Goal: Task Accomplishment & Management: Manage account settings

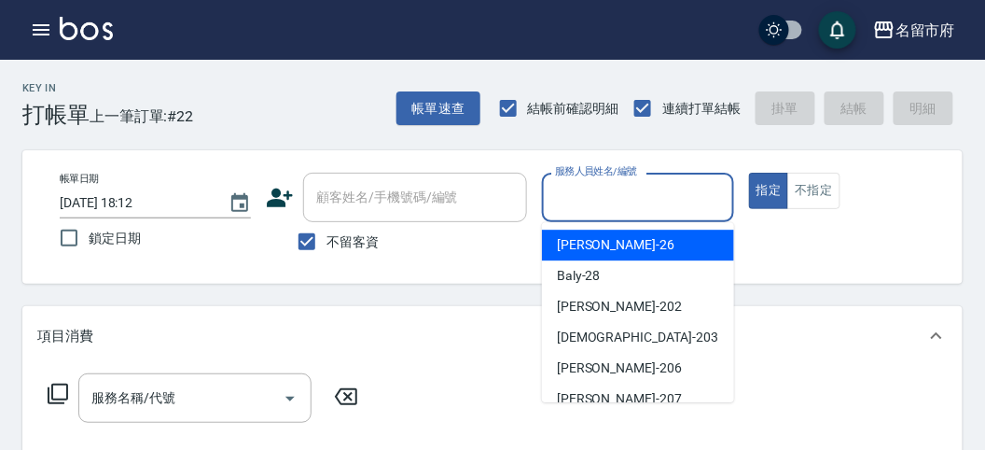
click at [599, 198] on input "服務人員姓名/編號" at bounding box center [637, 197] width 174 height 33
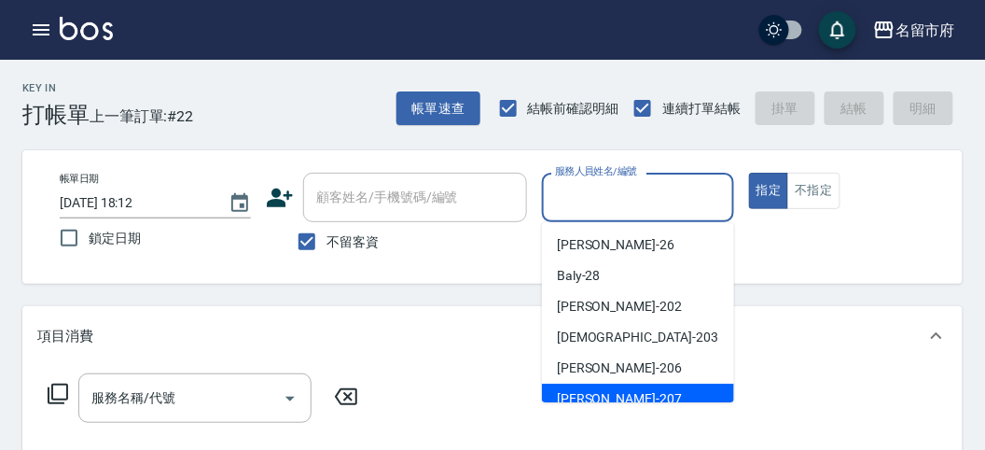
click at [593, 402] on span "[PERSON_NAME] -207" at bounding box center [619, 399] width 125 height 20
type input "[PERSON_NAME]-207"
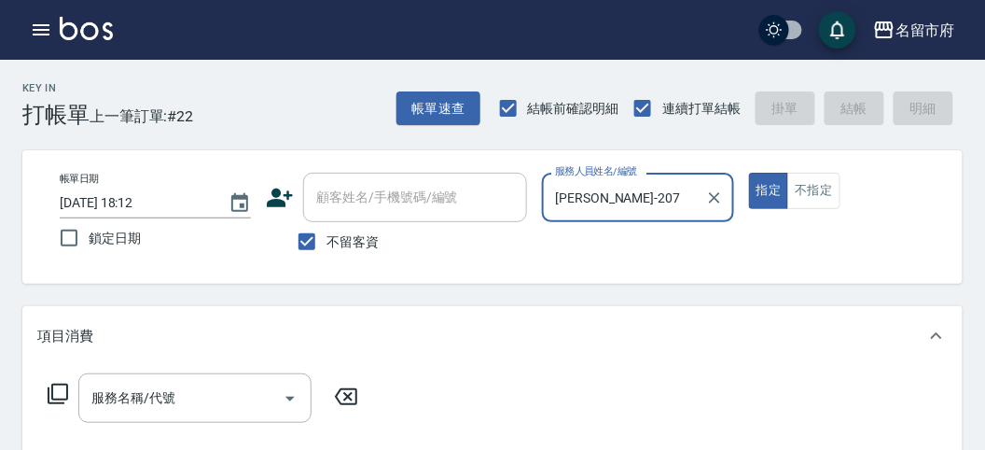
click at [59, 383] on icon at bounding box center [58, 393] width 21 height 21
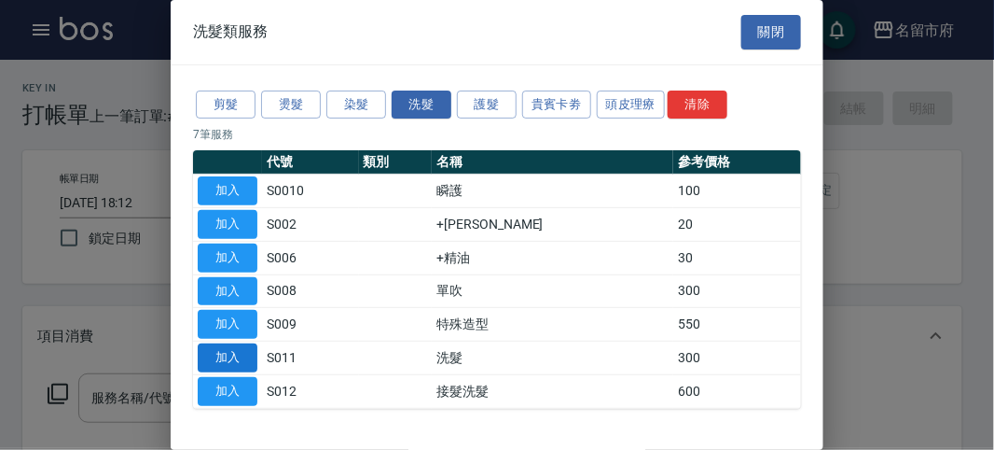
click at [250, 351] on button "加入" at bounding box center [228, 357] width 60 height 29
type input "洗髮(S011)"
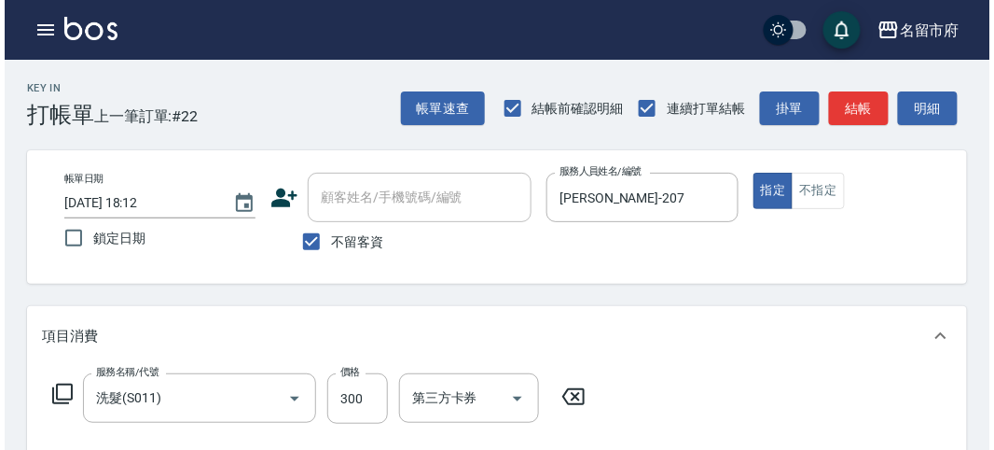
scroll to position [546, 0]
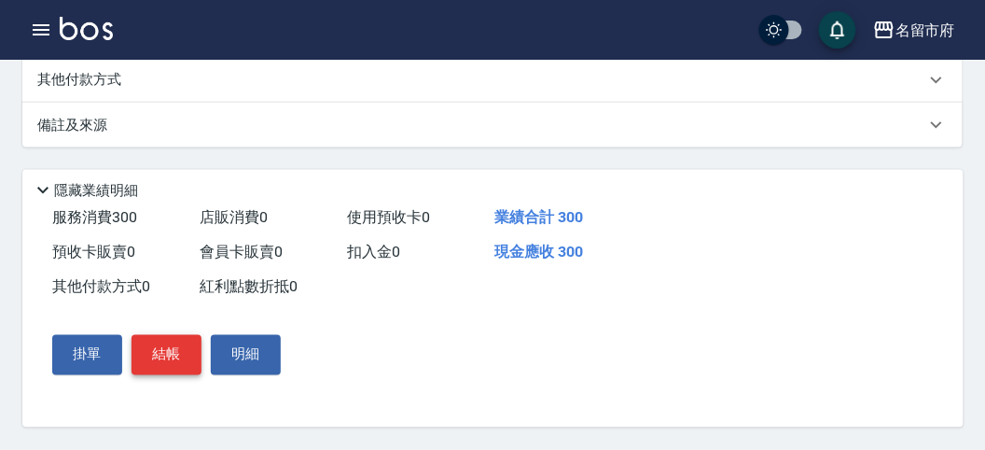
click at [166, 363] on button "結帳" at bounding box center [167, 354] width 70 height 39
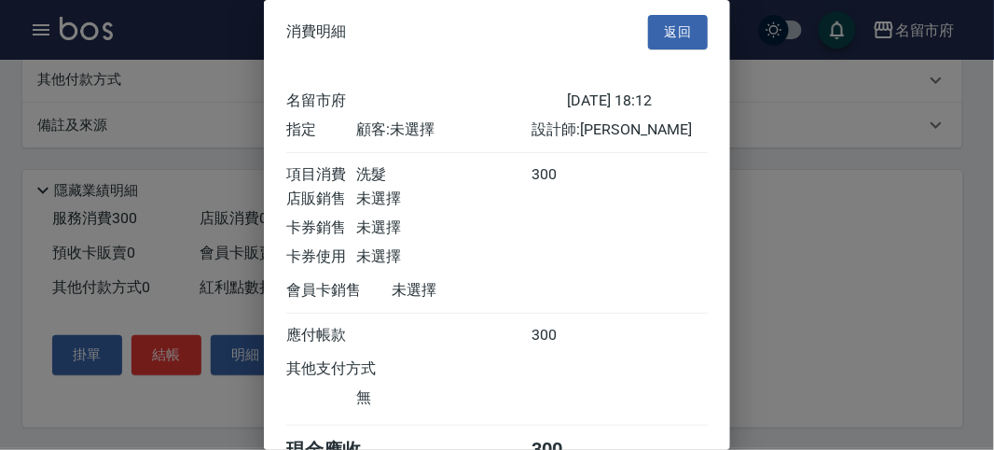
scroll to position [104, 0]
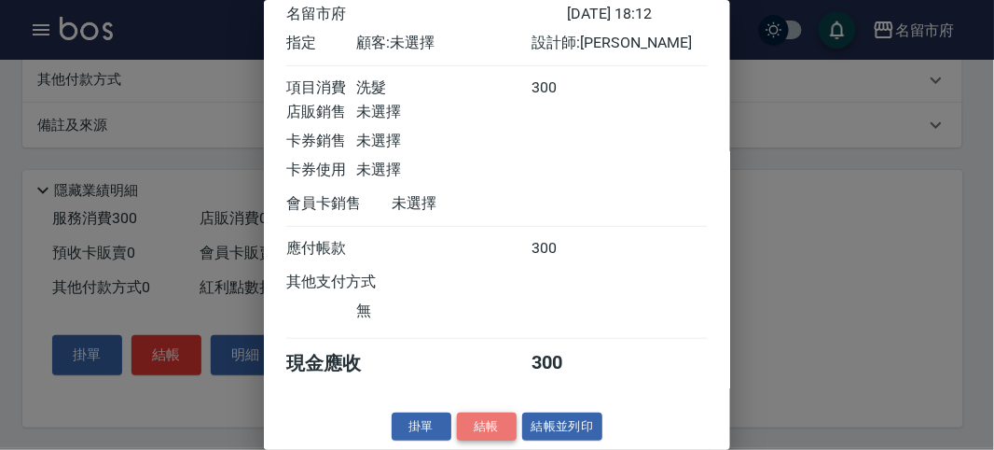
click at [481, 428] on button "結帳" at bounding box center [487, 426] width 60 height 29
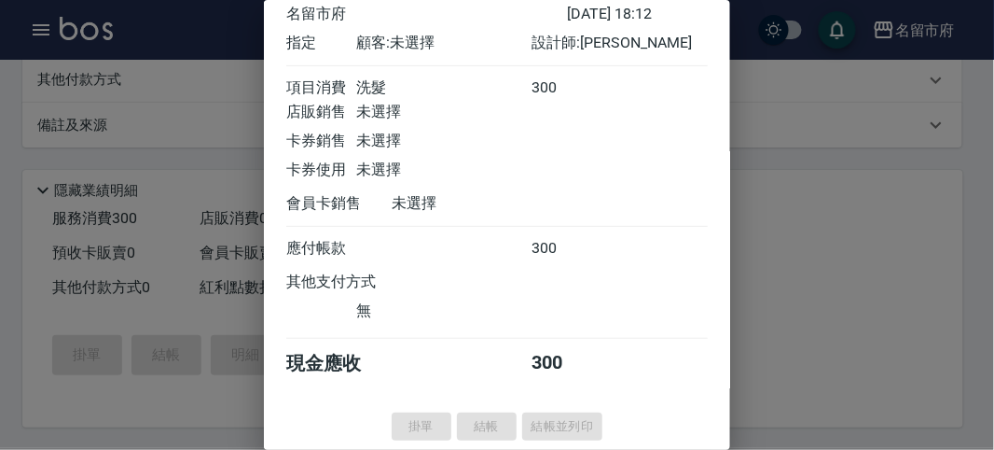
type input "[DATE] 19:16"
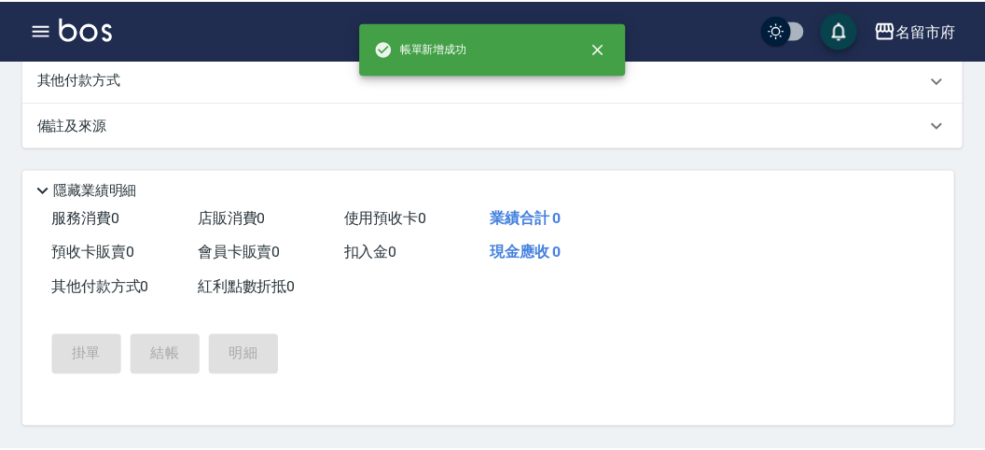
scroll to position [0, 0]
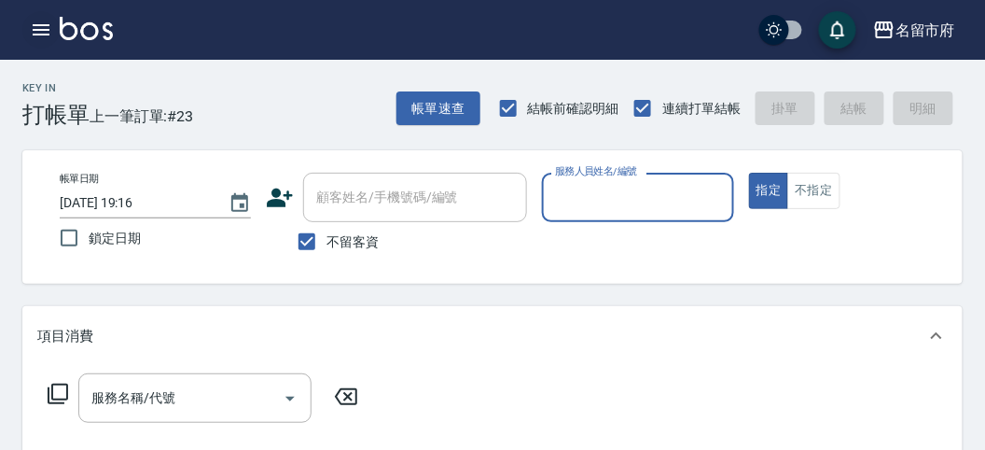
click at [51, 36] on icon "button" at bounding box center [41, 30] width 22 height 22
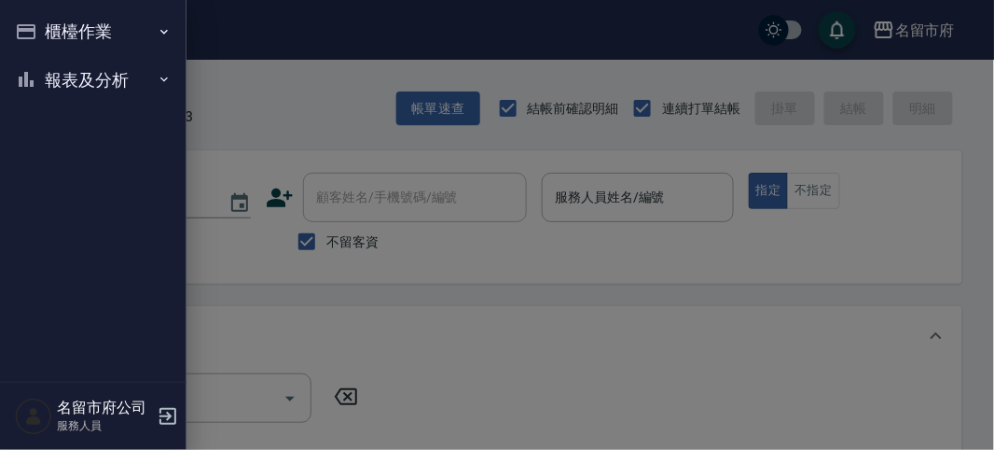
click at [51, 36] on button "櫃檯作業" at bounding box center [93, 31] width 172 height 48
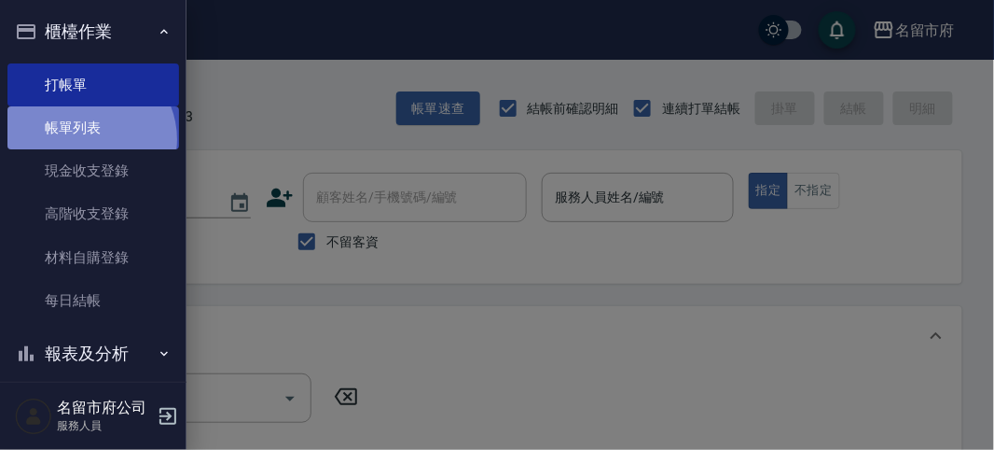
click at [89, 139] on link "帳單列表" at bounding box center [93, 127] width 172 height 43
click at [73, 126] on link "帳單列表" at bounding box center [93, 127] width 172 height 43
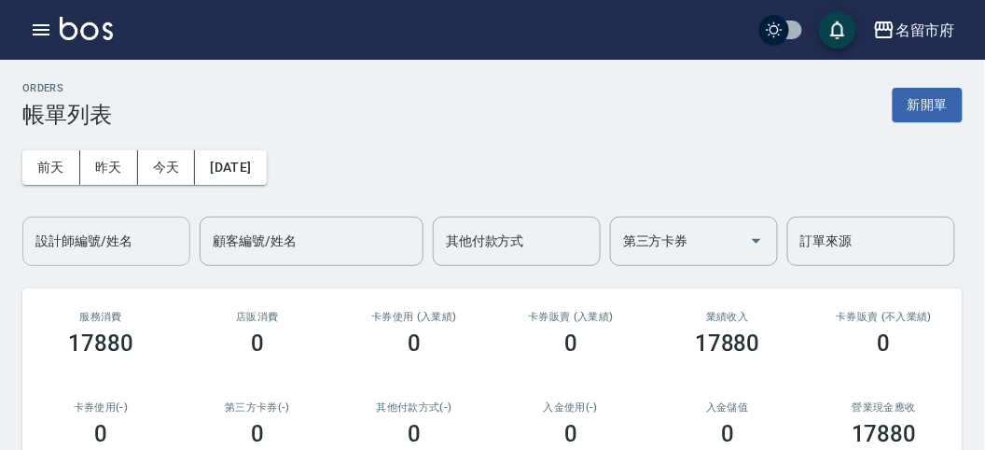
click at [119, 259] on div "設計師編號/姓名" at bounding box center [106, 240] width 168 height 49
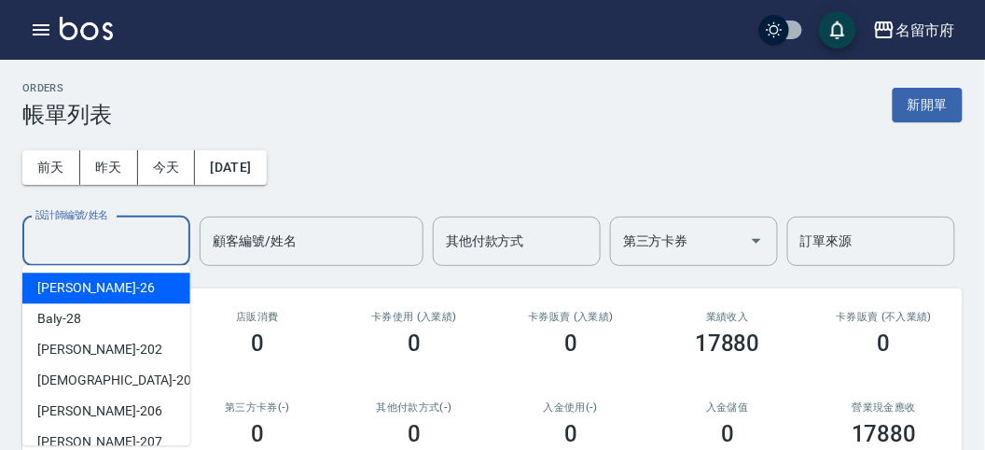
click at [122, 253] on input "設計師編號/姓名" at bounding box center [106, 241] width 151 height 33
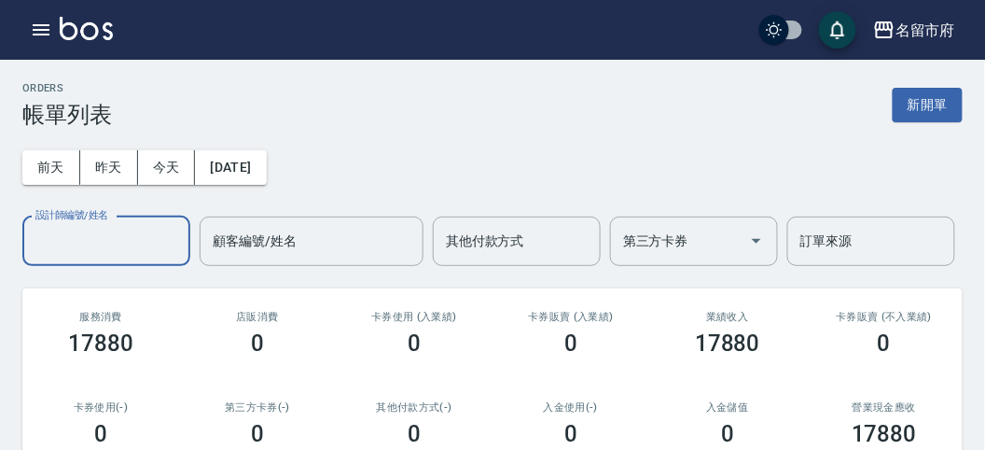
click at [122, 259] on div "設計師編號/姓名" at bounding box center [106, 240] width 168 height 49
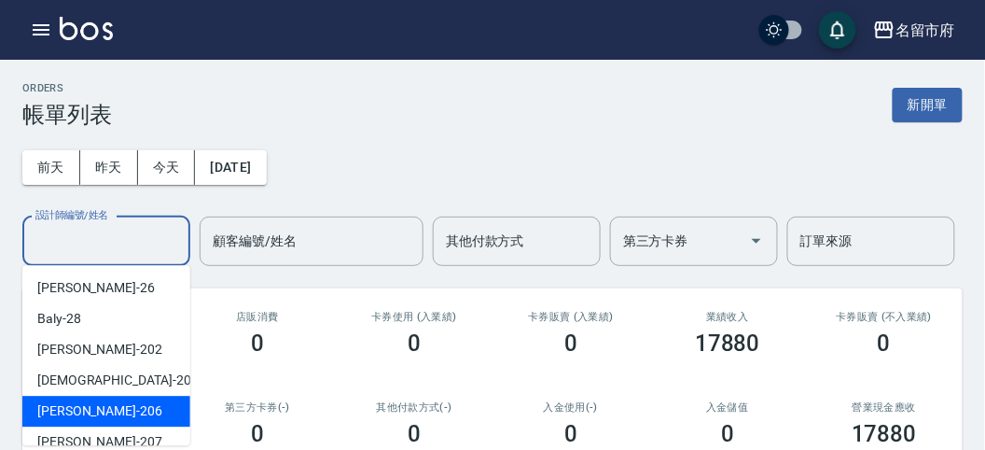
click at [129, 406] on div "[PERSON_NAME] -206" at bounding box center [106, 410] width 168 height 31
type input "[PERSON_NAME]-206"
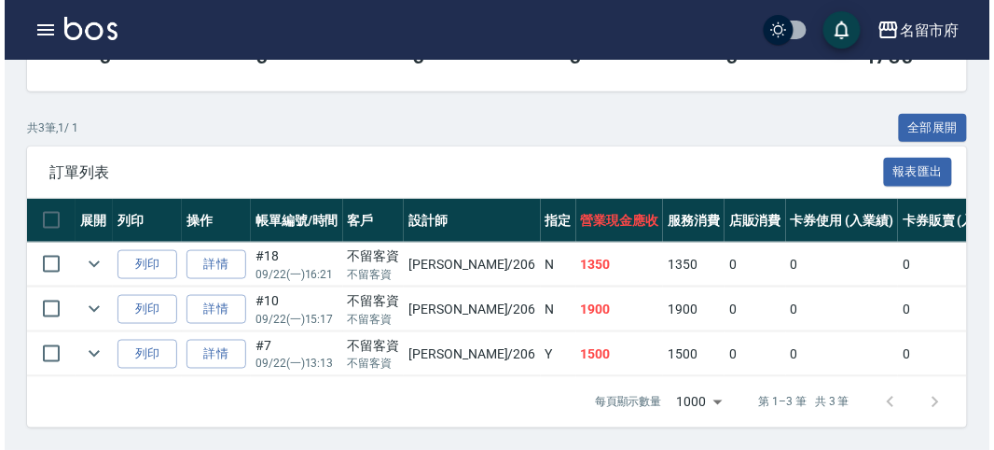
scroll to position [80, 0]
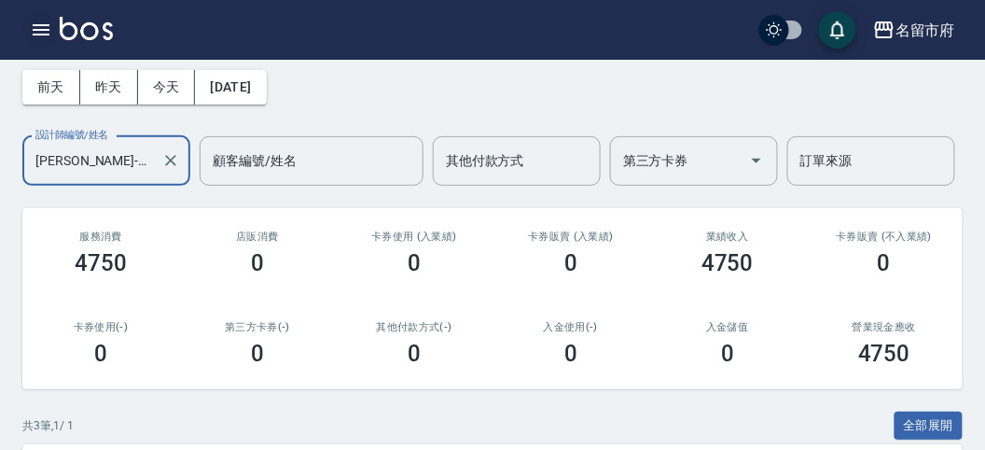
click at [26, 34] on button "button" at bounding box center [40, 29] width 37 height 37
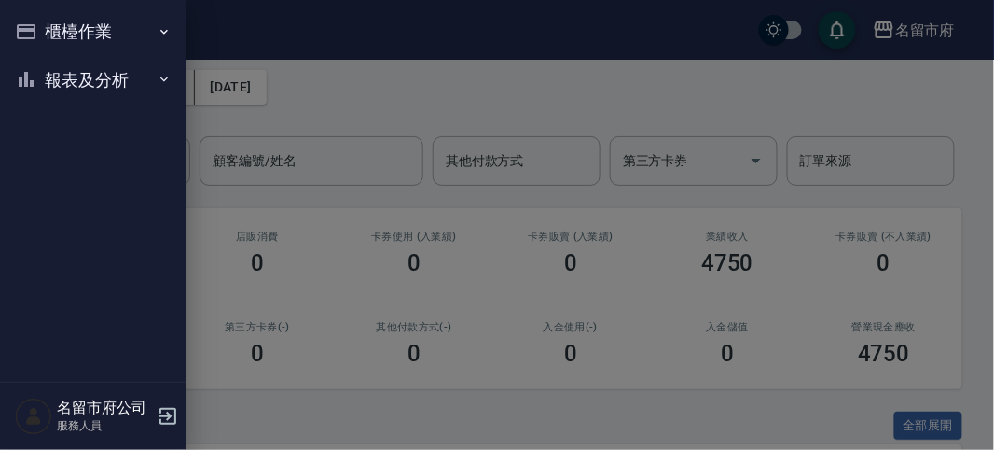
click at [34, 30] on button "櫃檯作業" at bounding box center [93, 31] width 172 height 48
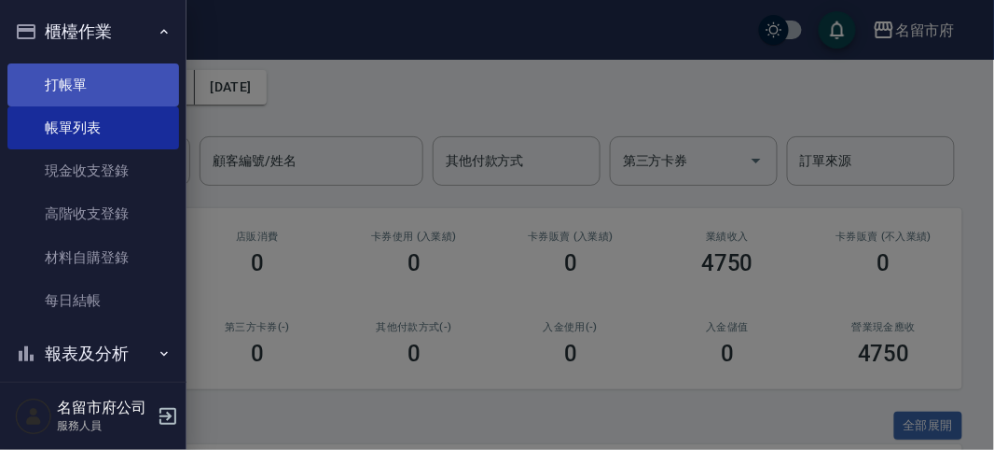
drag, startPoint x: 43, startPoint y: 67, endPoint x: 48, endPoint y: 76, distance: 9.6
click at [44, 68] on link "打帳單" at bounding box center [93, 84] width 172 height 43
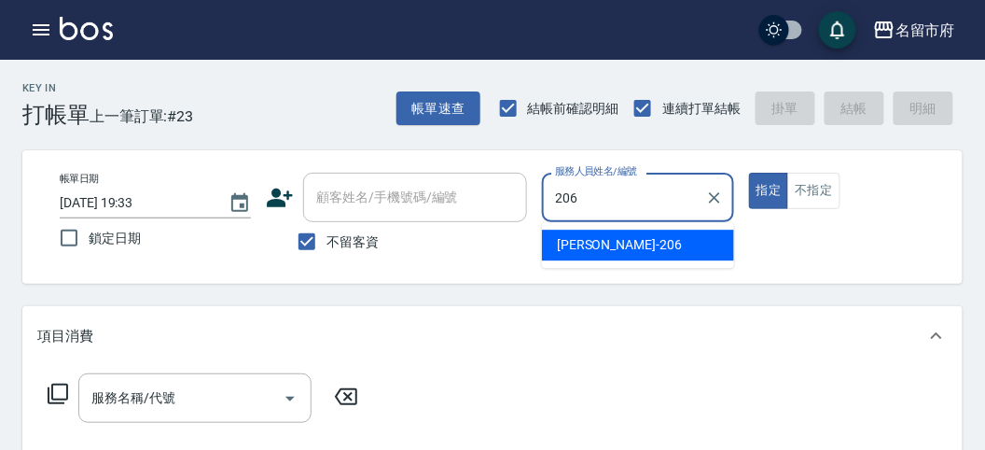
type input "[PERSON_NAME]-206"
type button "true"
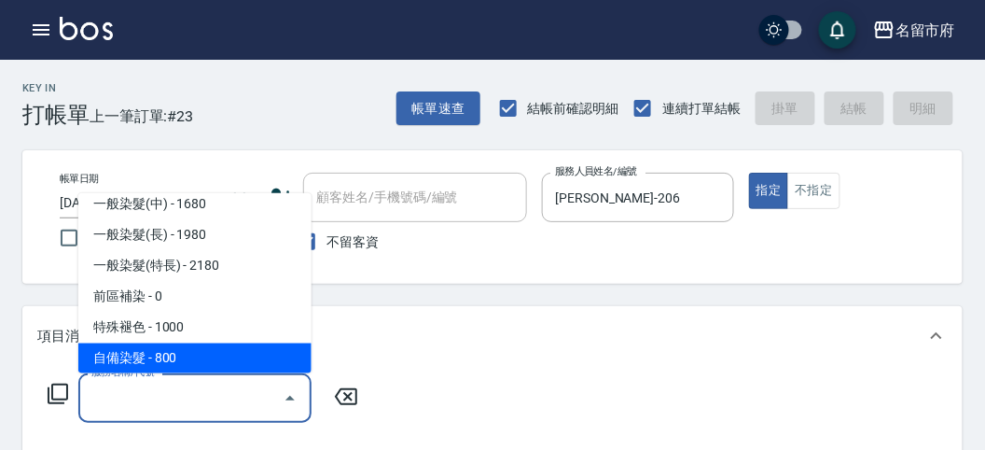
scroll to position [811, 0]
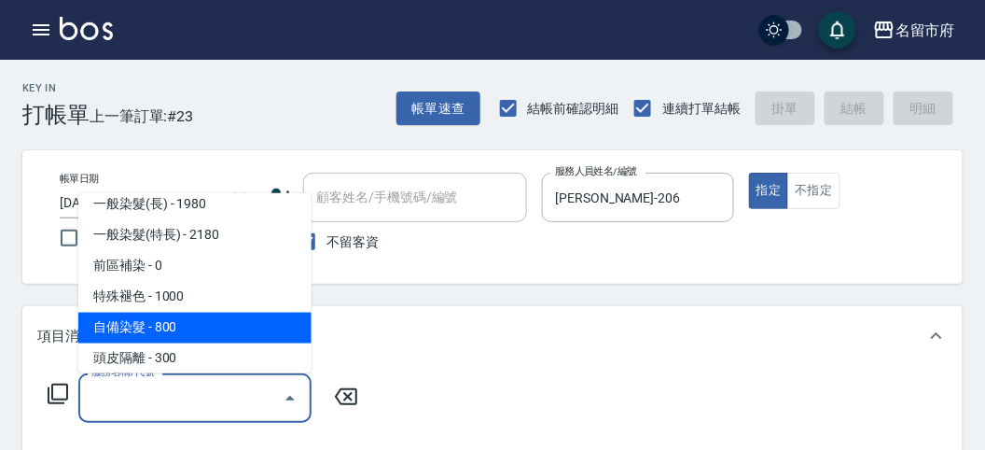
type input "自備染髮(R010)"
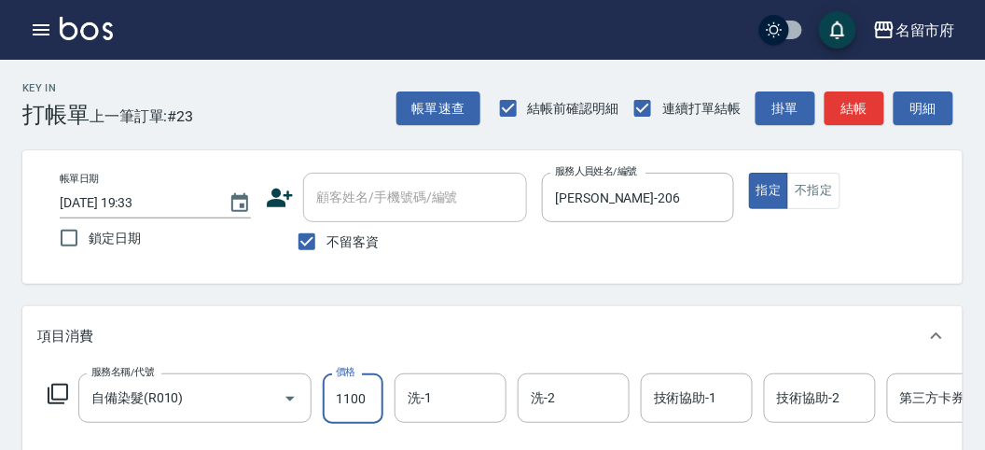
type input "1100"
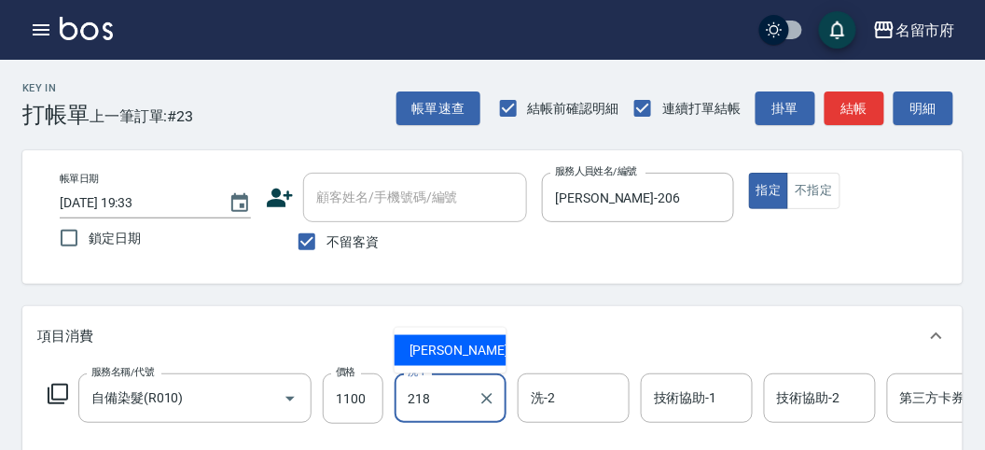
type input "Min Min-218"
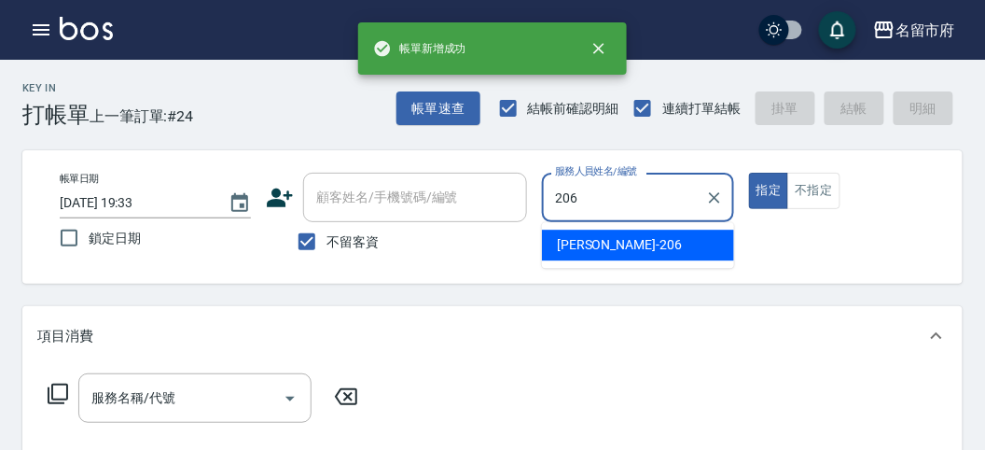
type input "[PERSON_NAME]-206"
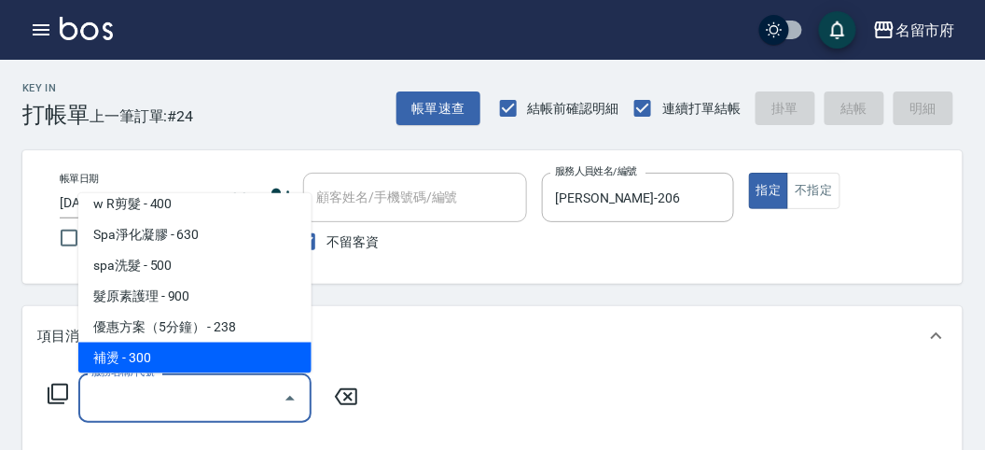
scroll to position [165, 0]
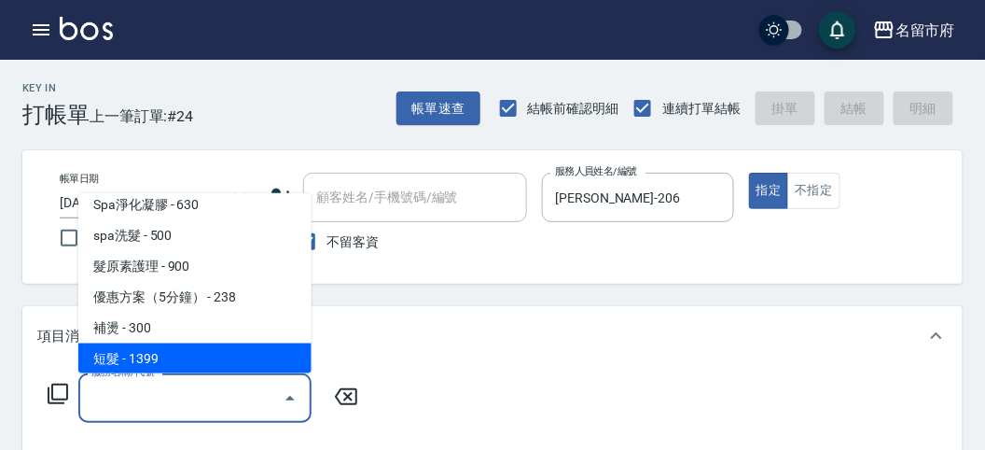
type input "短髮(P001)"
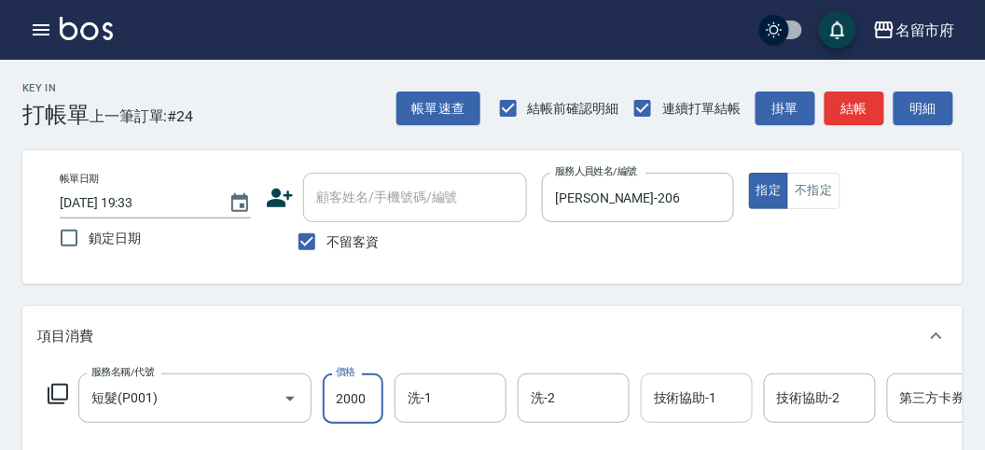
type input "2000"
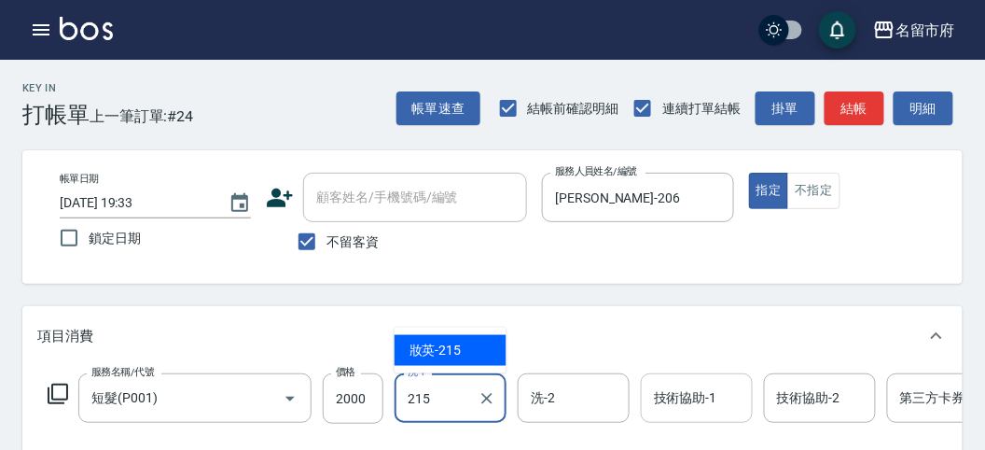
type input "妝英-215"
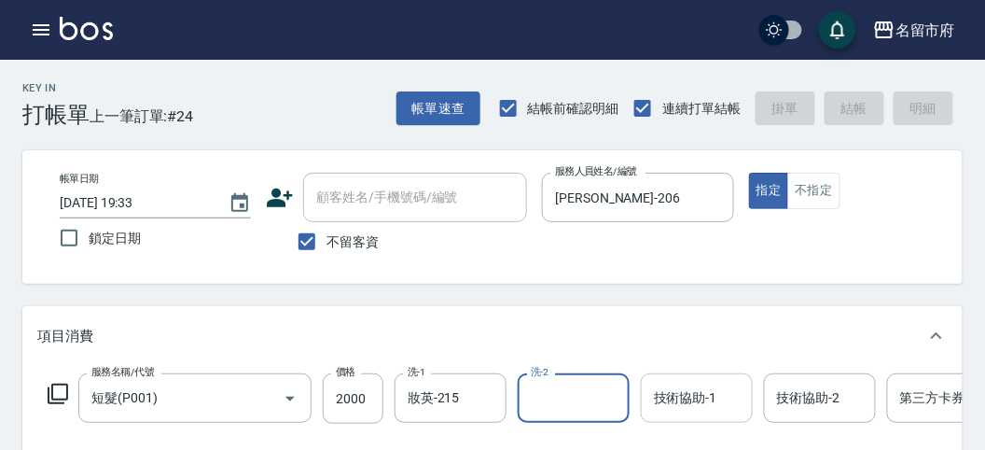
type input "[DATE] 19:34"
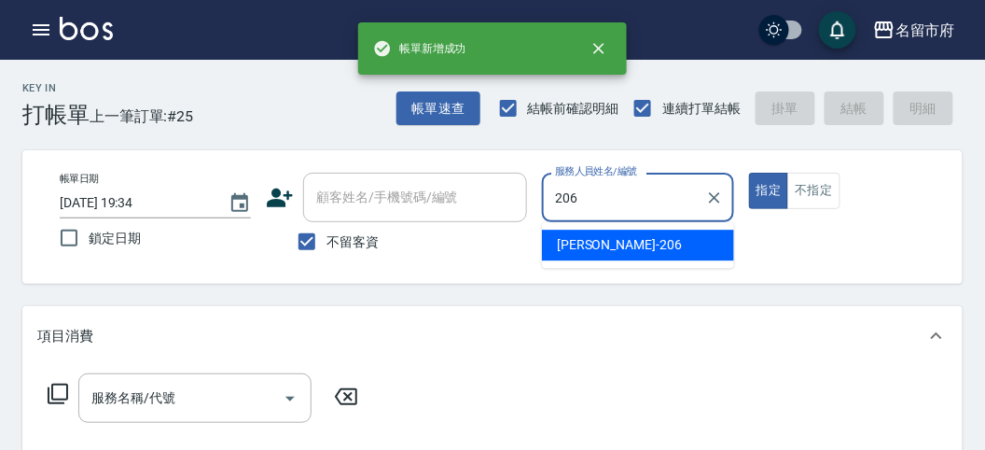
type input "[PERSON_NAME]-206"
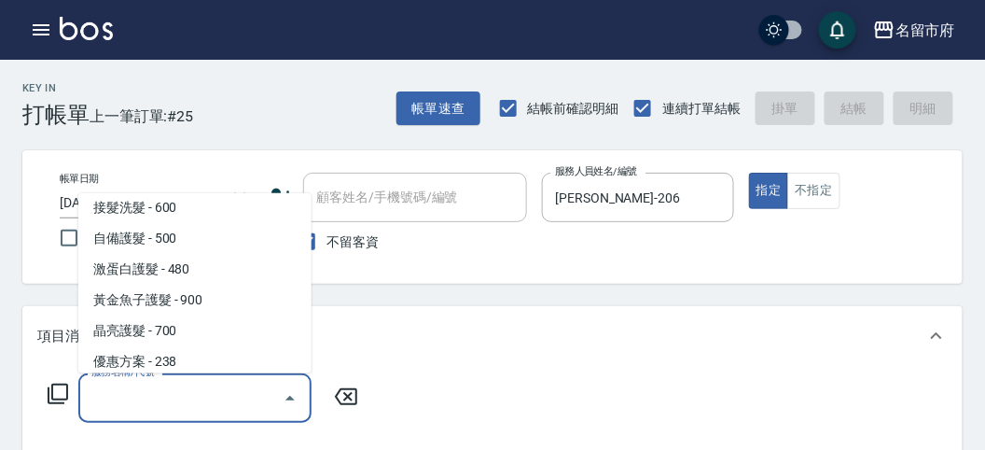
scroll to position [1176, 0]
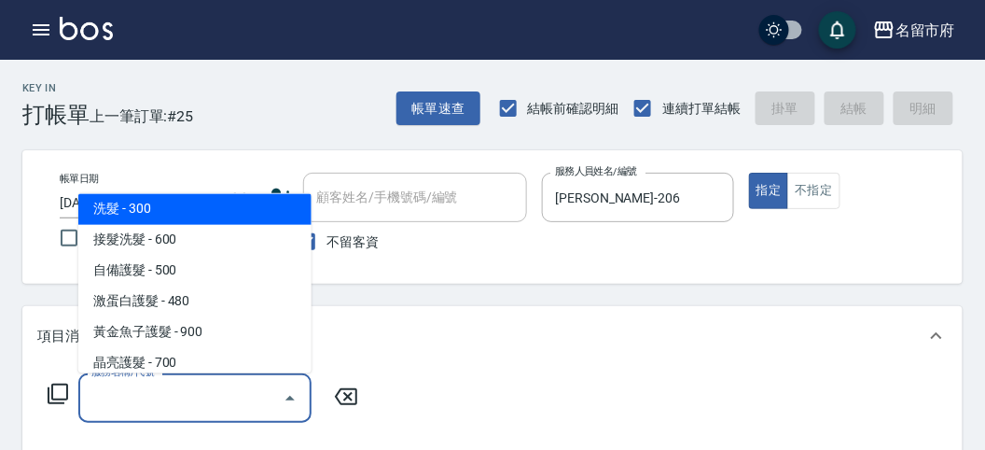
type input "洗髮(S011)"
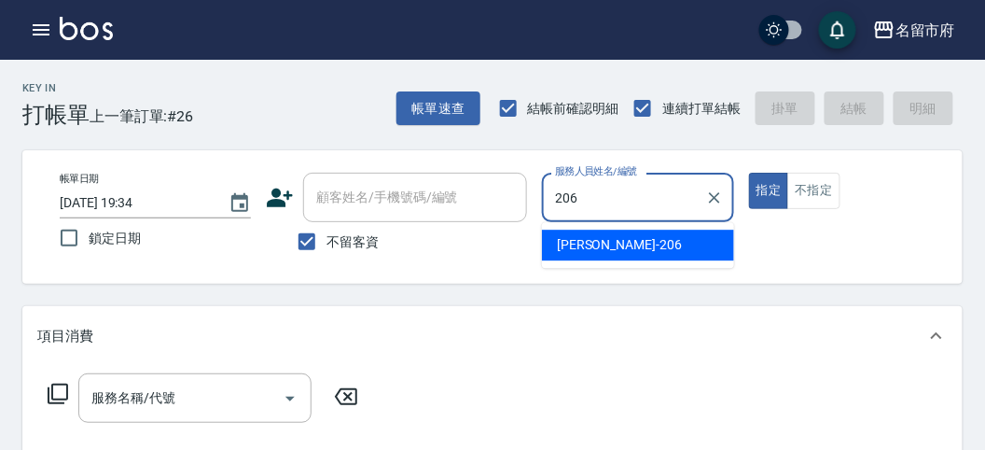
type input "[PERSON_NAME]-206"
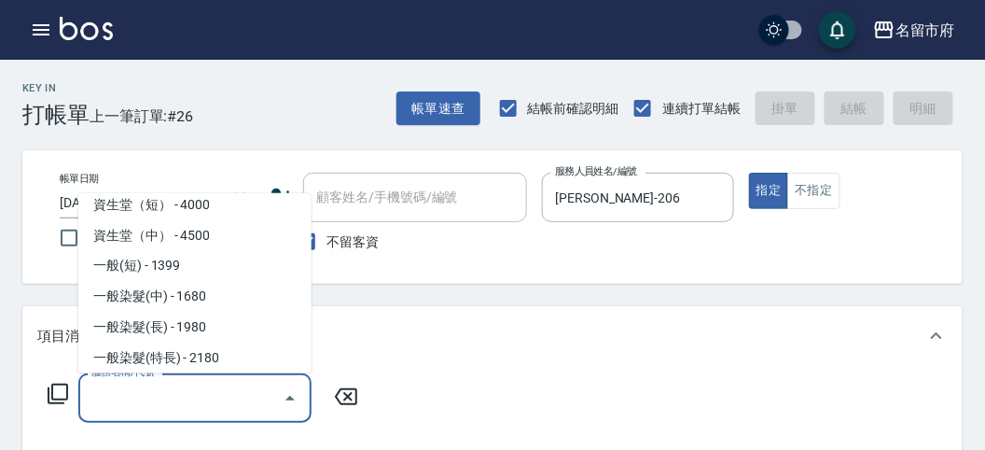
scroll to position [719, 0]
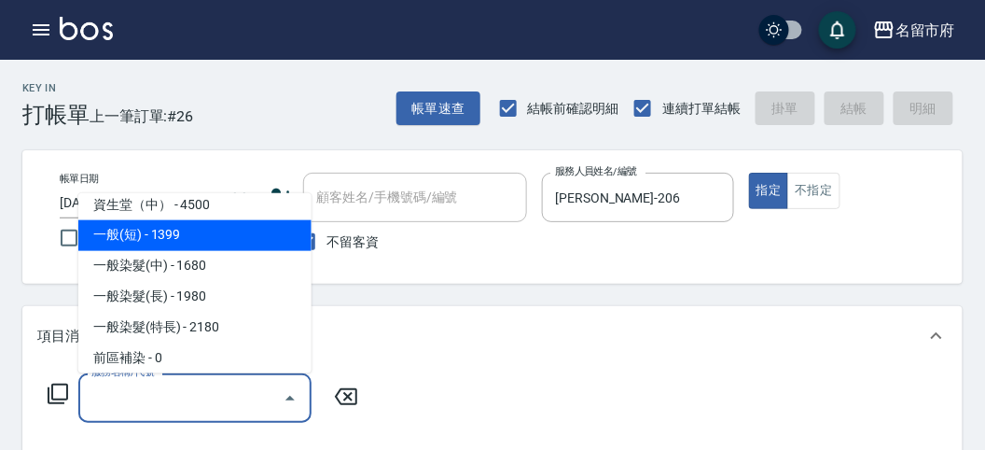
type input "一般(短)(R000)"
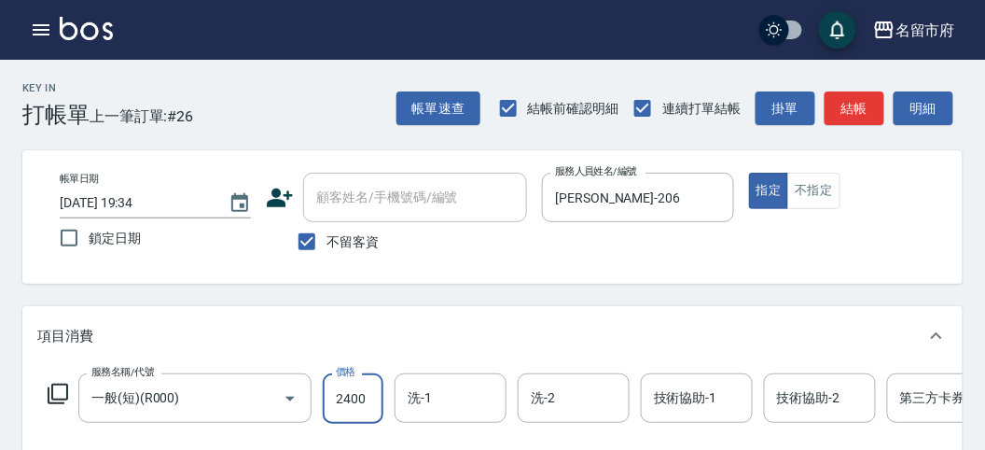
type input "2400"
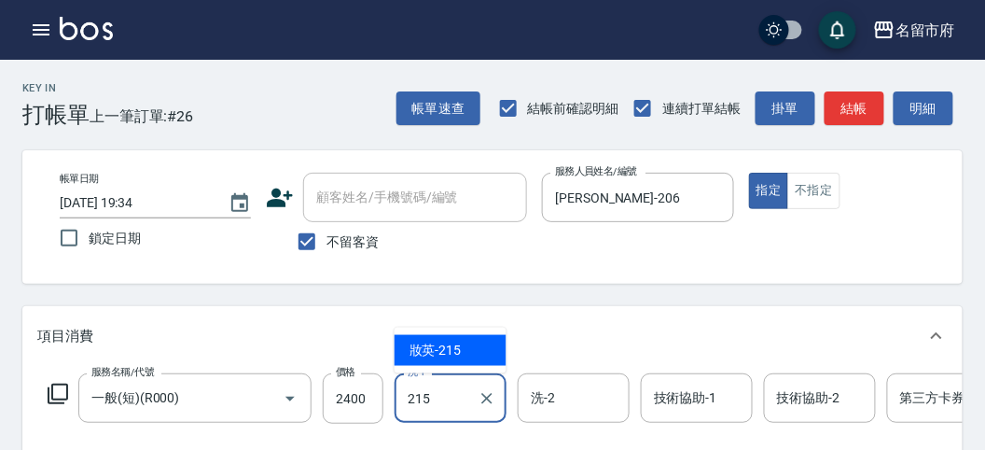
type input "妝英-215"
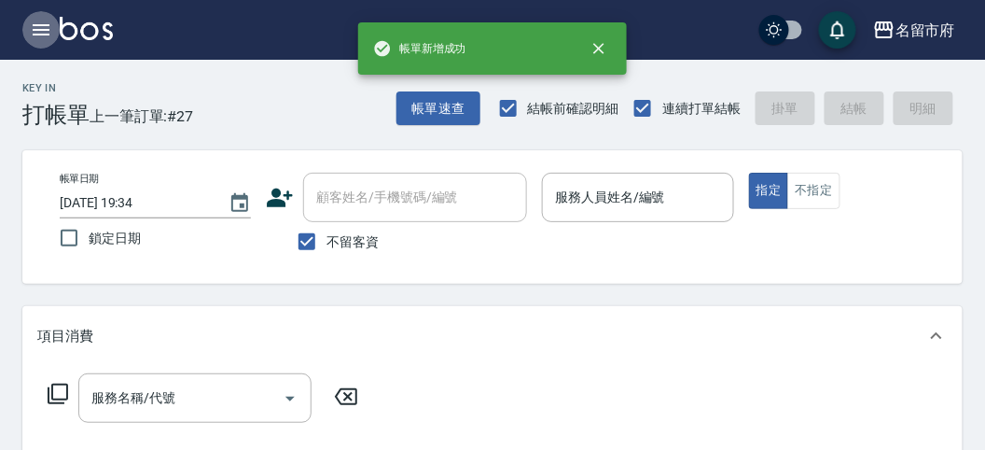
click at [41, 38] on icon "button" at bounding box center [41, 30] width 22 height 22
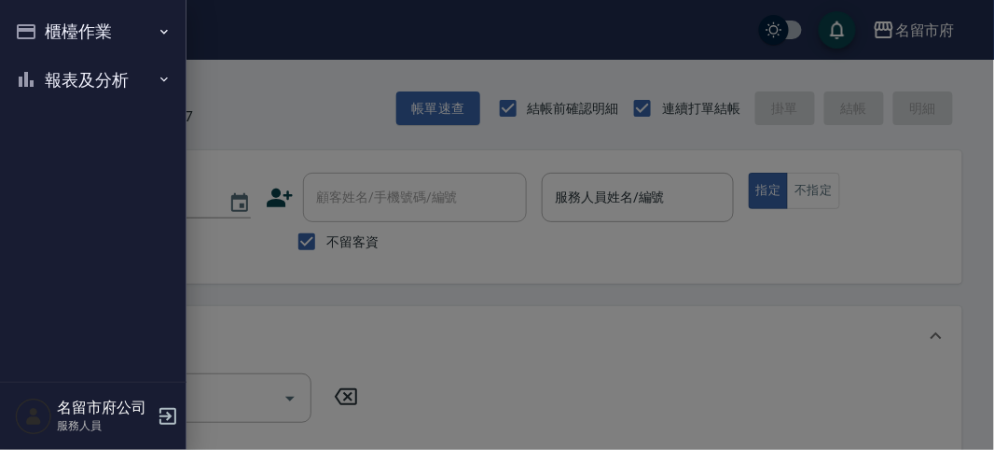
click at [40, 35] on button "櫃檯作業" at bounding box center [93, 31] width 172 height 48
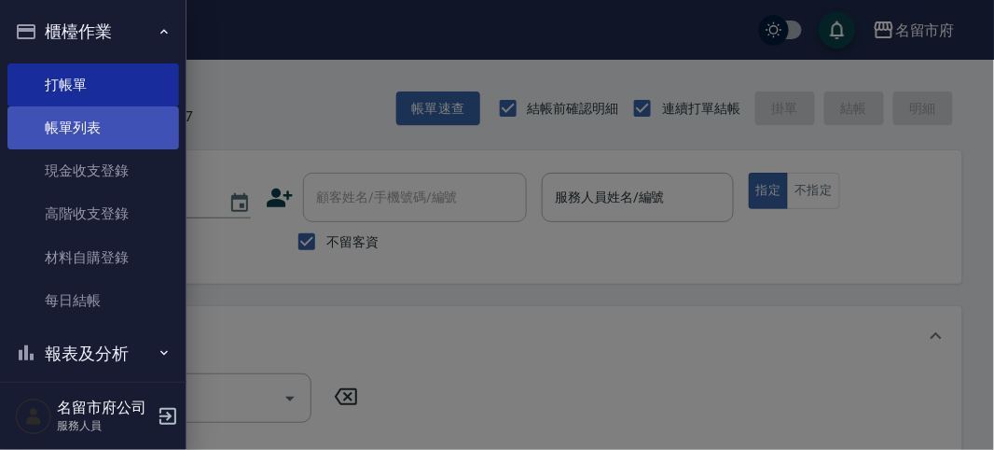
click at [90, 131] on link "帳單列表" at bounding box center [93, 127] width 172 height 43
click at [80, 117] on link "帳單列表" at bounding box center [93, 127] width 172 height 43
click at [77, 126] on link "帳單列表" at bounding box center [93, 127] width 172 height 43
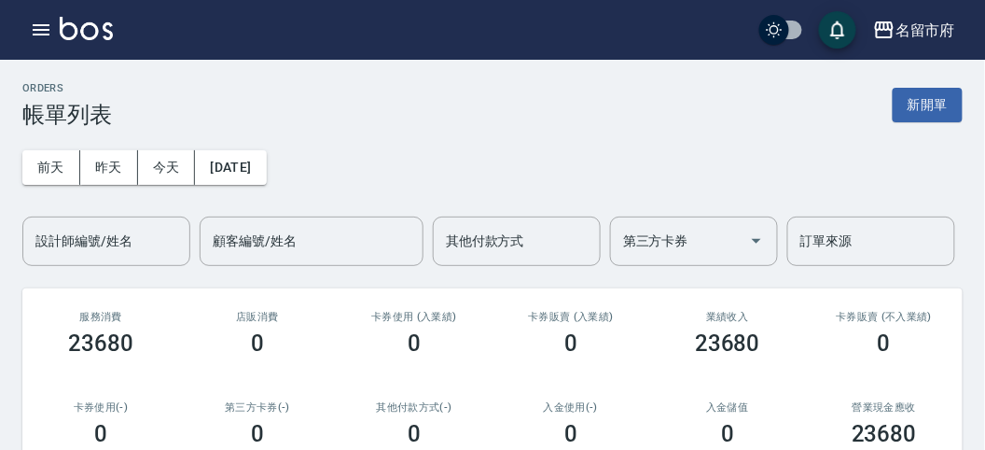
click at [96, 236] on div "設計師編號/姓名 設計師編號/姓名" at bounding box center [106, 240] width 168 height 49
click at [469, 191] on div "[DATE] [DATE] [DATE] [DATE] 設計師編號/姓名 設計師編號/姓名 顧客編號/姓名 顧客編號/姓名 其他付款方式 其他付款方式 第三方…" at bounding box center [492, 197] width 940 height 138
click at [40, 26] on icon "button" at bounding box center [41, 30] width 22 height 22
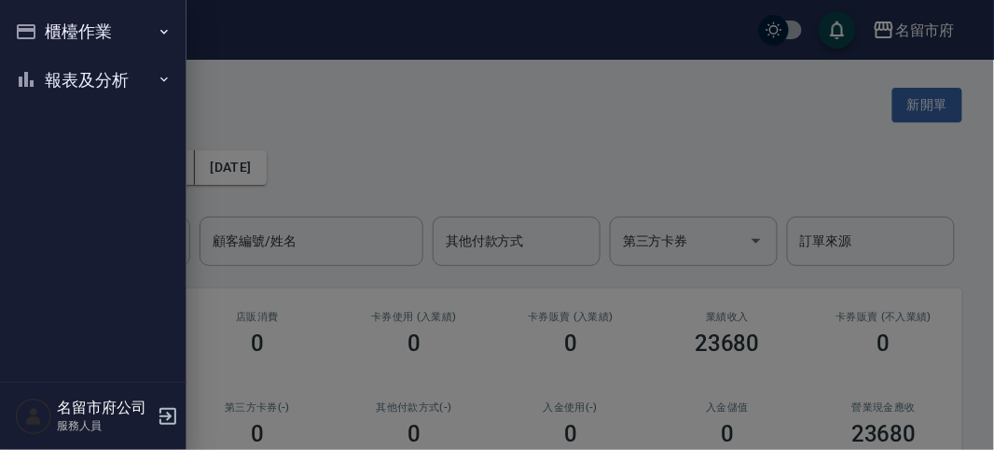
click at [40, 27] on div "櫃檯作業 打帳單 帳單列表 現金收支登錄 高階收支登錄 材料自購登錄 每日結帳 報表及分析 報表目錄 店家日報表 互助排行榜 互助點數明細 設計師日報表 設計…" at bounding box center [93, 225] width 187 height 450
click at [61, 14] on button "櫃檯作業" at bounding box center [93, 31] width 172 height 48
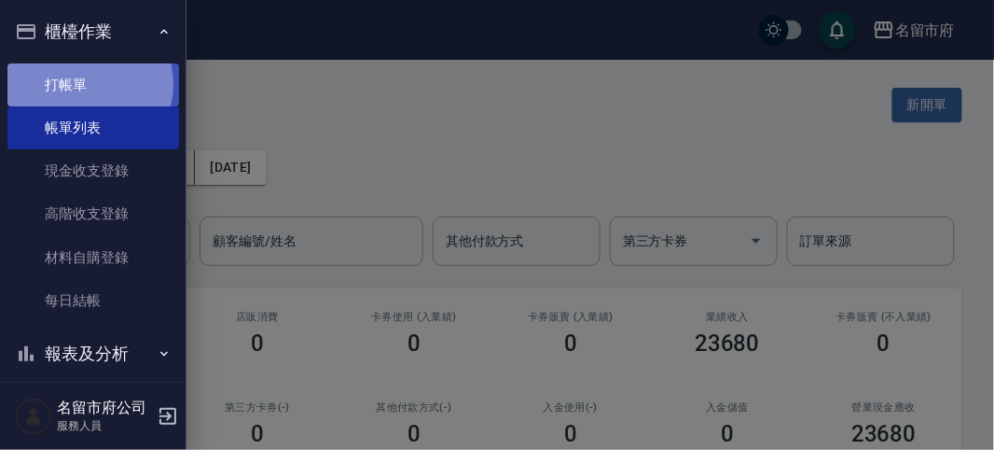
click at [89, 84] on link "打帳單" at bounding box center [93, 84] width 172 height 43
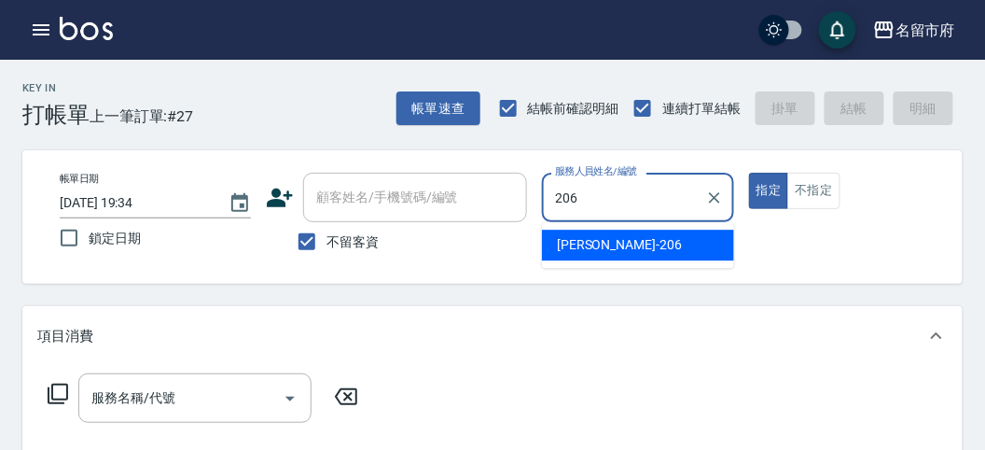
type input "[PERSON_NAME]-206"
type button "true"
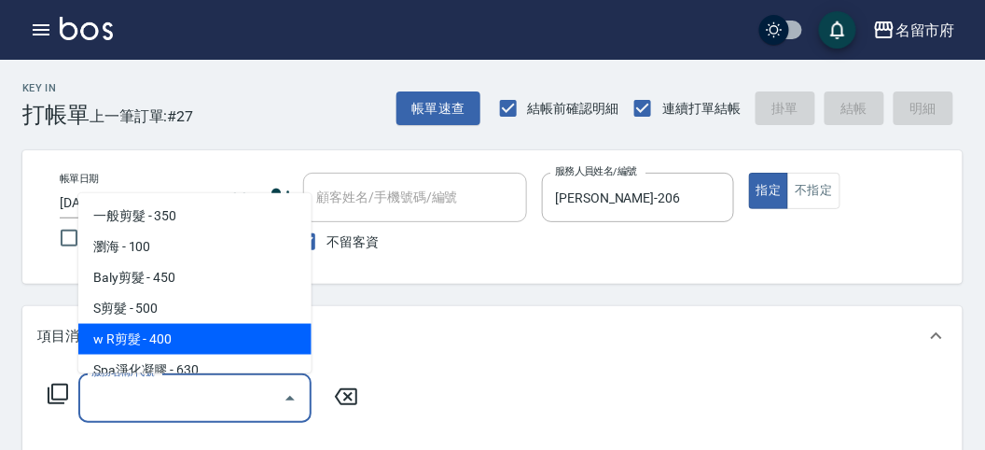
type input "w R剪髮(C011)"
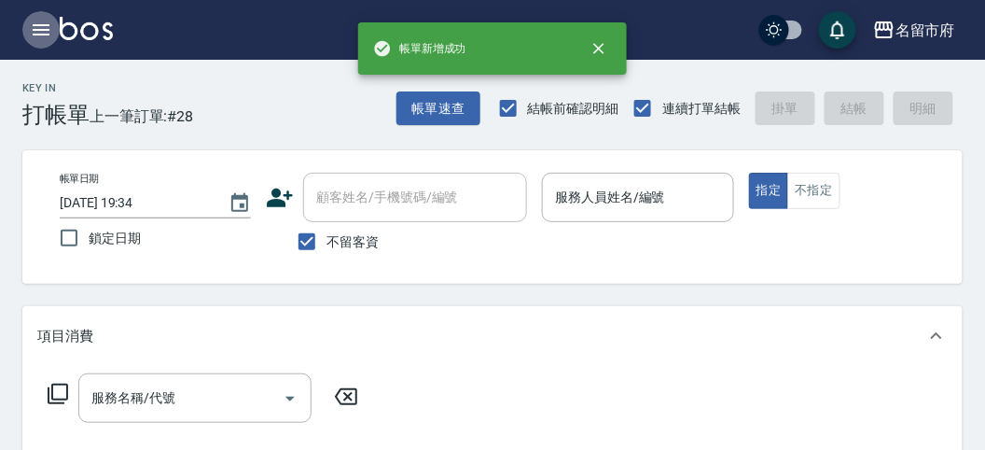
click at [54, 18] on button "button" at bounding box center [40, 29] width 37 height 37
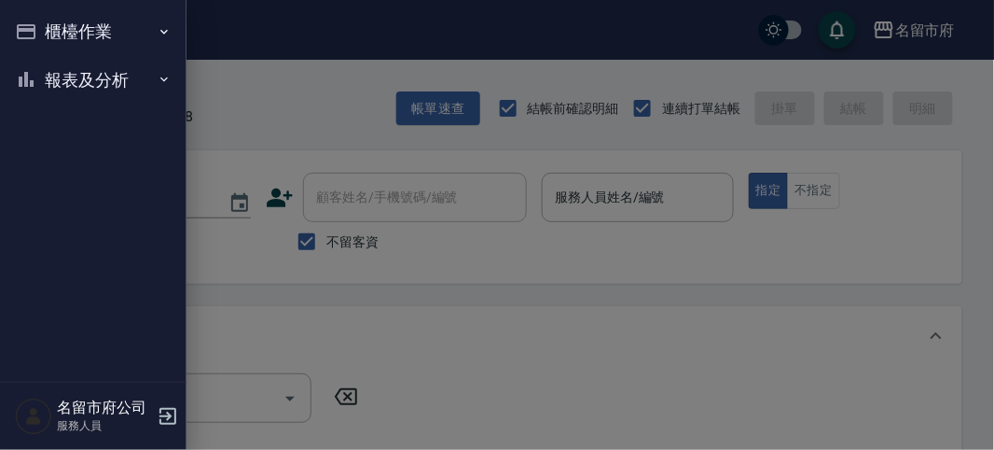
click at [54, 23] on button "櫃檯作業" at bounding box center [93, 31] width 172 height 48
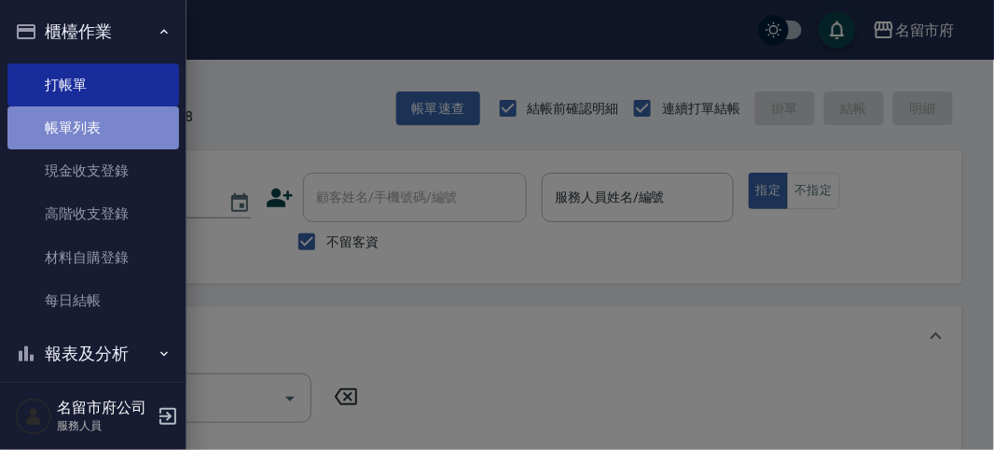
click at [100, 122] on link "帳單列表" at bounding box center [93, 127] width 172 height 43
click at [84, 129] on link "帳單列表" at bounding box center [93, 127] width 172 height 43
click at [35, 129] on link "帳單列表" at bounding box center [93, 127] width 172 height 43
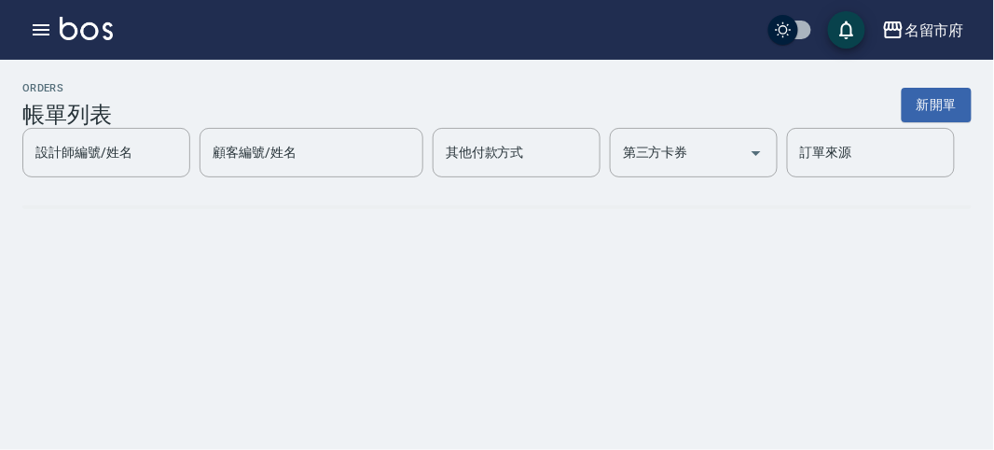
click at [45, 126] on h3 "帳單列表" at bounding box center [67, 115] width 90 height 26
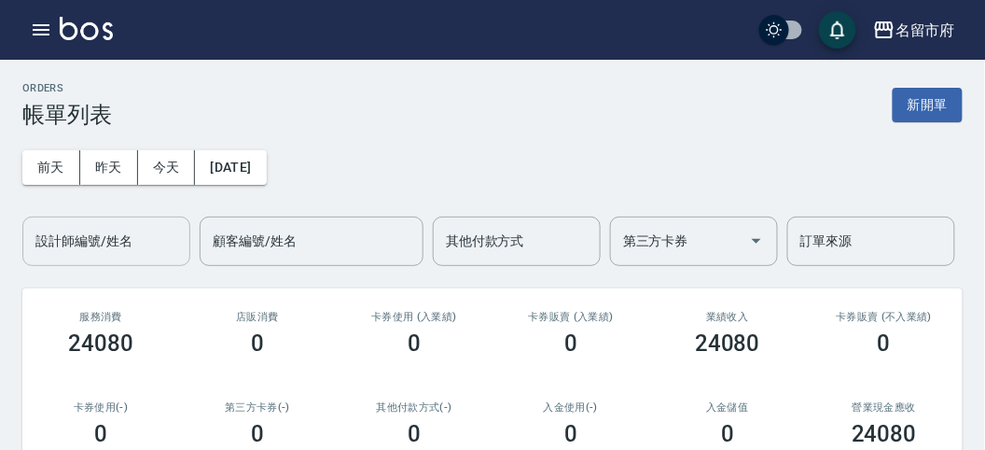
click at [104, 263] on div "設計師編號/姓名" at bounding box center [106, 240] width 168 height 49
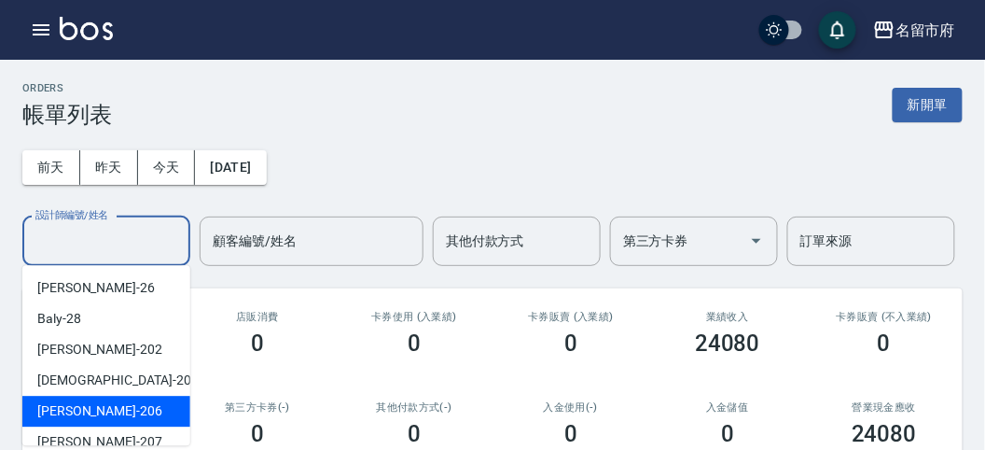
click at [167, 411] on div "[PERSON_NAME] -206" at bounding box center [106, 410] width 168 height 31
type input "[PERSON_NAME]-206"
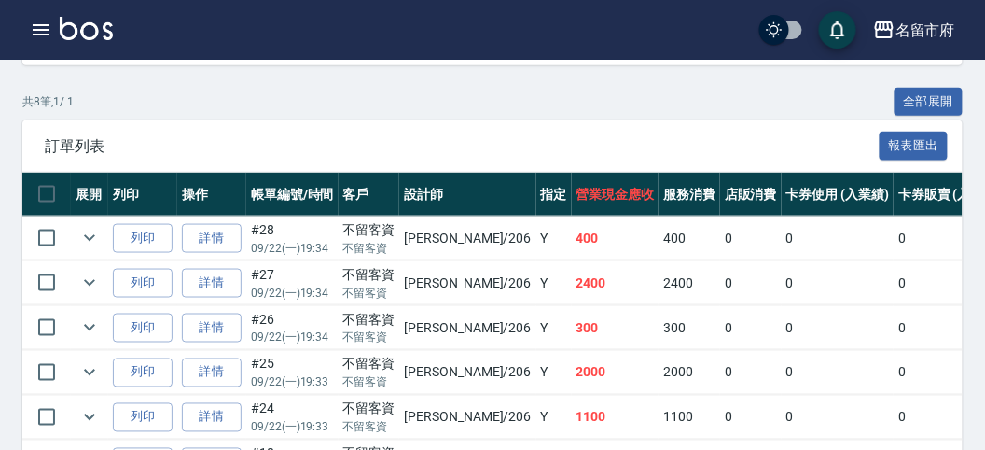
scroll to position [611, 0]
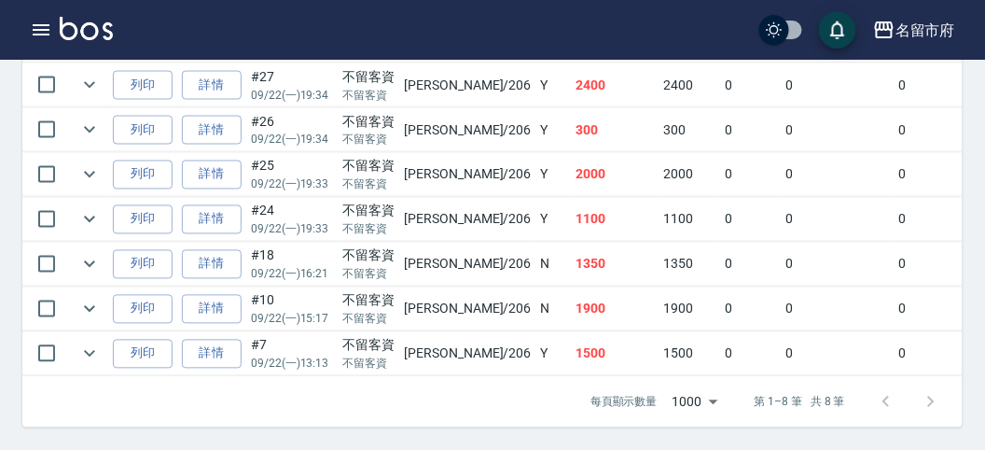
click at [465, 292] on td "[PERSON_NAME] /206" at bounding box center [467, 309] width 136 height 44
click at [450, 248] on td "[PERSON_NAME] /206" at bounding box center [467, 264] width 136 height 44
click at [440, 209] on td "[PERSON_NAME] /206" at bounding box center [467, 220] width 136 height 44
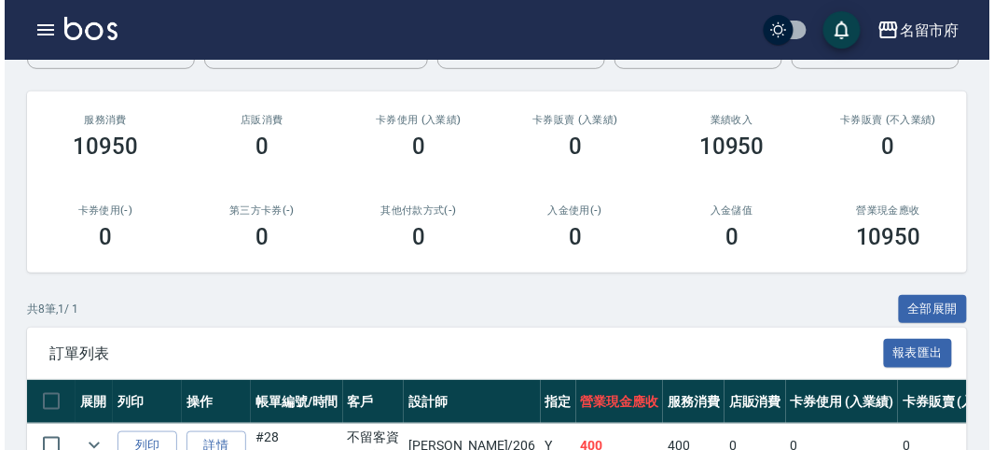
scroll to position [93, 0]
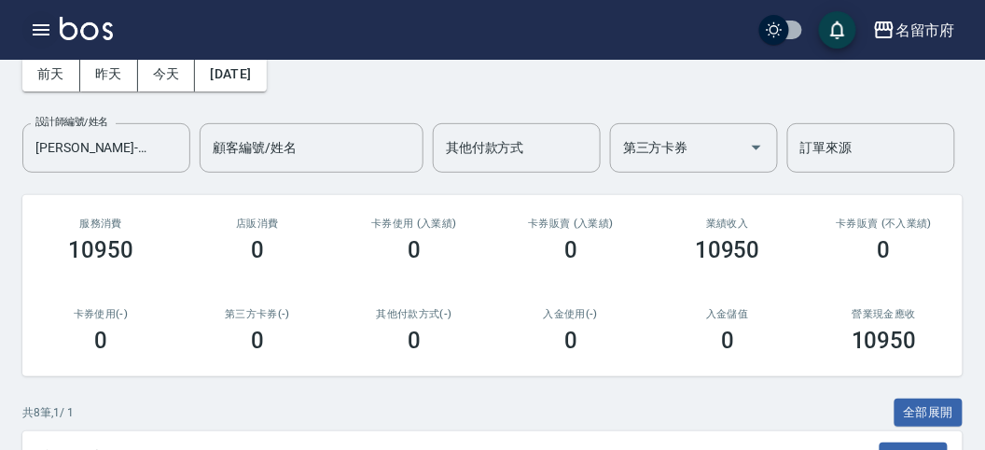
click at [54, 35] on button "button" at bounding box center [40, 29] width 37 height 37
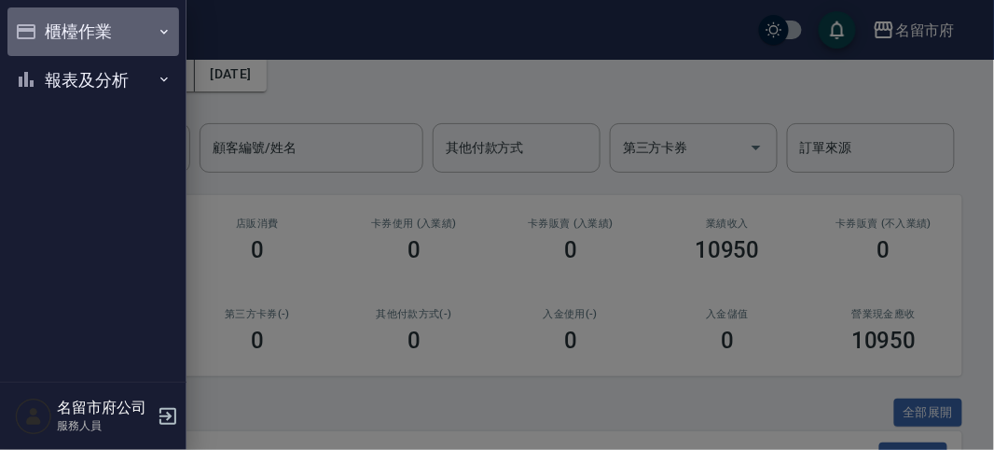
click at [50, 34] on button "櫃檯作業" at bounding box center [93, 31] width 172 height 48
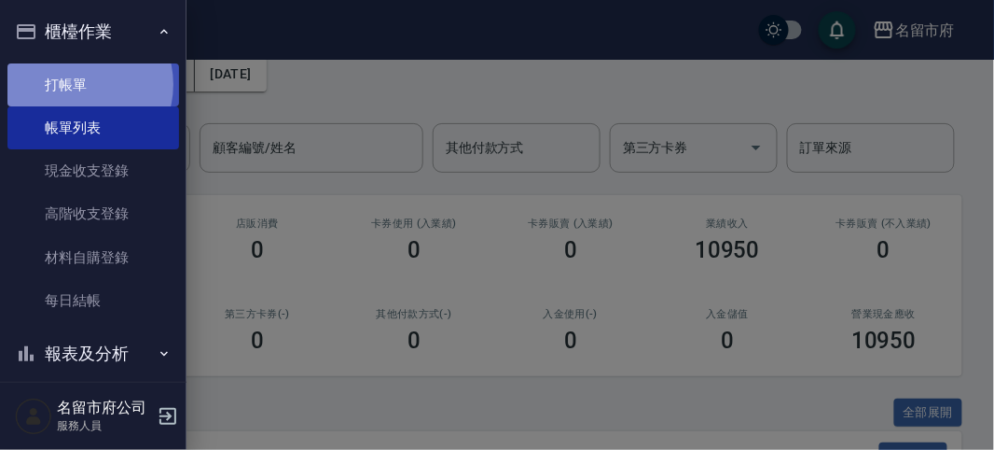
click at [76, 84] on link "打帳單" at bounding box center [93, 84] width 172 height 43
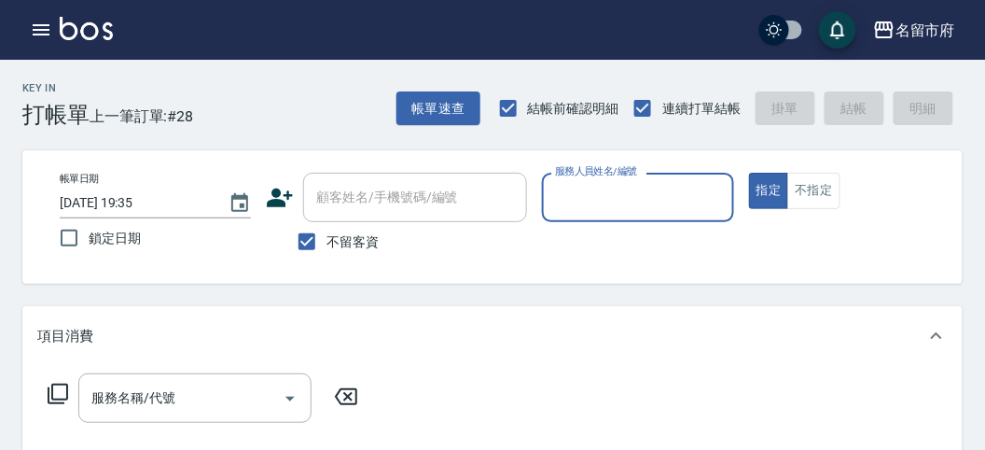
click at [603, 201] on input "服務人員姓名/編號" at bounding box center [637, 197] width 174 height 33
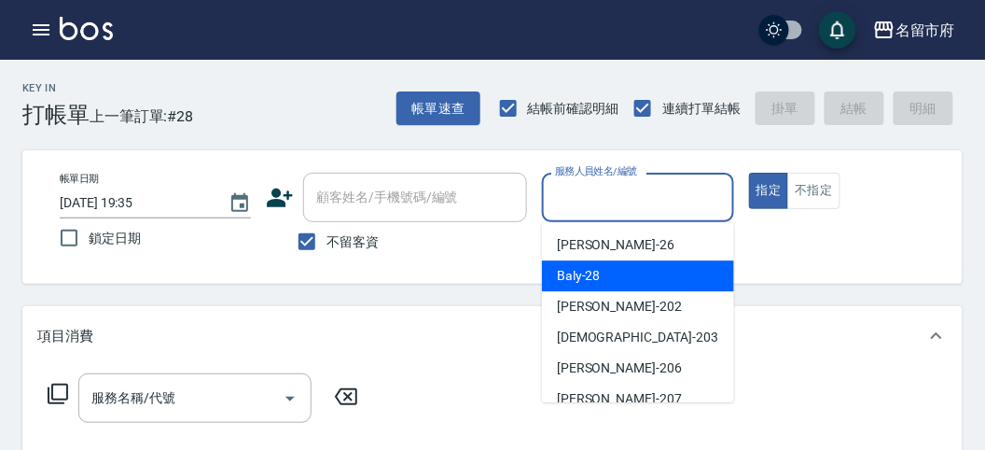
click at [589, 276] on span "Baly -28" at bounding box center [579, 276] width 44 height 20
type input "Baly-28"
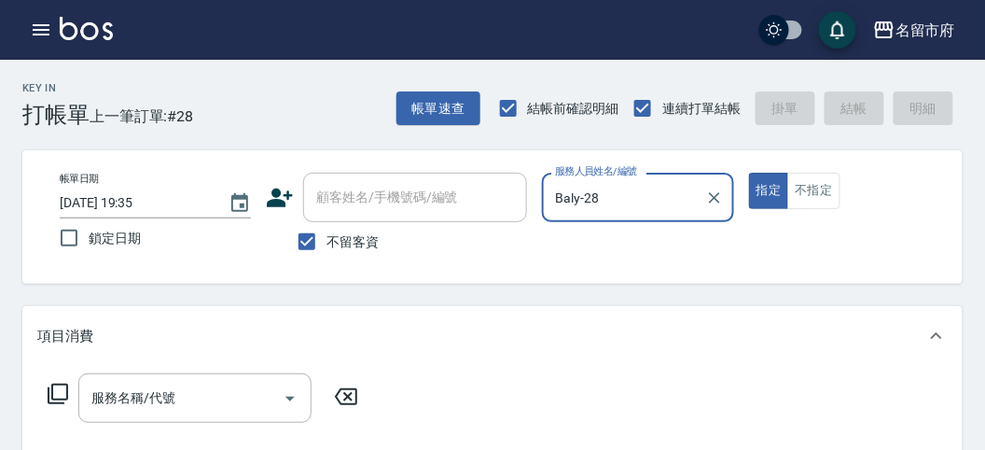
click at [62, 398] on icon at bounding box center [58, 393] width 21 height 21
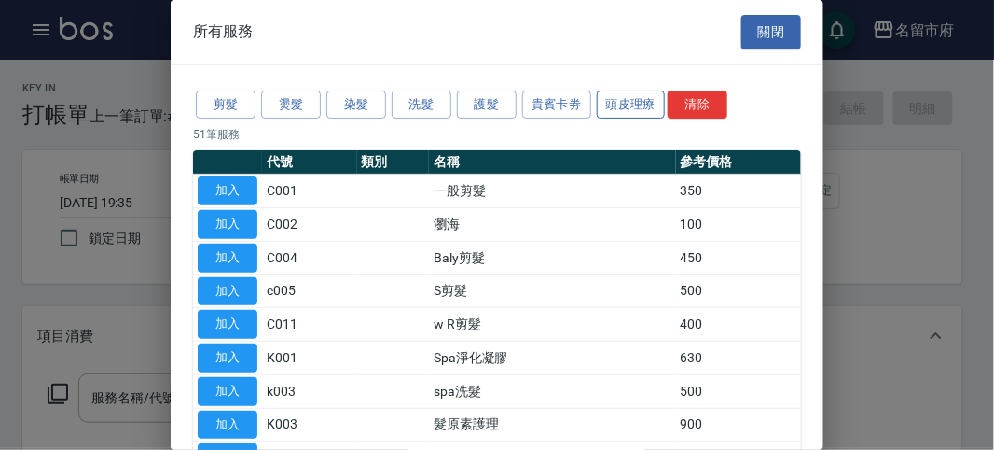
click at [624, 105] on button "頭皮理療" at bounding box center [631, 104] width 69 height 29
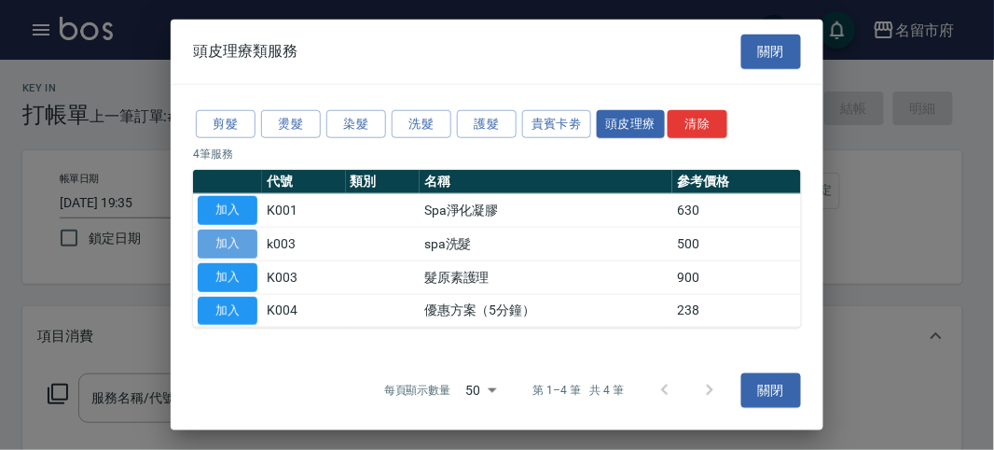
click at [225, 233] on button "加入" at bounding box center [228, 243] width 60 height 29
type input "spa洗髮(k003)"
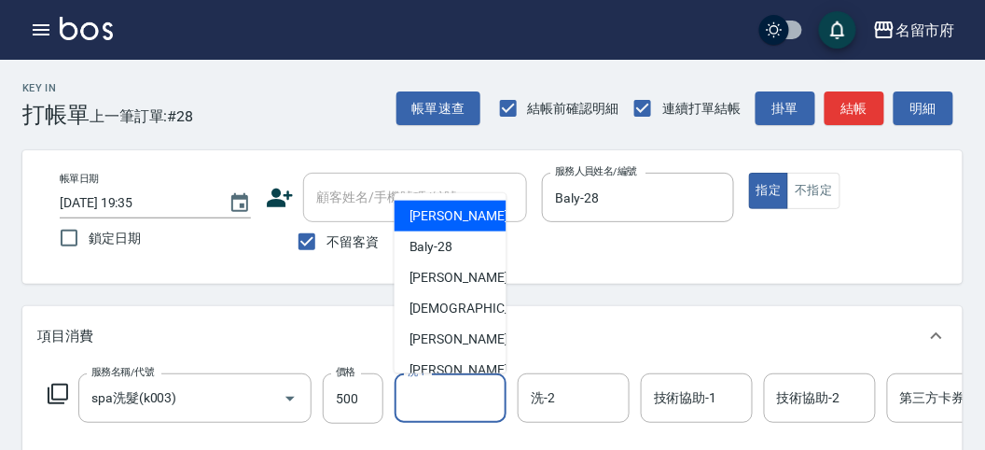
click at [432, 404] on input "洗-1" at bounding box center [450, 397] width 95 height 33
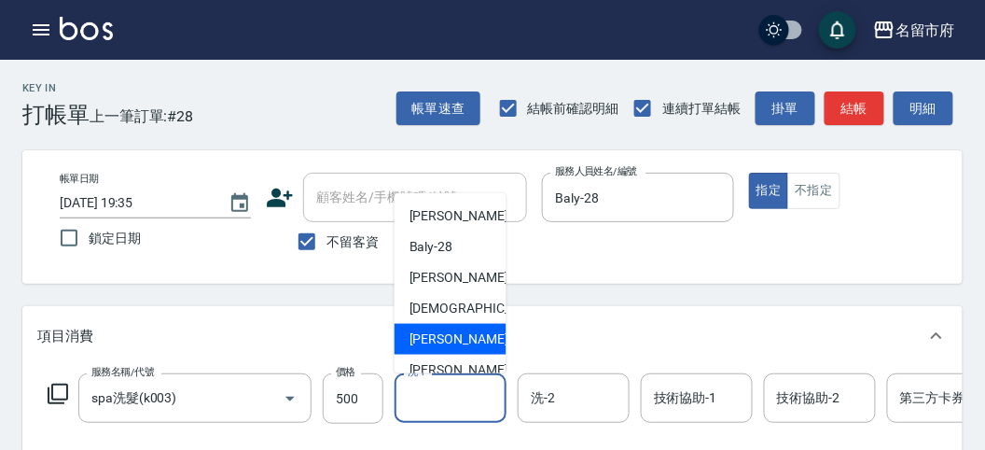
scroll to position [203, 0]
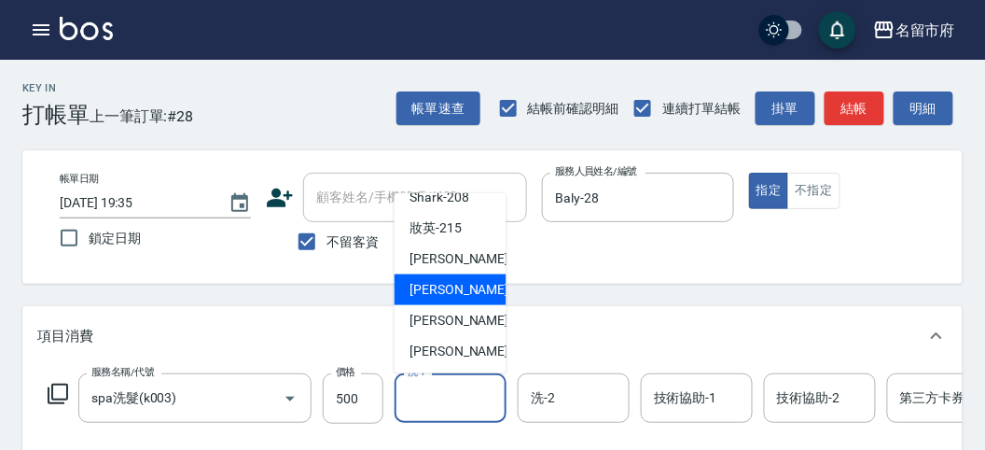
click at [459, 287] on span "Min Min -218" at bounding box center [471, 290] width 125 height 20
type input "Min Min-218"
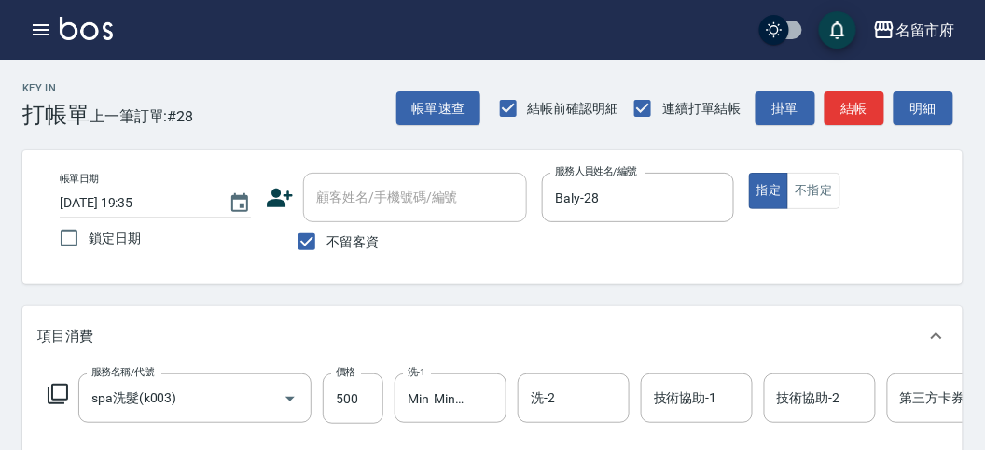
click at [47, 386] on icon at bounding box center [58, 393] width 22 height 22
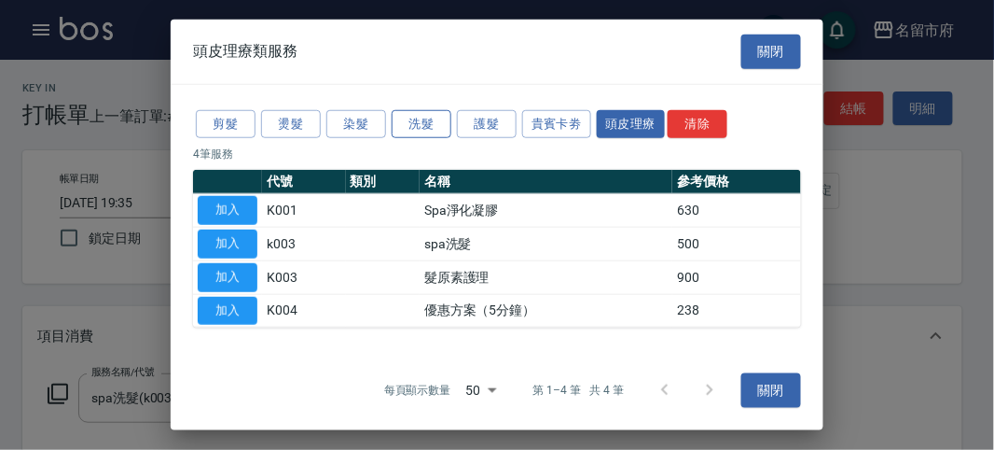
click at [413, 126] on button "洗髮" at bounding box center [422, 123] width 60 height 29
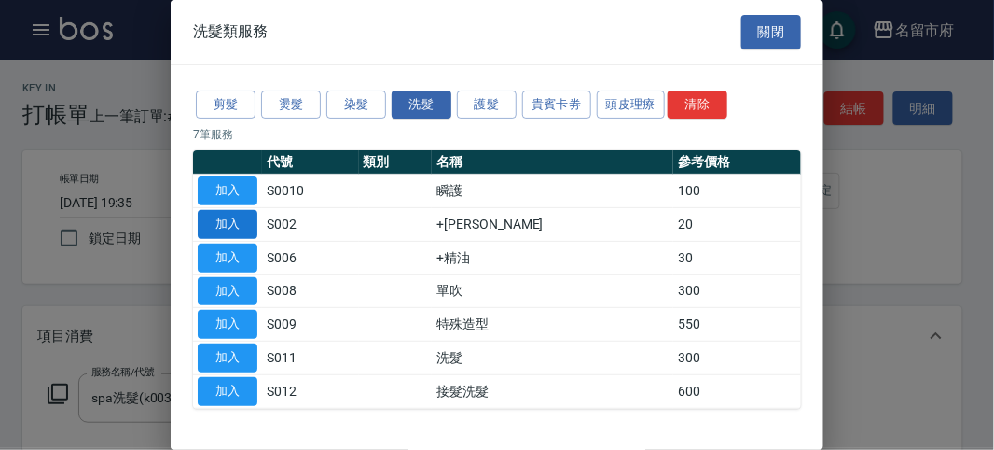
click at [241, 221] on button "加入" at bounding box center [228, 224] width 60 height 29
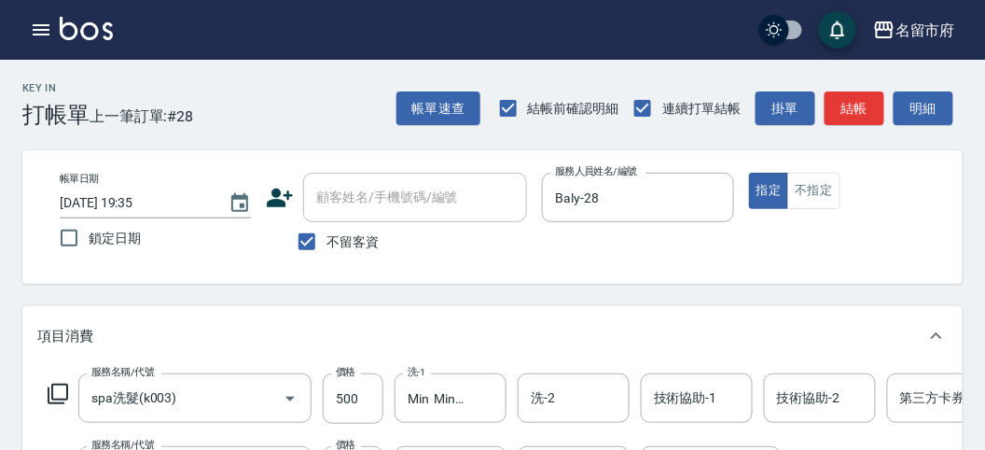
scroll to position [104, 0]
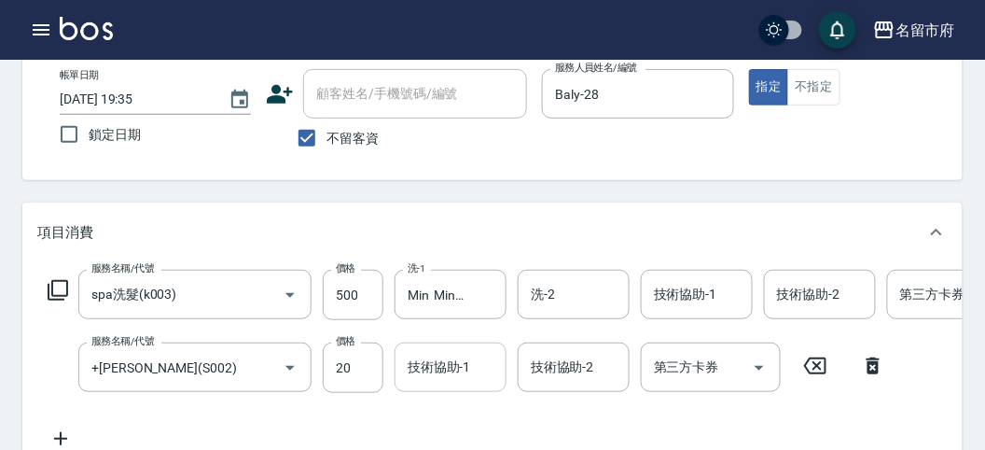
drag, startPoint x: 431, startPoint y: 370, endPoint x: 436, endPoint y: 360, distance: 11.3
click at [431, 368] on input "技術協助-1" at bounding box center [450, 367] width 95 height 33
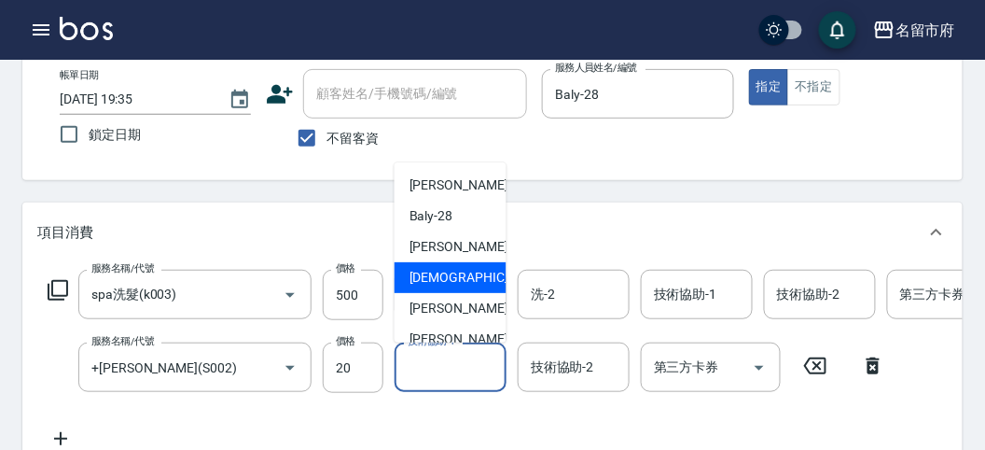
scroll to position [203, 0]
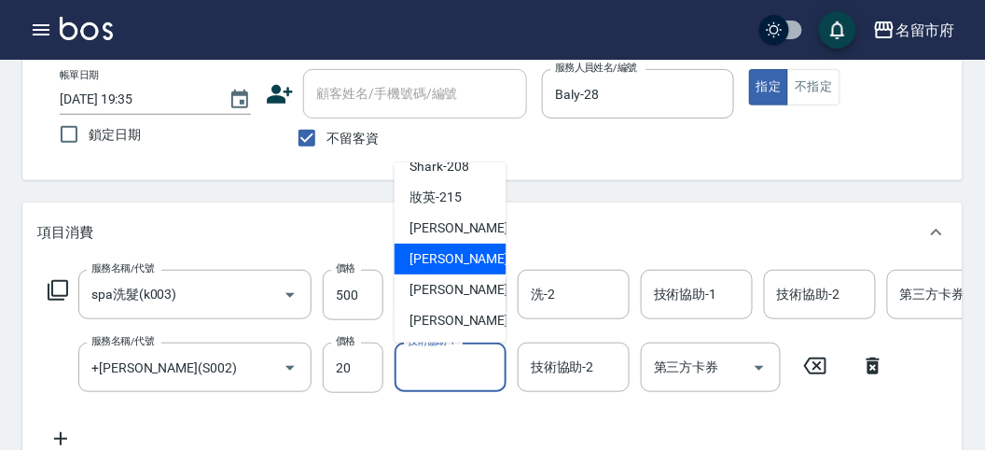
click at [411, 254] on span "Min Min -218" at bounding box center [471, 259] width 125 height 20
type input "Min Min-218"
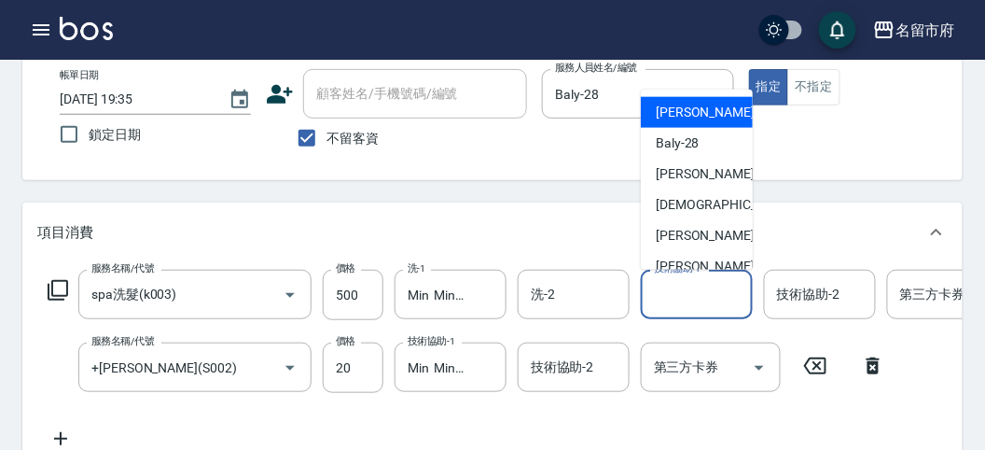
click at [678, 296] on input "技術協助-1" at bounding box center [696, 294] width 95 height 33
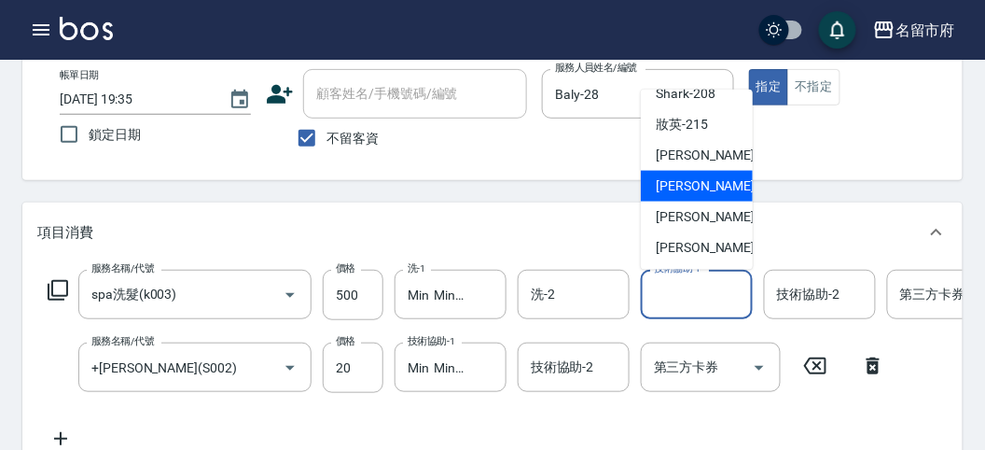
click at [681, 183] on span "Min Min -218" at bounding box center [718, 186] width 125 height 20
type input "Min Min-218"
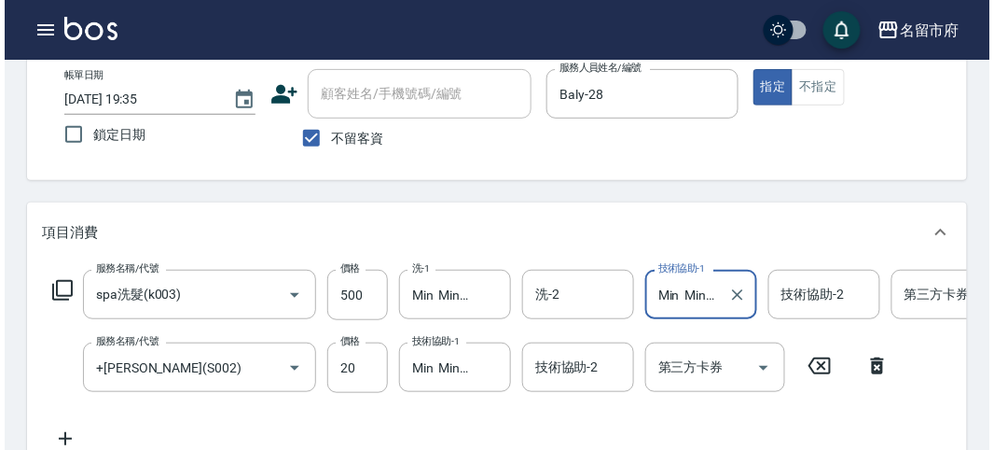
scroll to position [636, 0]
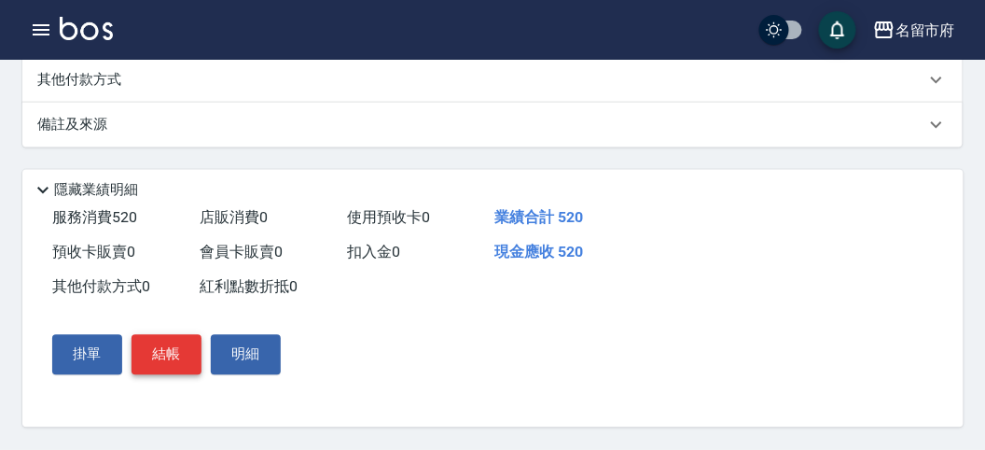
click at [174, 357] on button "結帳" at bounding box center [167, 354] width 70 height 39
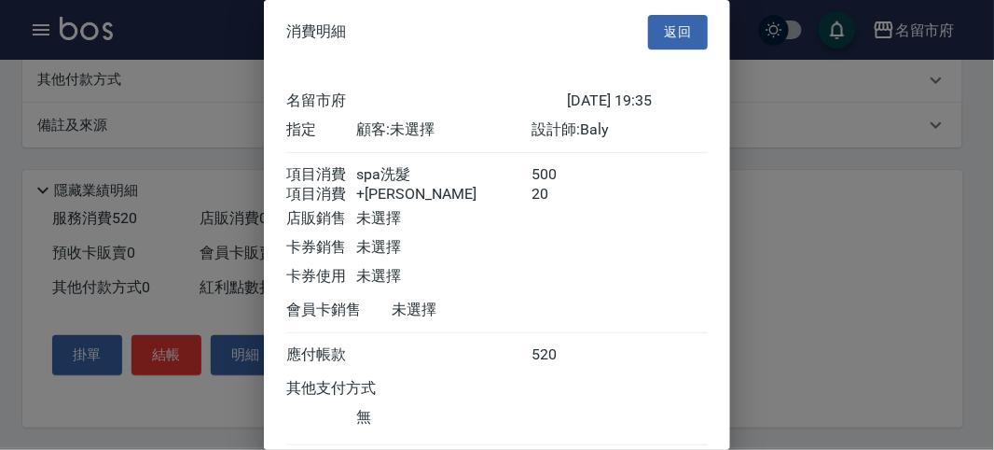
scroll to position [124, 0]
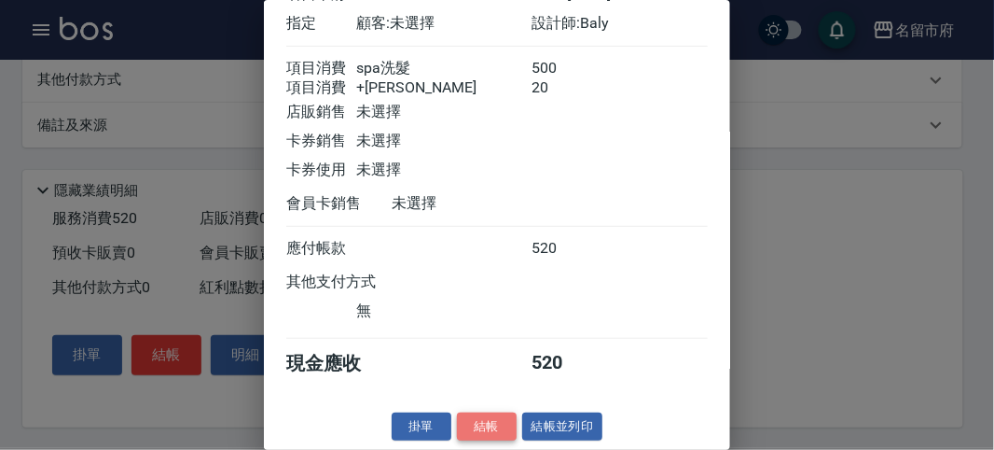
click at [490, 429] on button "結帳" at bounding box center [487, 426] width 60 height 29
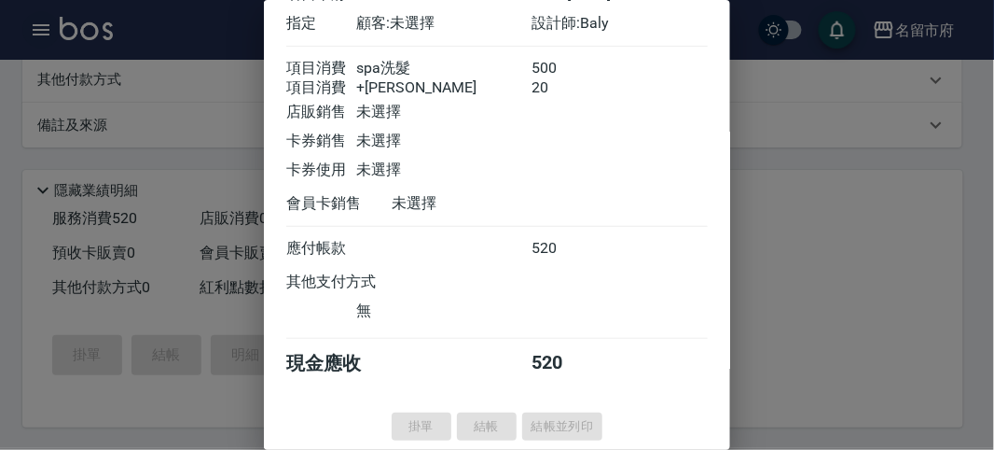
type input "[DATE] 19:51"
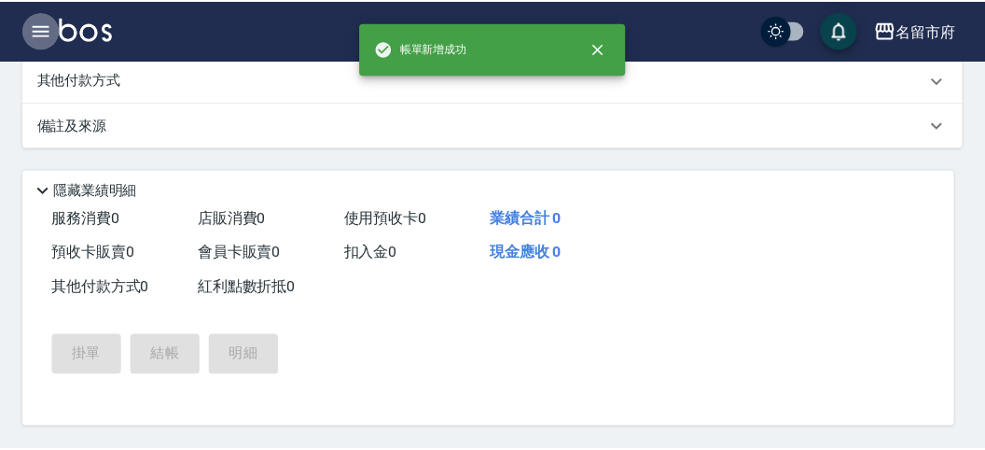
scroll to position [0, 0]
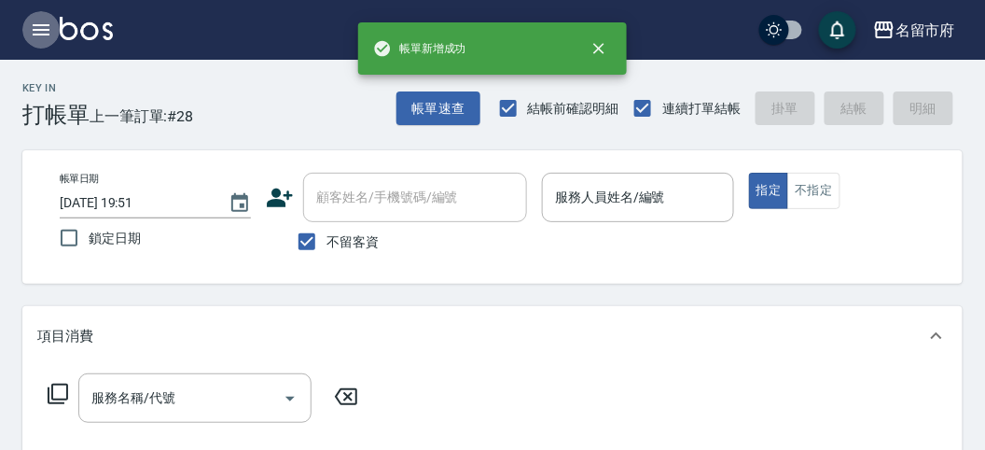
click at [47, 25] on icon "button" at bounding box center [41, 29] width 17 height 11
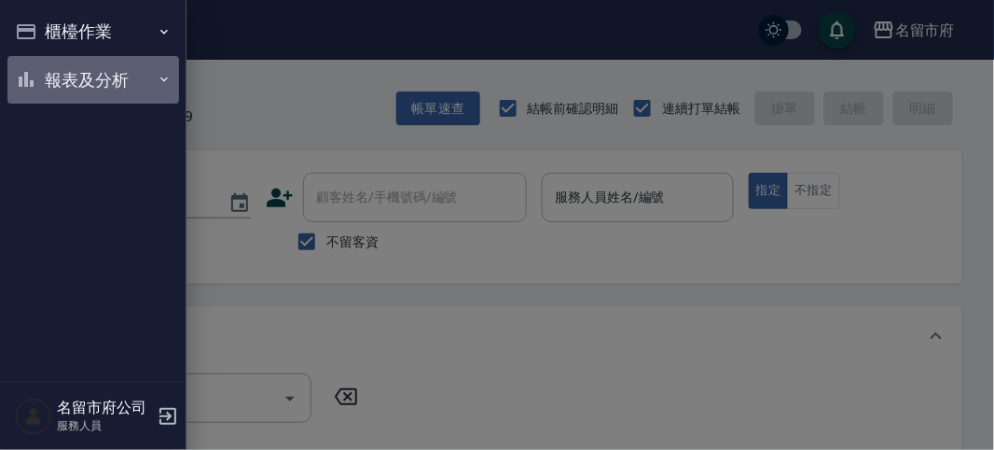
click at [70, 91] on button "報表及分析" at bounding box center [93, 80] width 172 height 48
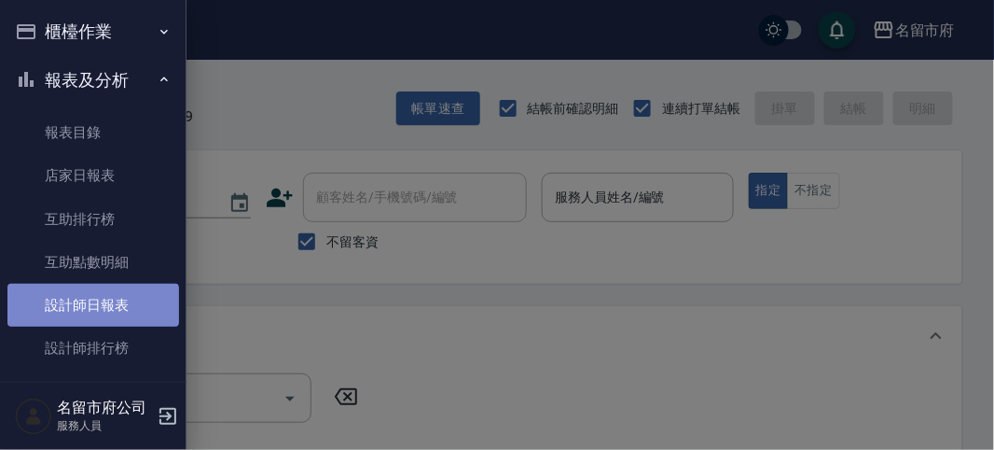
click at [92, 305] on link "設計師日報表" at bounding box center [93, 305] width 172 height 43
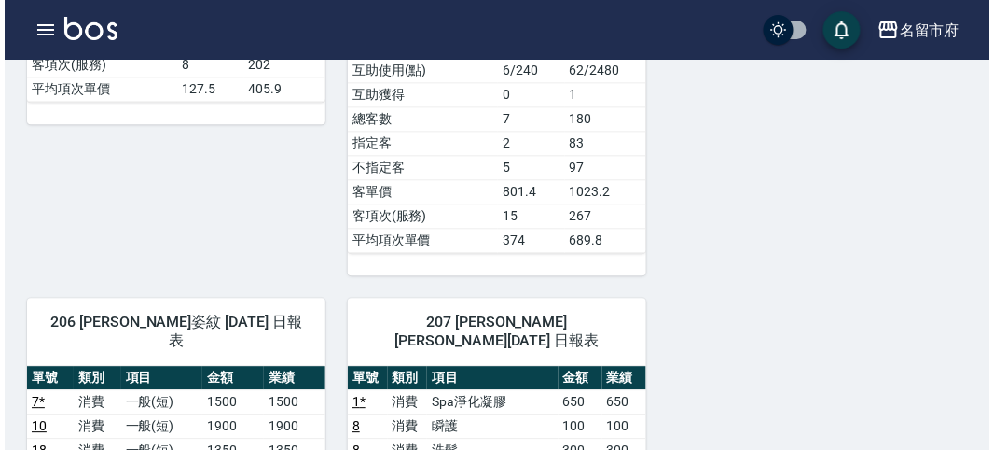
scroll to position [621, 0]
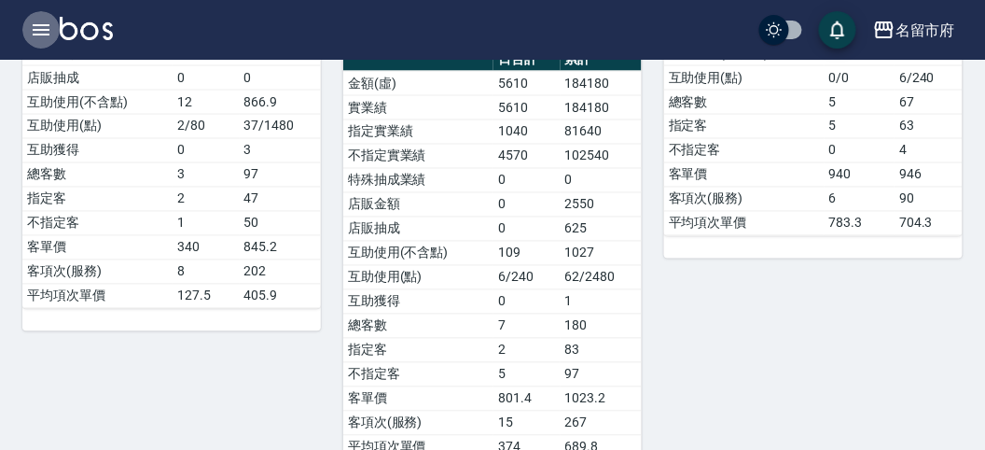
click at [36, 24] on icon "button" at bounding box center [41, 29] width 17 height 11
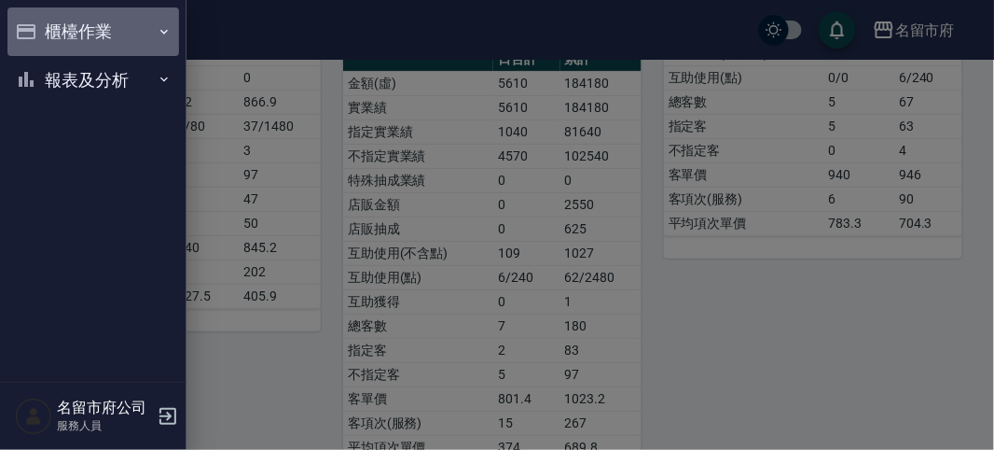
click at [74, 43] on button "櫃檯作業" at bounding box center [93, 31] width 172 height 48
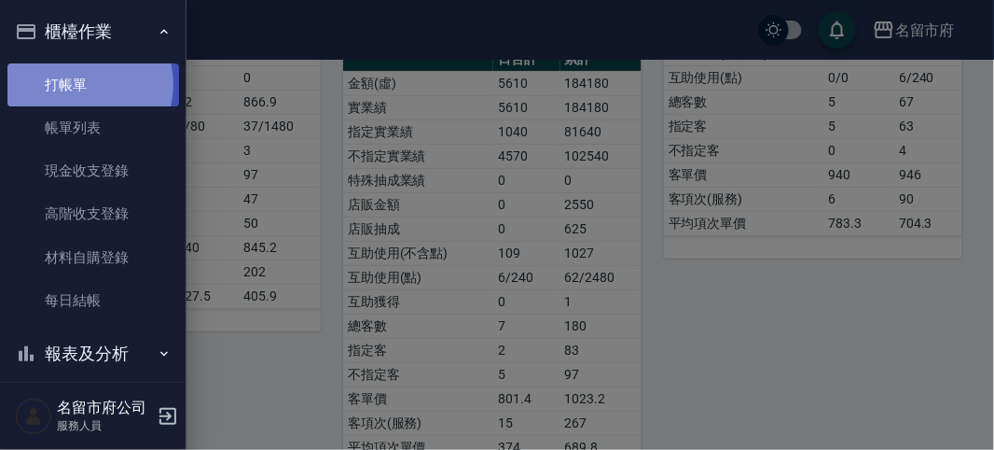
click at [79, 84] on link "打帳單" at bounding box center [93, 84] width 172 height 43
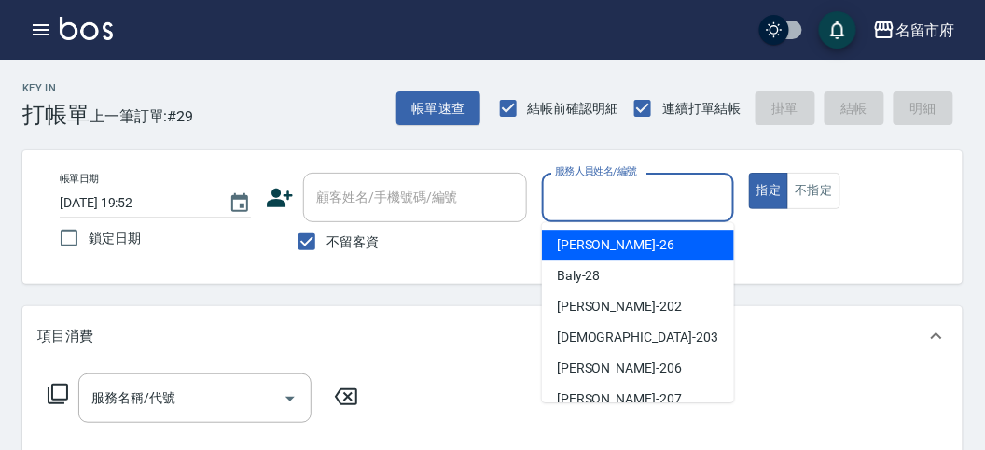
click at [576, 196] on input "服務人員姓名/編號" at bounding box center [637, 197] width 174 height 33
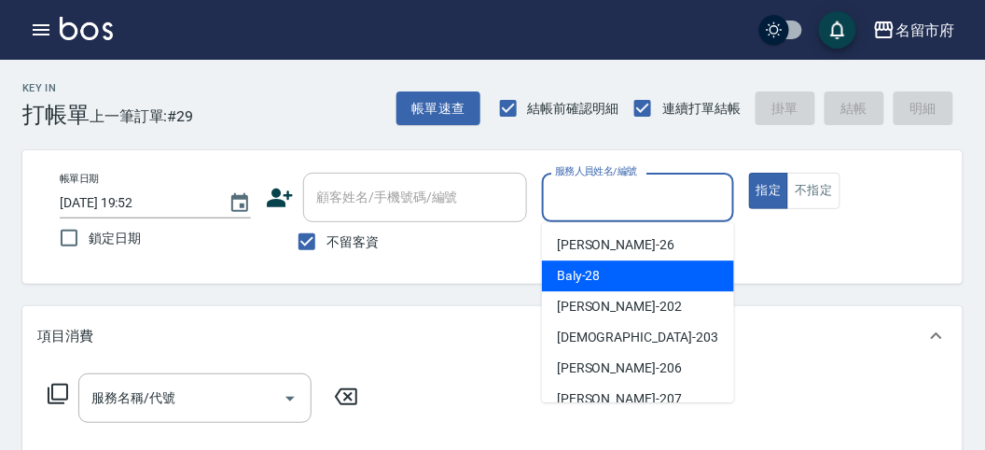
click at [561, 272] on span "Baly -28" at bounding box center [579, 276] width 44 height 20
type input "Baly-28"
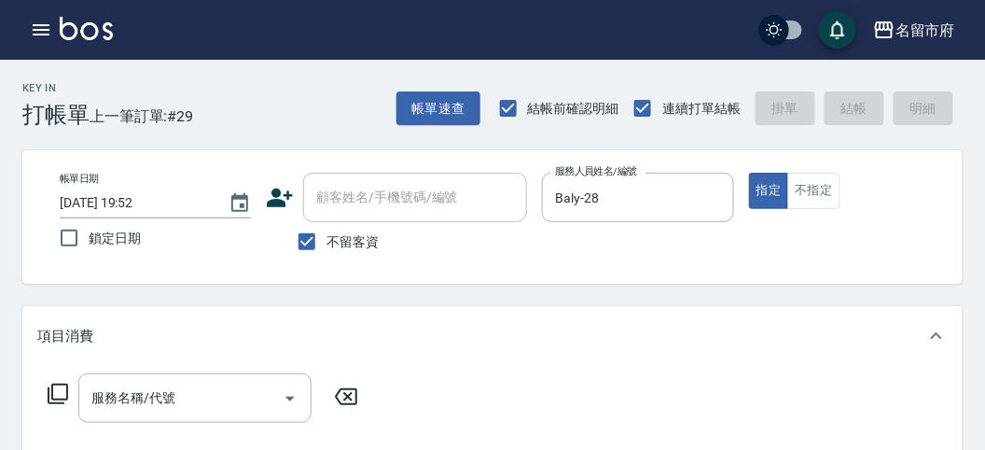
click at [56, 385] on icon at bounding box center [58, 393] width 22 height 22
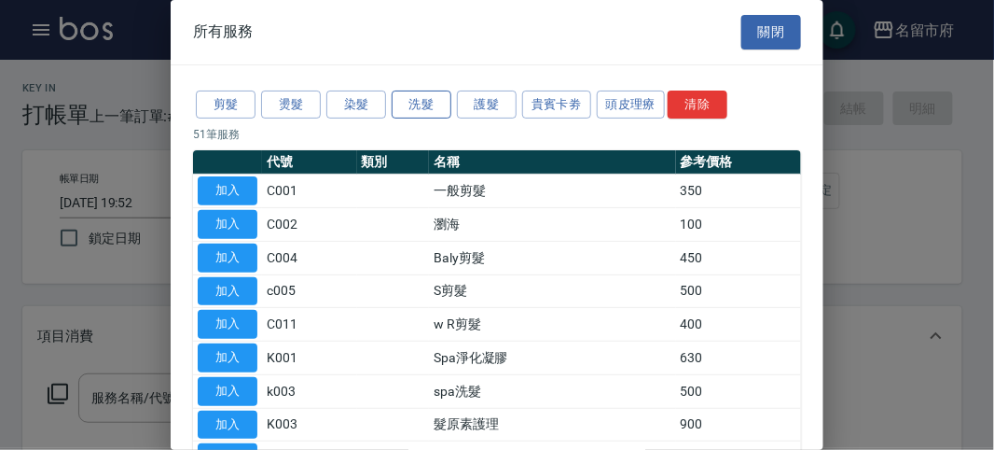
click at [431, 93] on button "洗髮" at bounding box center [422, 104] width 60 height 29
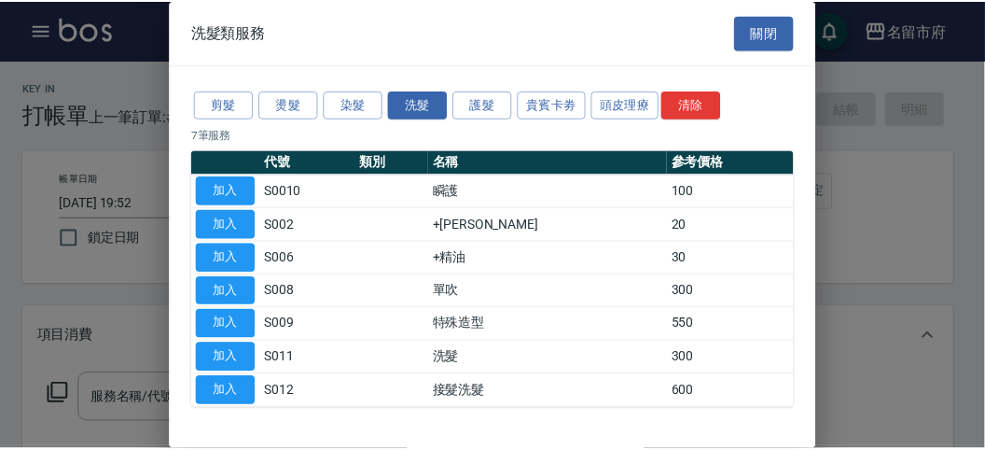
scroll to position [57, 0]
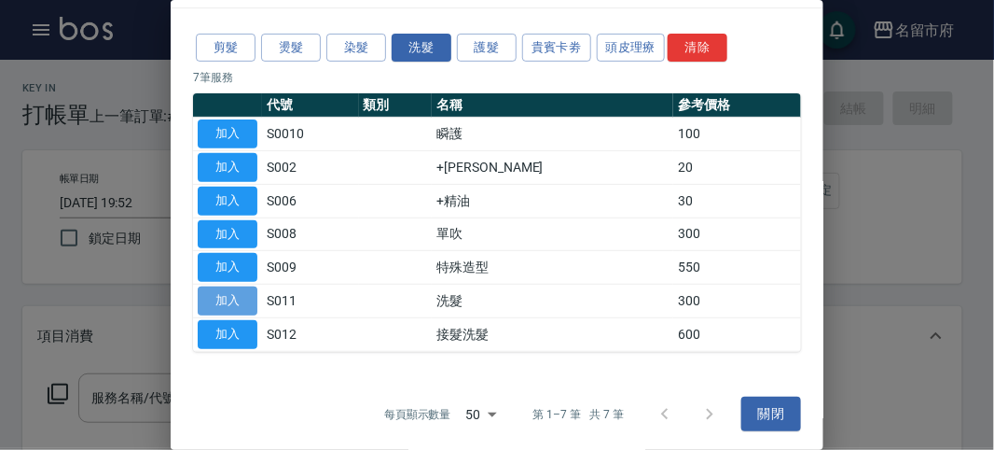
click at [216, 291] on button "加入" at bounding box center [228, 300] width 60 height 29
type input "洗髮(S011)"
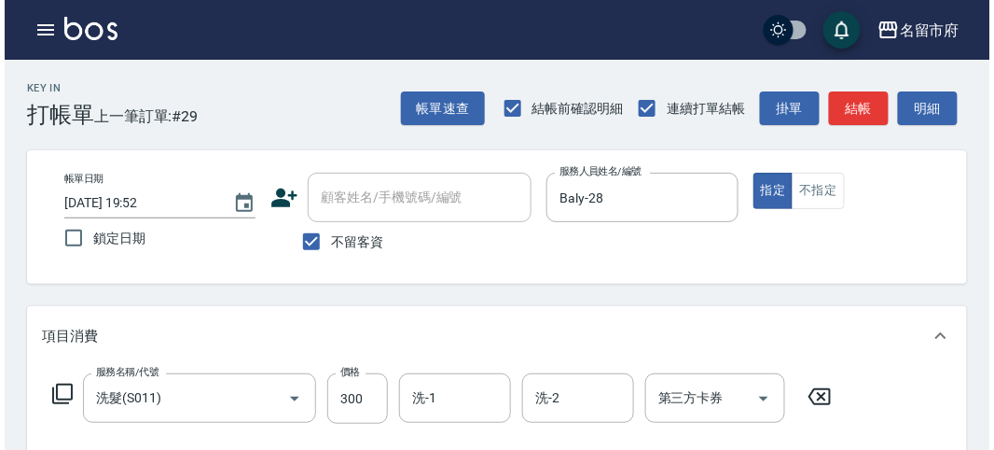
scroll to position [546, 0]
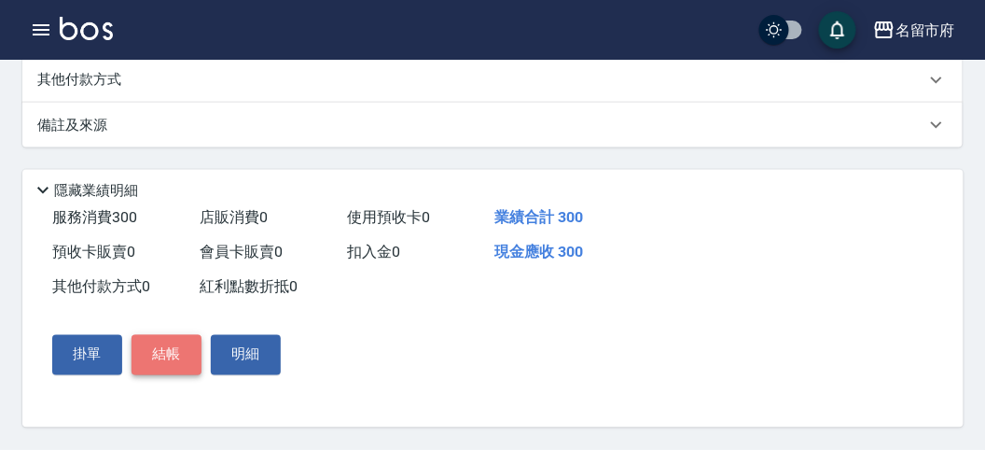
click at [173, 367] on button "結帳" at bounding box center [167, 354] width 70 height 39
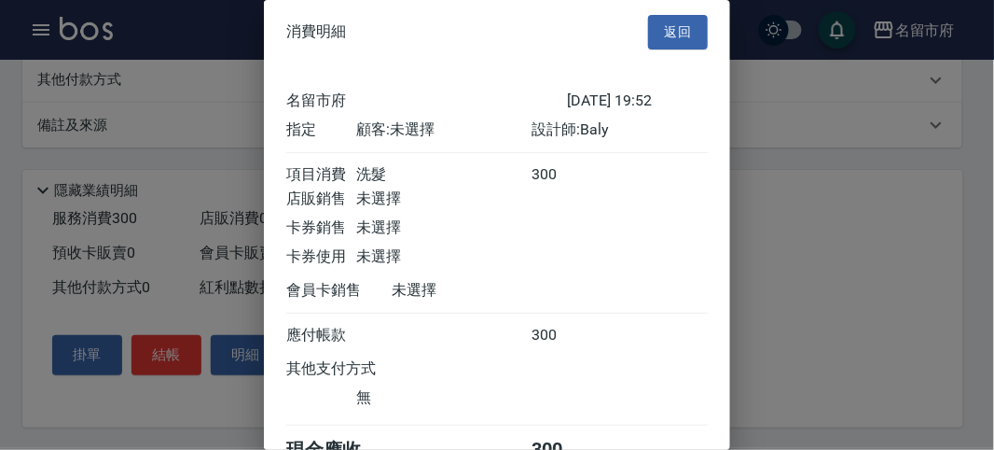
scroll to position [104, 0]
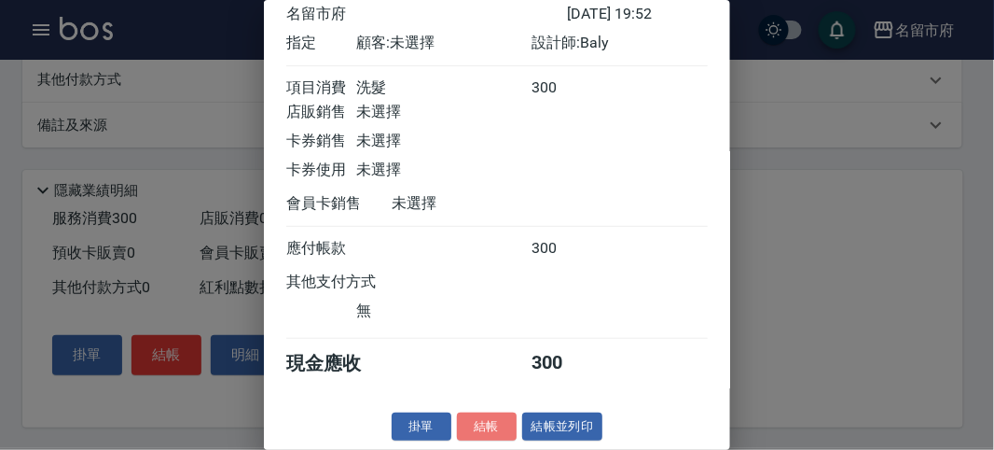
drag, startPoint x: 489, startPoint y: 434, endPoint x: 553, endPoint y: 332, distance: 120.3
click at [490, 432] on button "結帳" at bounding box center [487, 426] width 60 height 29
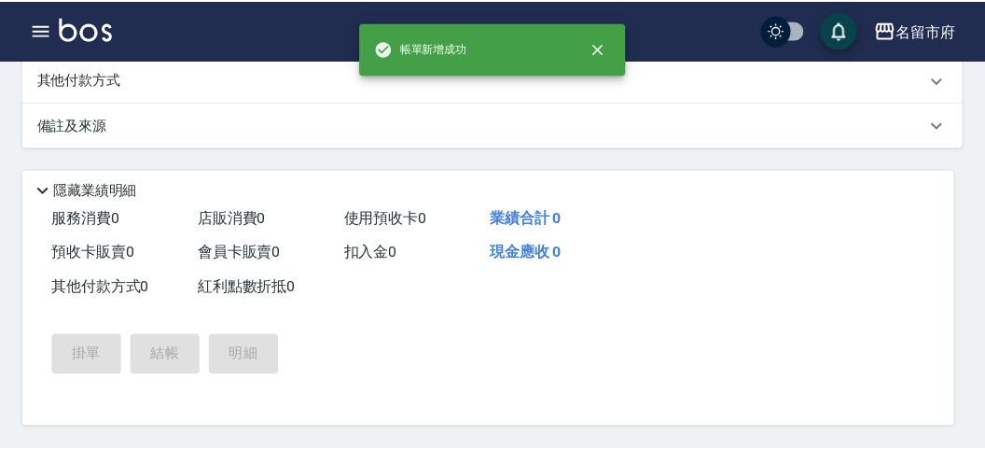
scroll to position [0, 0]
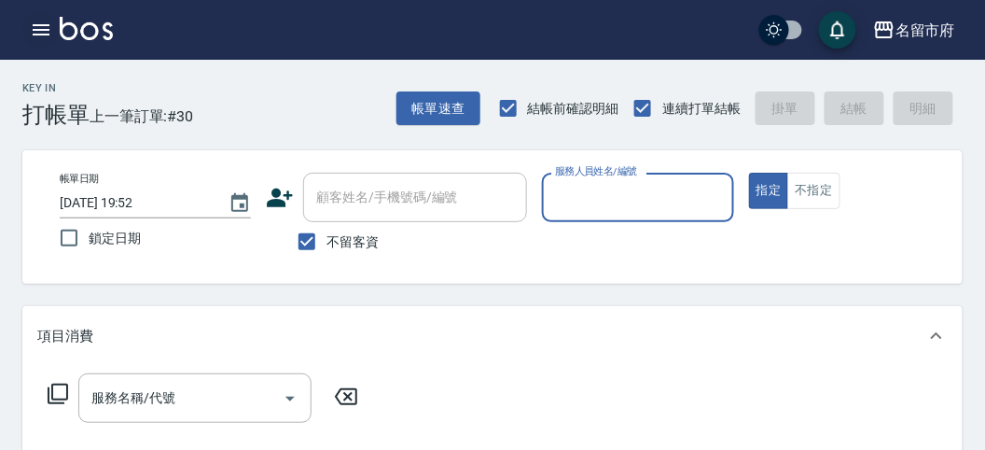
click at [39, 23] on icon "button" at bounding box center [41, 30] width 22 height 22
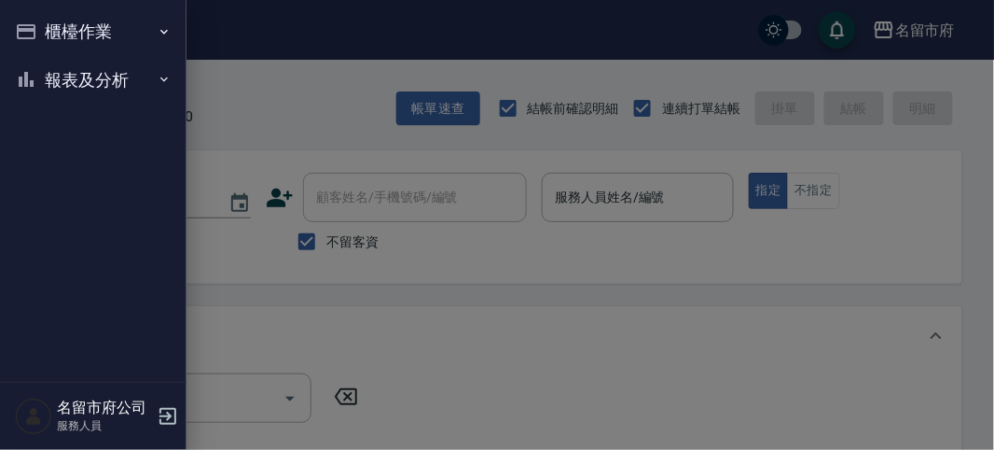
click at [49, 81] on button "報表及分析" at bounding box center [93, 80] width 172 height 48
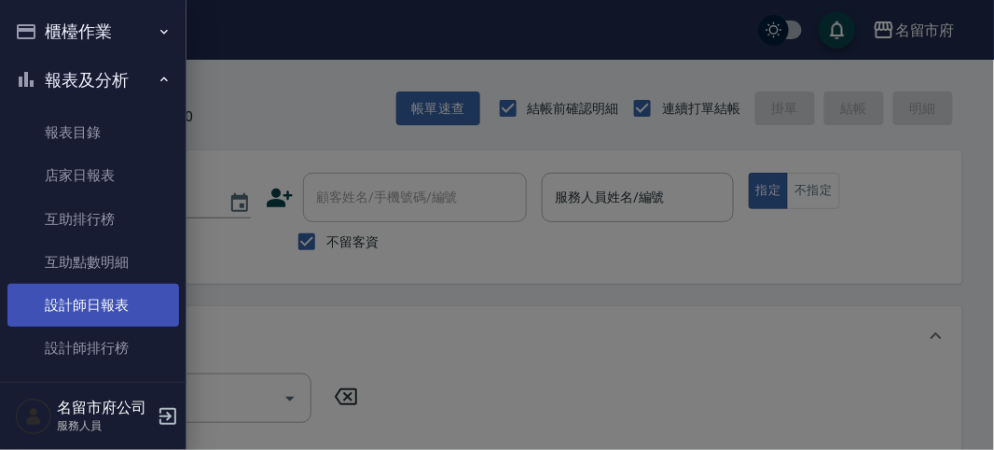
click at [146, 319] on link "設計師日報表" at bounding box center [93, 305] width 172 height 43
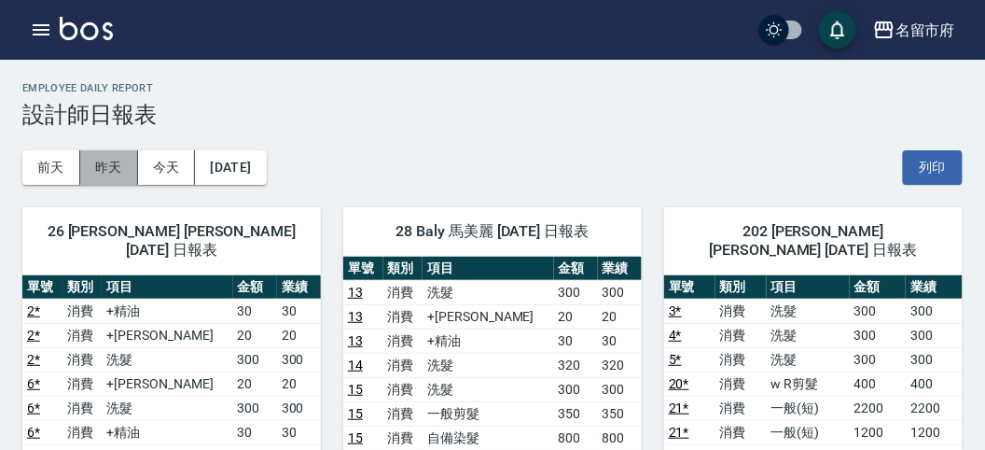
click at [104, 169] on button "昨天" at bounding box center [109, 167] width 58 height 35
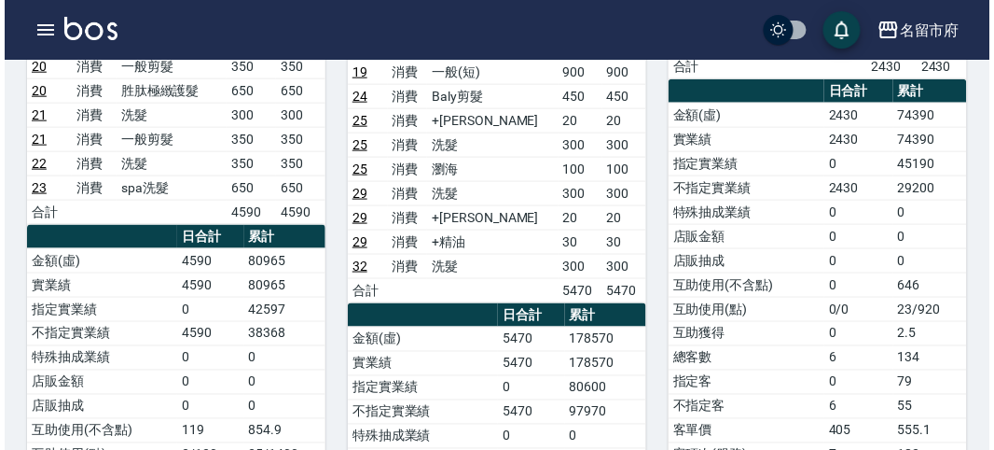
scroll to position [311, 0]
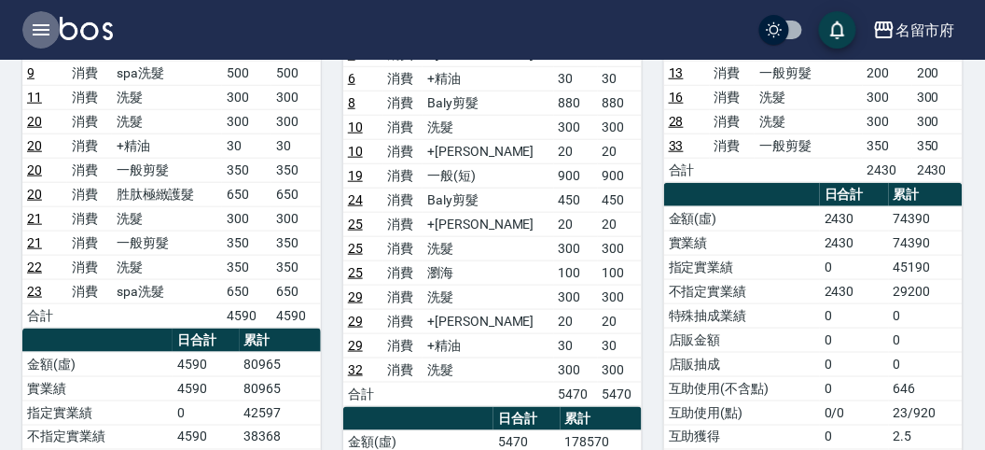
click at [43, 31] on icon "button" at bounding box center [41, 30] width 22 height 22
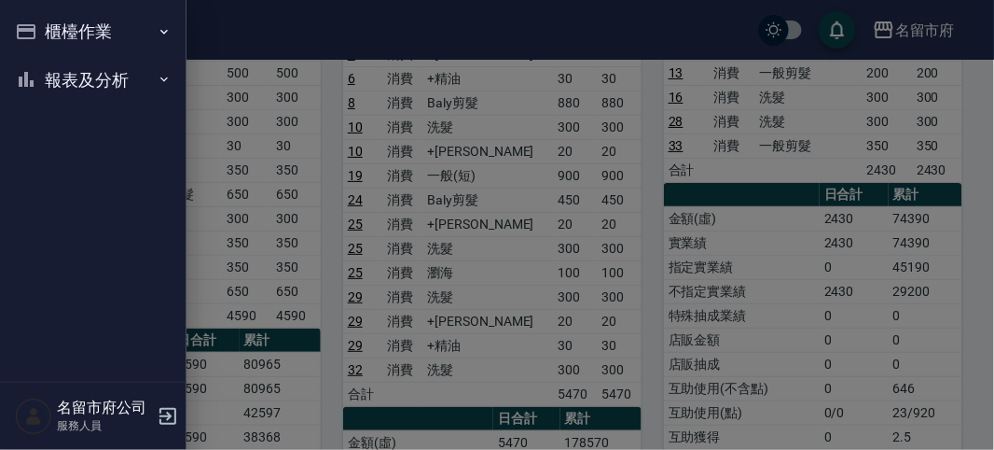
click at [43, 31] on nav "櫃檯作業 打帳單 帳單列表 現金收支登錄 高階收支登錄 材料自購登錄 每日結帳 報表及分析 報表目錄 店家日報表 互助排行榜 互助點數明細 設計師日報表 設計…" at bounding box center [93, 190] width 187 height 381
click at [44, 30] on button "櫃檯作業" at bounding box center [93, 31] width 172 height 48
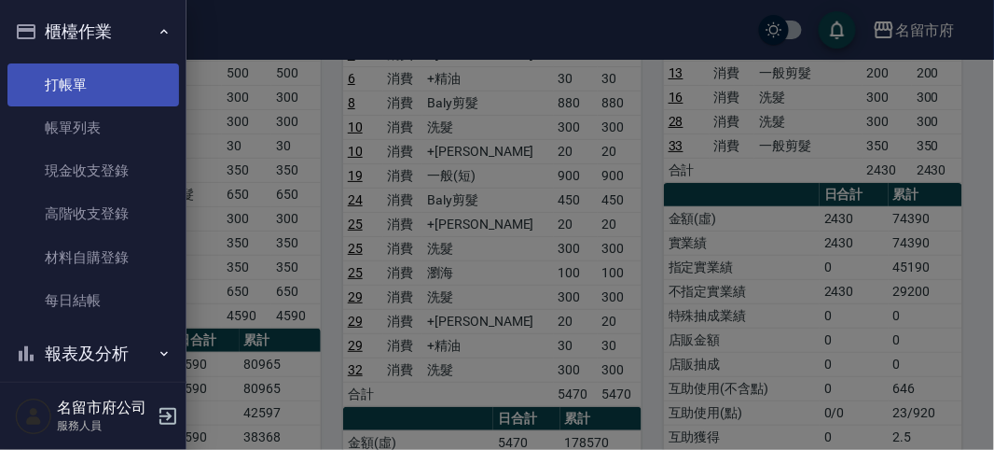
click at [70, 94] on link "打帳單" at bounding box center [93, 84] width 172 height 43
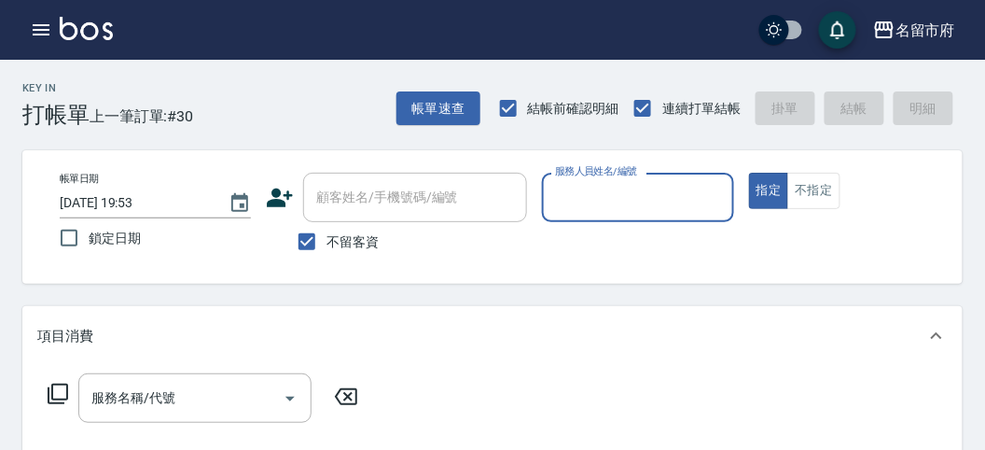
click at [580, 203] on input "服務人員姓名/編號" at bounding box center [637, 197] width 174 height 33
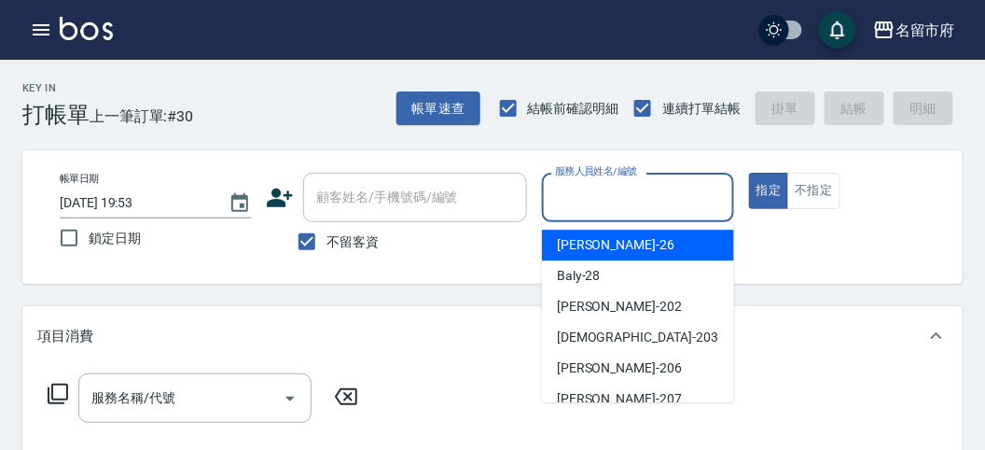
click at [570, 252] on span "[PERSON_NAME] -26" at bounding box center [616, 245] width 118 height 20
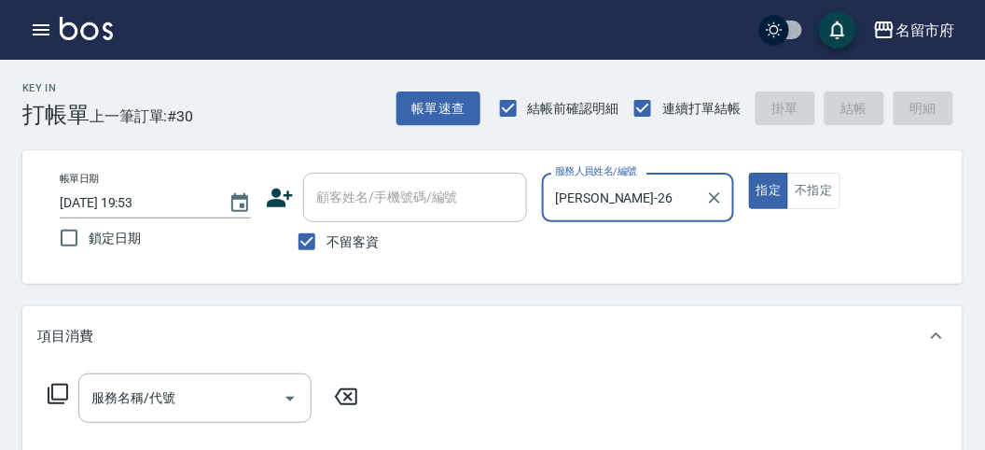
click at [54, 388] on icon at bounding box center [58, 393] width 22 height 22
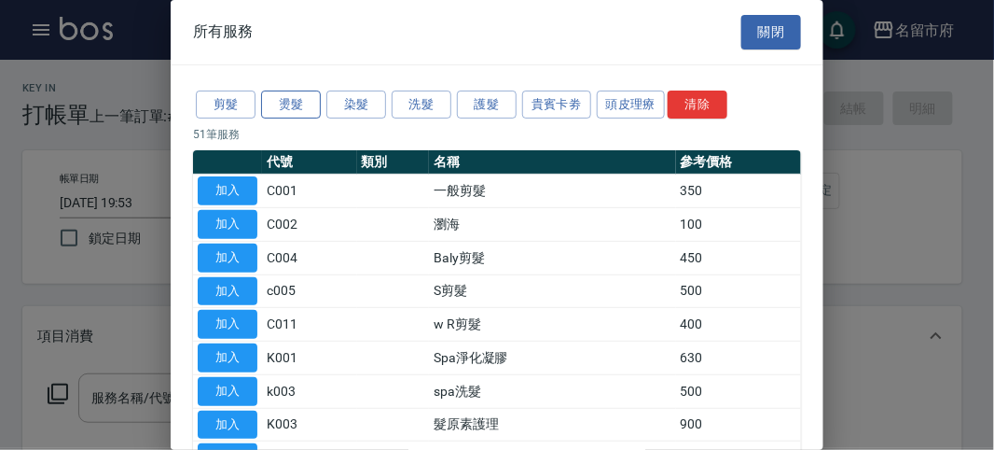
click at [287, 104] on button "燙髮" at bounding box center [291, 104] width 60 height 29
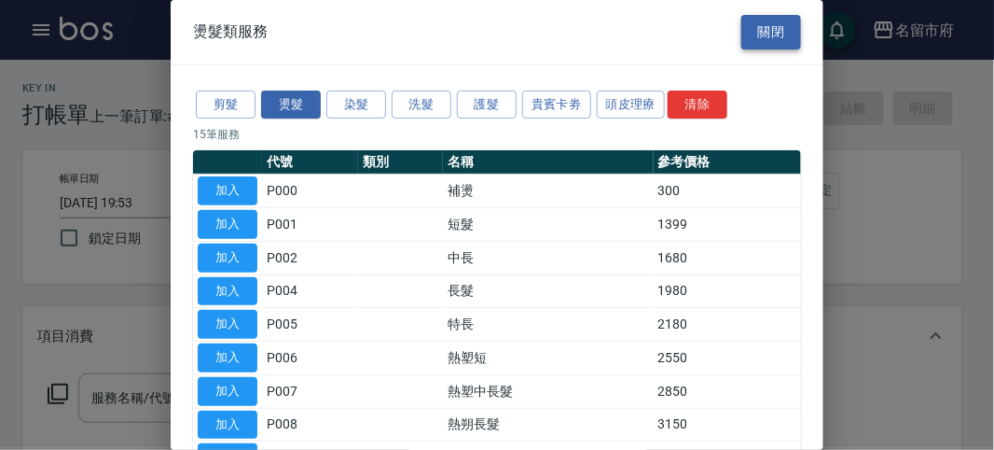
click at [780, 24] on button "關閉" at bounding box center [771, 32] width 60 height 35
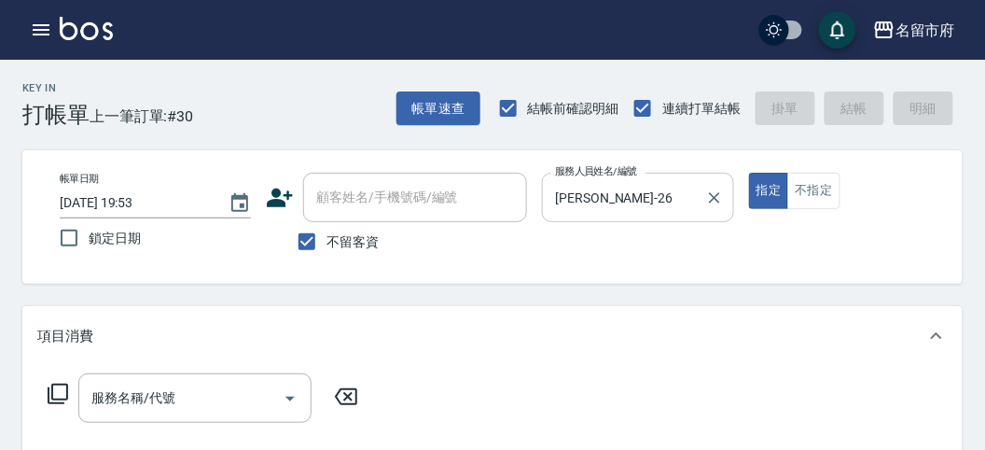
click at [630, 211] on input "[PERSON_NAME]-26" at bounding box center [623, 197] width 146 height 33
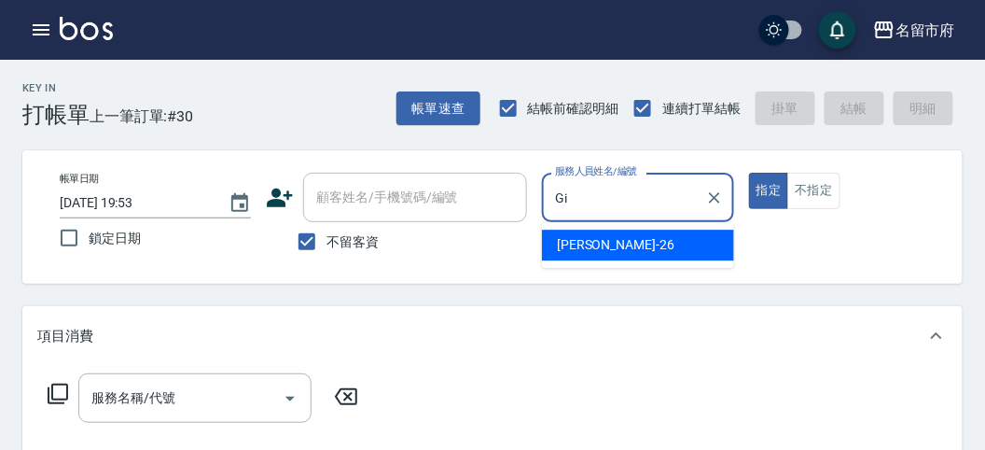
type input "G"
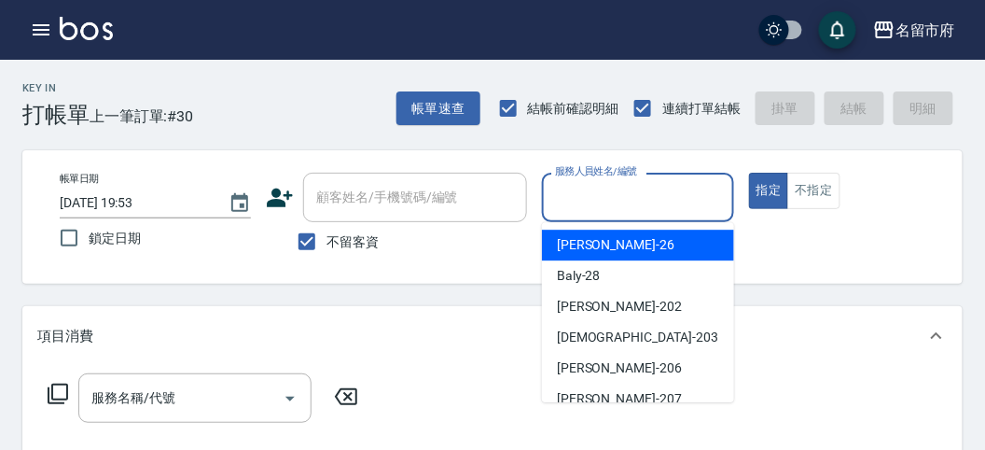
click at [395, 310] on div "項目消費" at bounding box center [492, 336] width 940 height 60
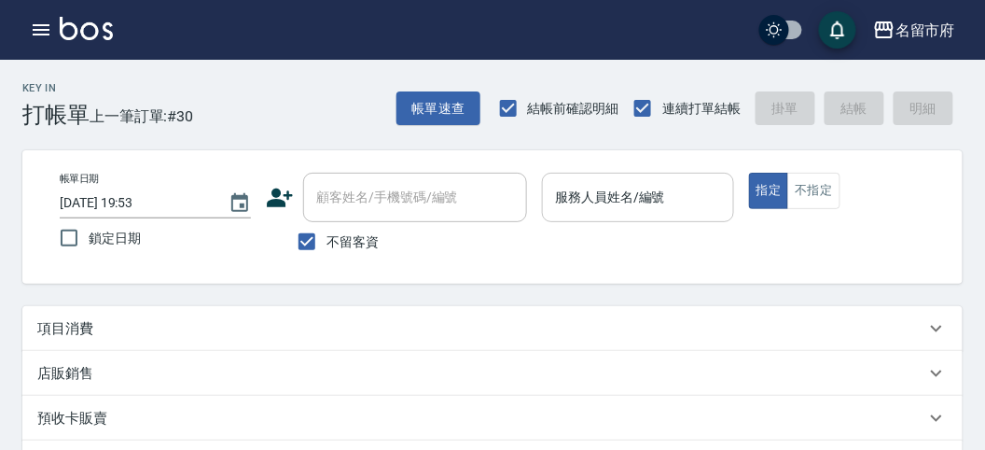
click at [687, 184] on input "服務人員姓名/編號" at bounding box center [637, 197] width 174 height 33
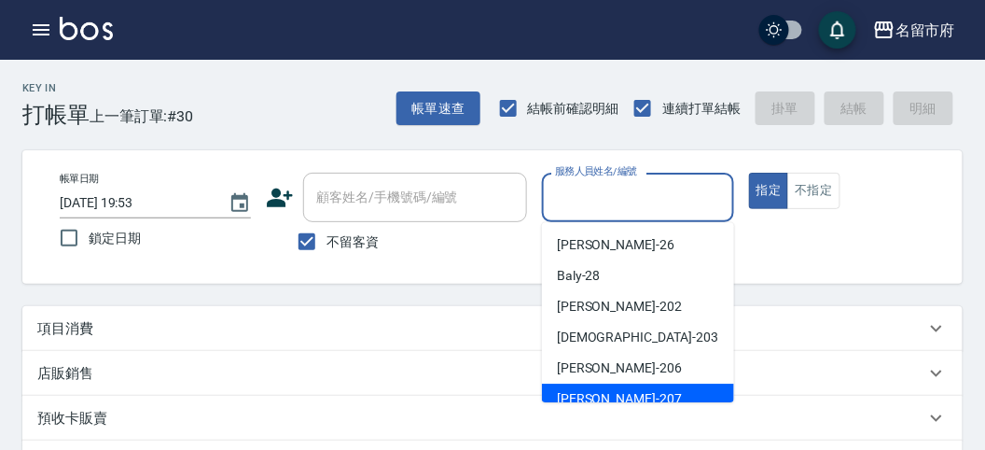
click at [640, 393] on div "[PERSON_NAME] -207" at bounding box center [638, 398] width 192 height 31
type input "[PERSON_NAME]-207"
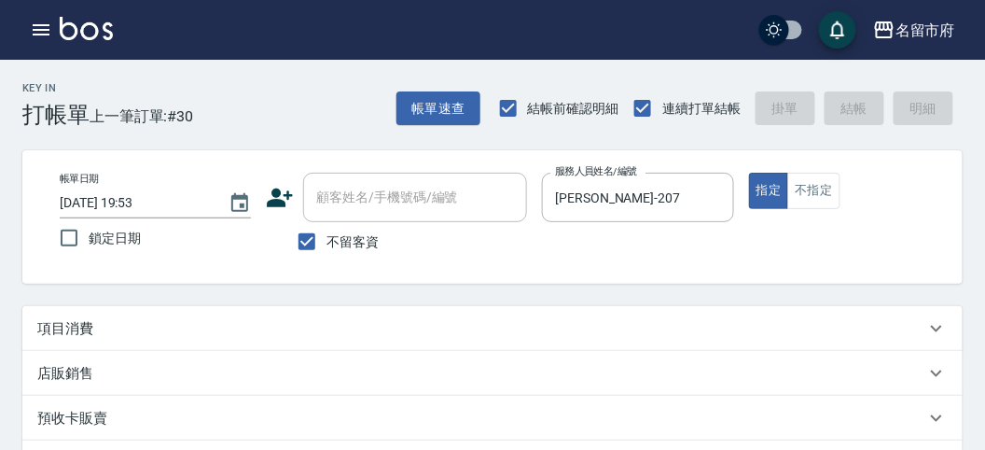
click at [55, 329] on p "項目消費" at bounding box center [65, 329] width 56 height 20
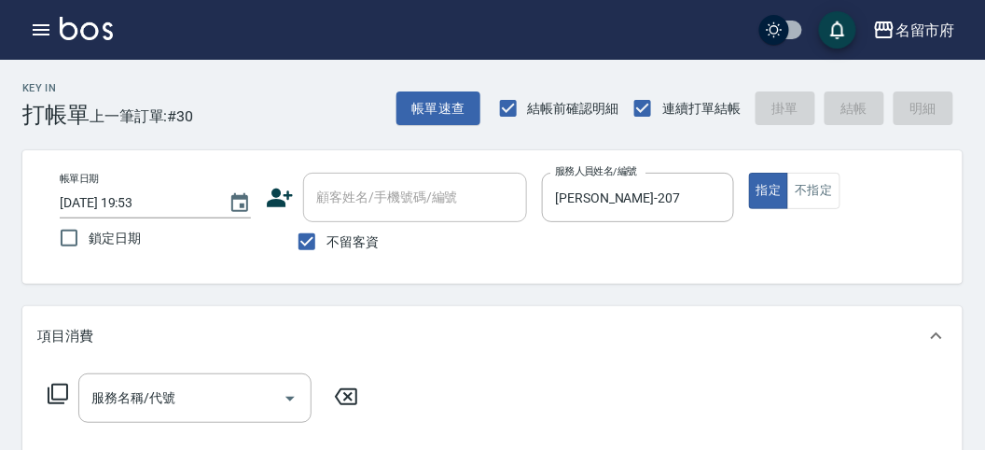
click at [64, 383] on icon at bounding box center [58, 393] width 21 height 21
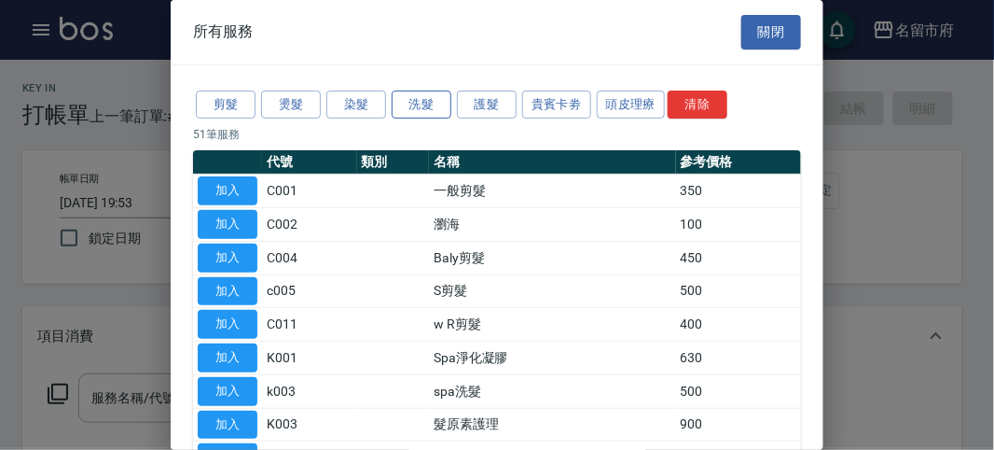
click at [412, 97] on button "洗髮" at bounding box center [422, 104] width 60 height 29
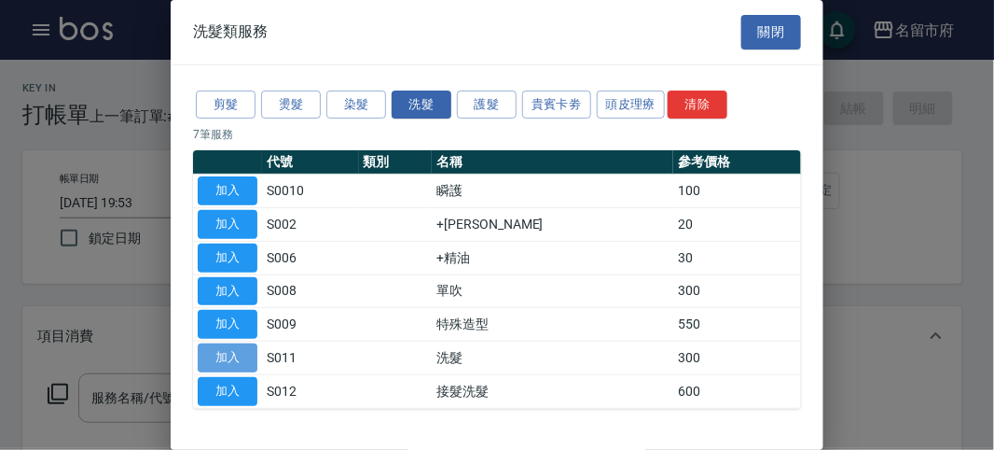
click at [252, 346] on button "加入" at bounding box center [228, 357] width 60 height 29
type input "洗髮(S011)"
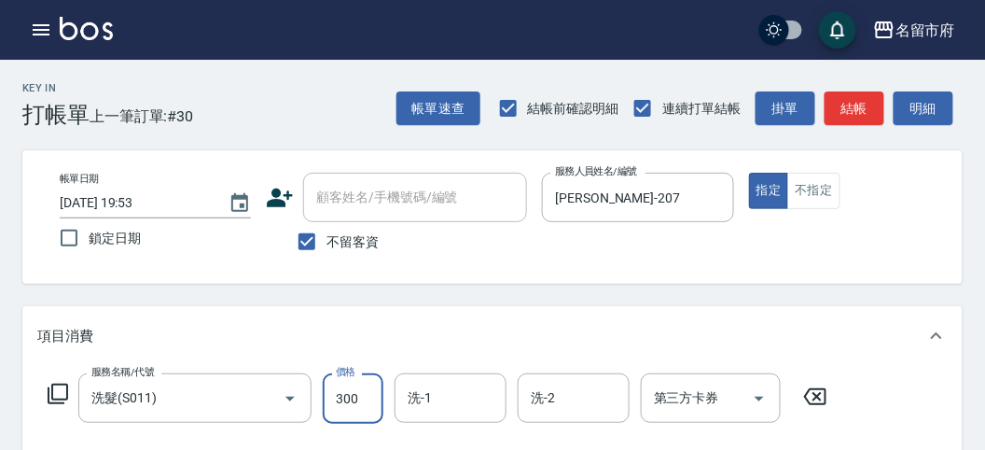
click at [365, 393] on input "300" at bounding box center [353, 398] width 61 height 50
type input "350"
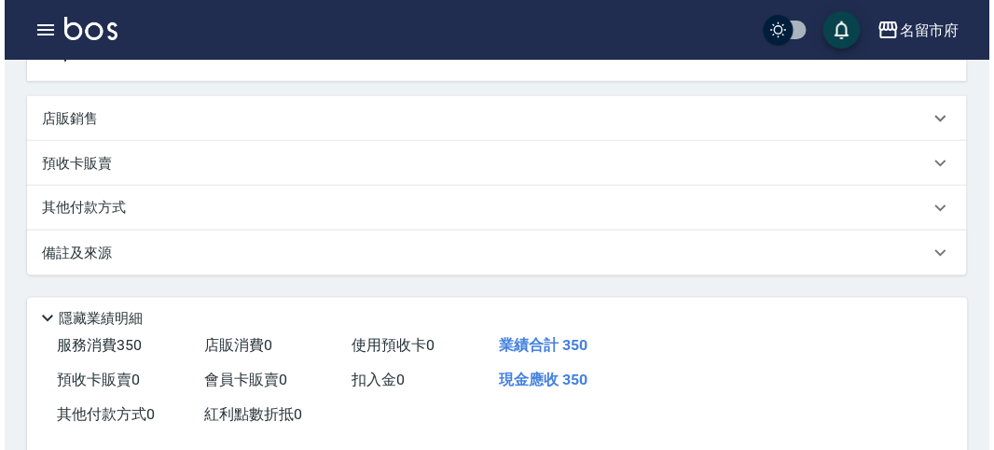
scroll to position [546, 0]
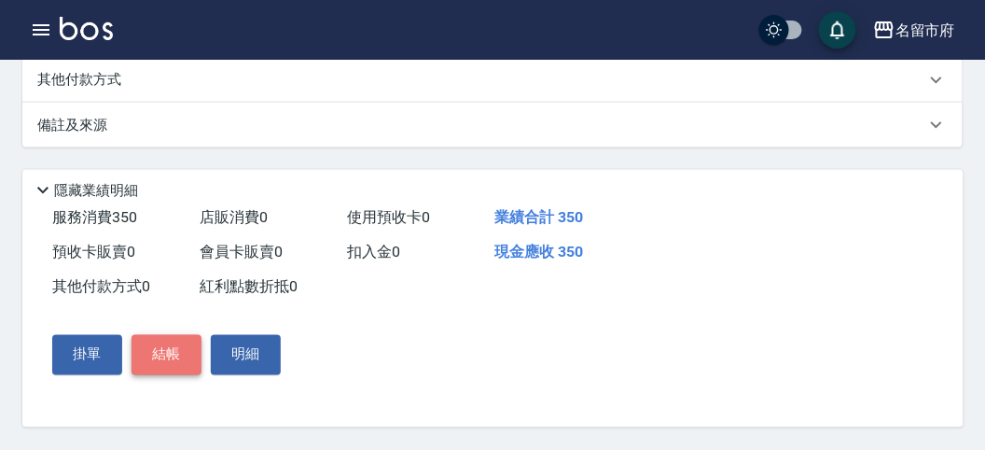
click at [180, 354] on button "結帳" at bounding box center [167, 354] width 70 height 39
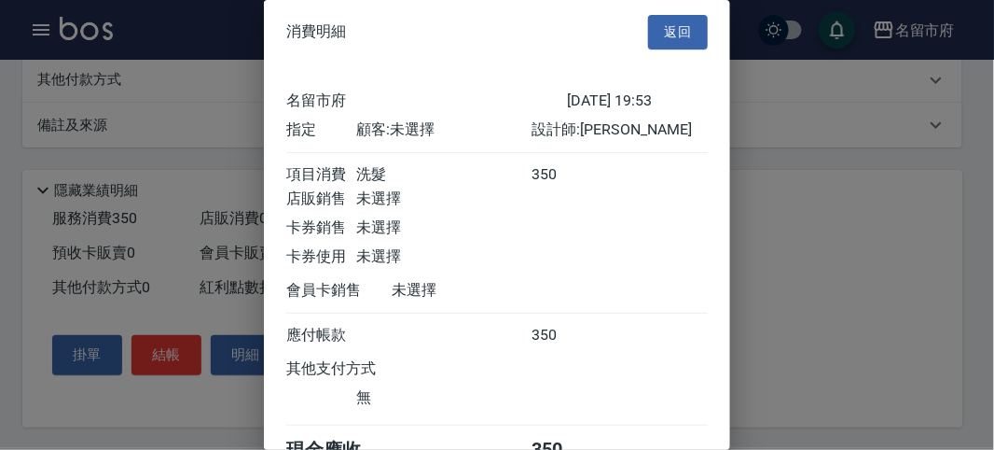
scroll to position [104, 0]
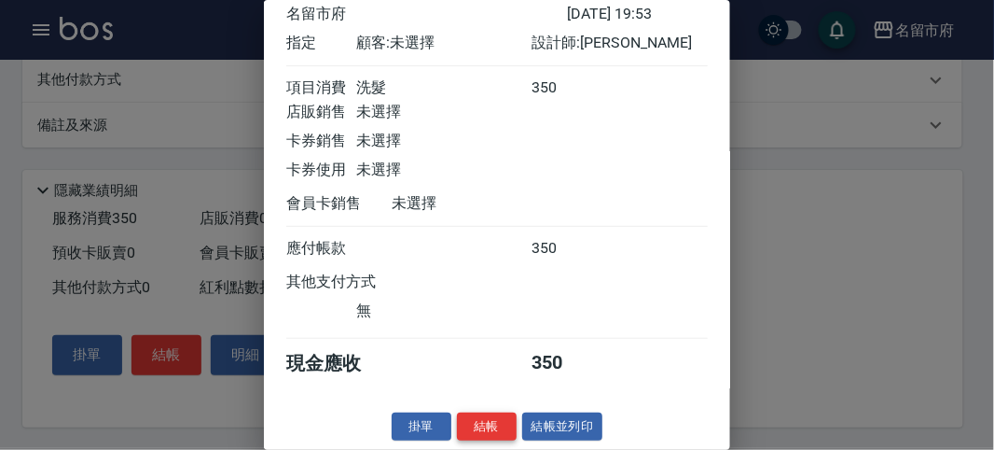
click at [469, 418] on button "結帳" at bounding box center [487, 426] width 60 height 29
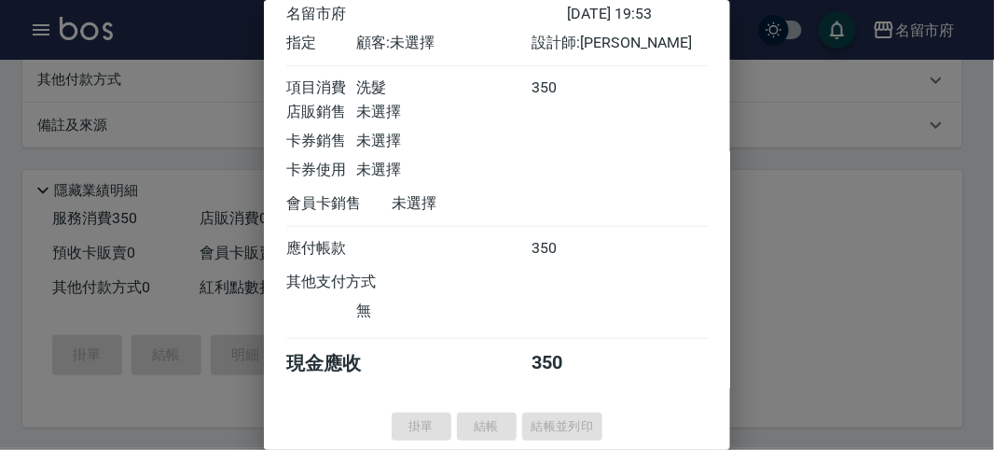
type input "[DATE] 20:21"
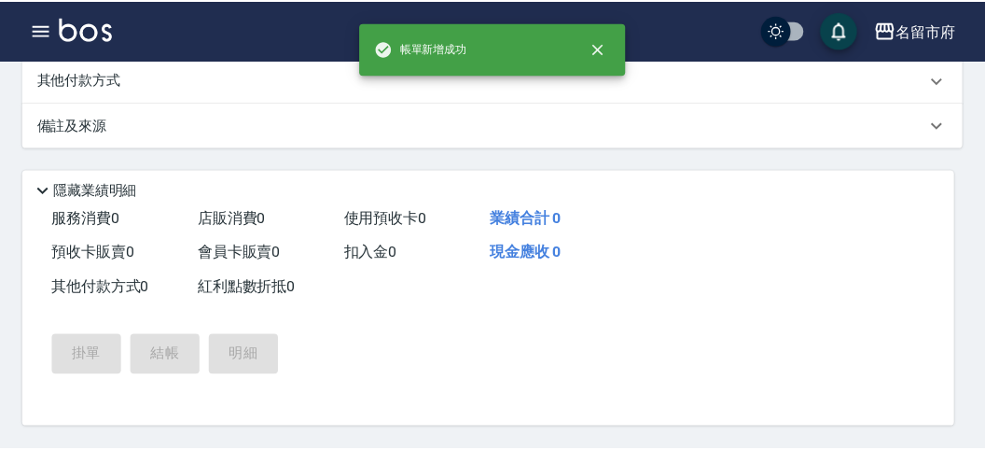
scroll to position [0, 0]
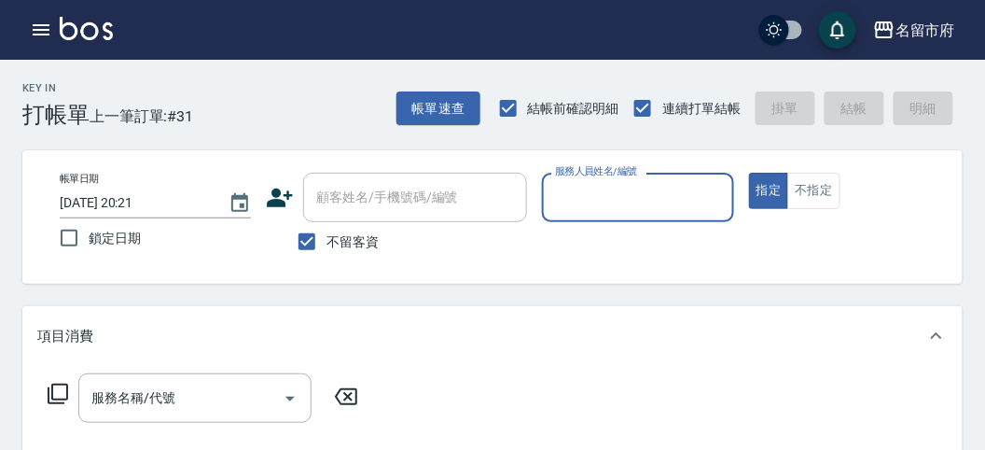
click at [591, 182] on input "服務人員姓名/編號" at bounding box center [637, 197] width 174 height 33
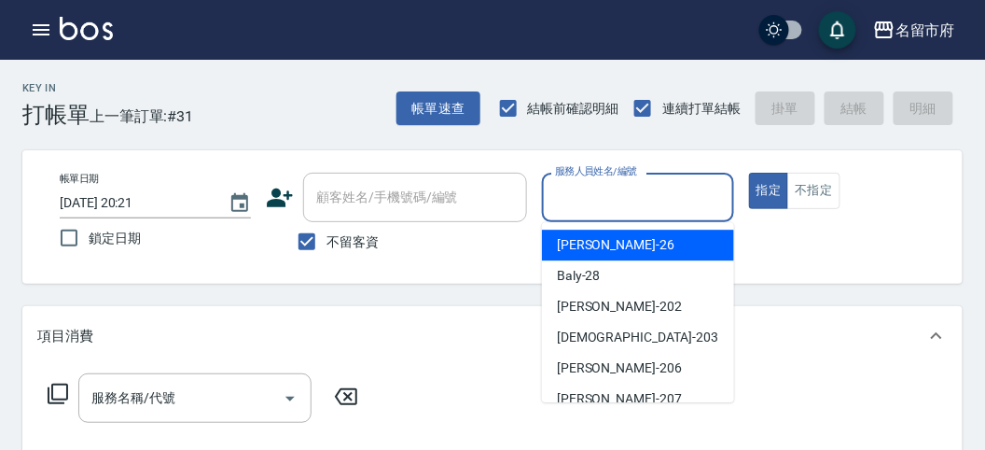
click at [606, 241] on div "[PERSON_NAME] -26" at bounding box center [638, 244] width 192 height 31
type input "[PERSON_NAME]-26"
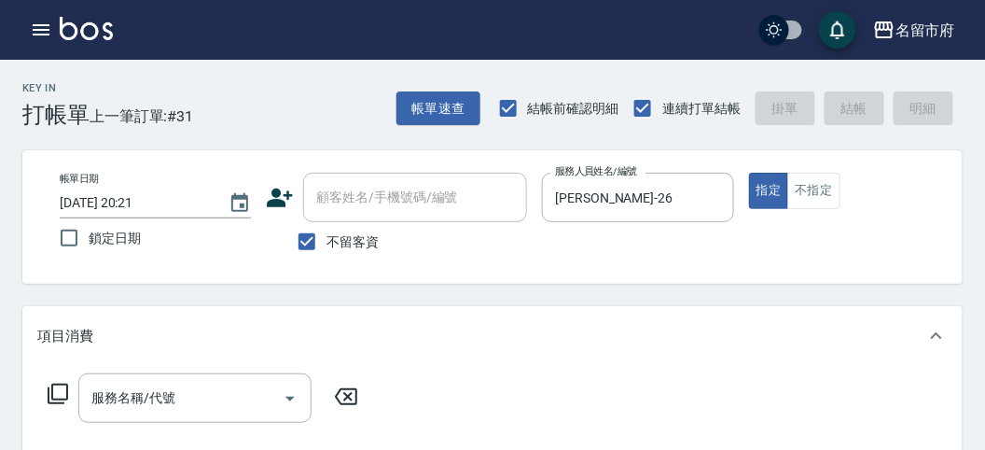
click at [65, 388] on icon at bounding box center [58, 393] width 22 height 22
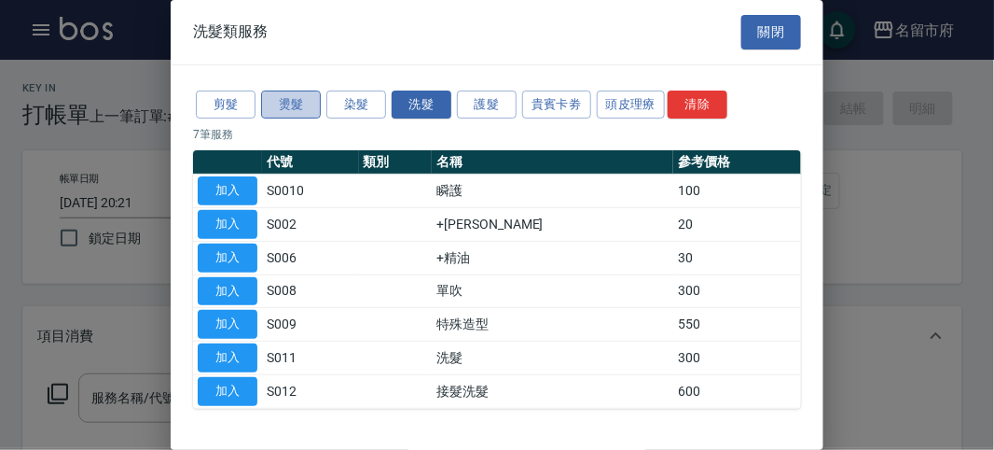
click at [301, 104] on button "燙髮" at bounding box center [291, 104] width 60 height 29
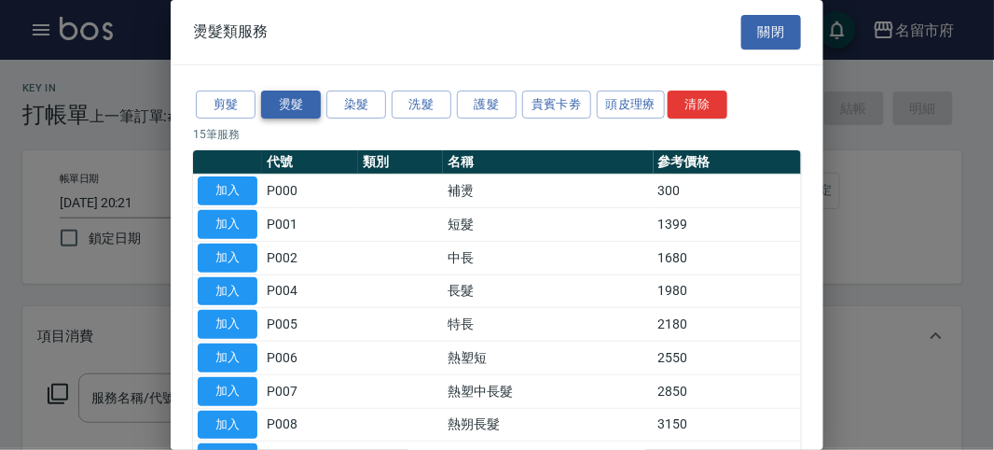
click at [286, 105] on button "燙髮" at bounding box center [291, 104] width 60 height 29
click at [287, 104] on button "燙髮" at bounding box center [291, 104] width 60 height 29
click at [370, 109] on button "染髮" at bounding box center [356, 104] width 60 height 29
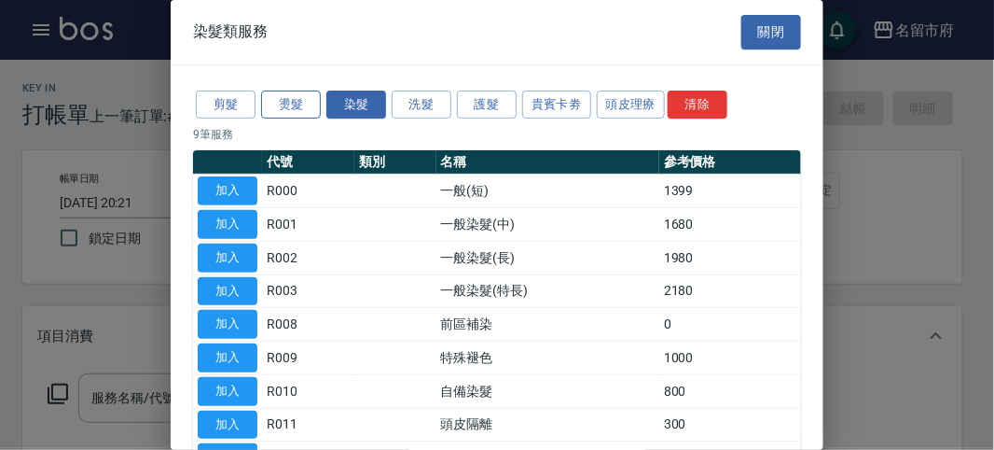
click at [312, 104] on button "燙髮" at bounding box center [291, 104] width 60 height 29
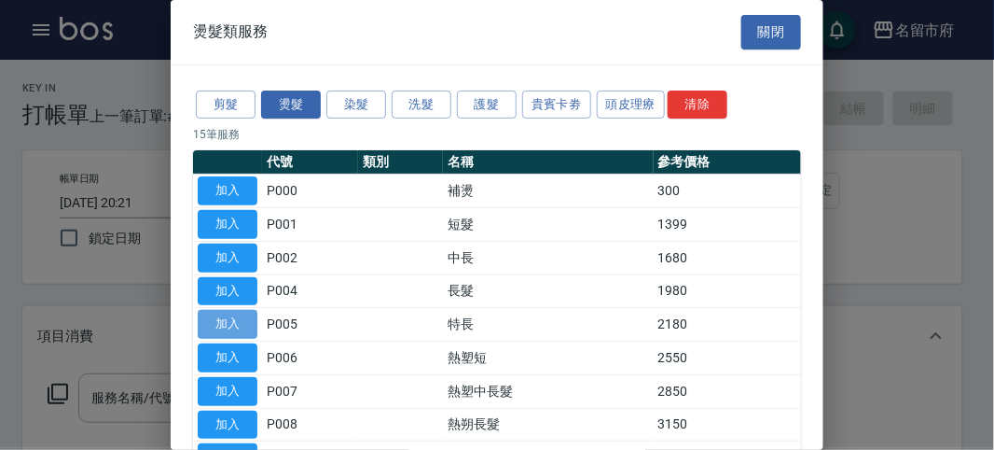
click at [217, 323] on button "加入" at bounding box center [228, 324] width 60 height 29
type input "特長(P005)"
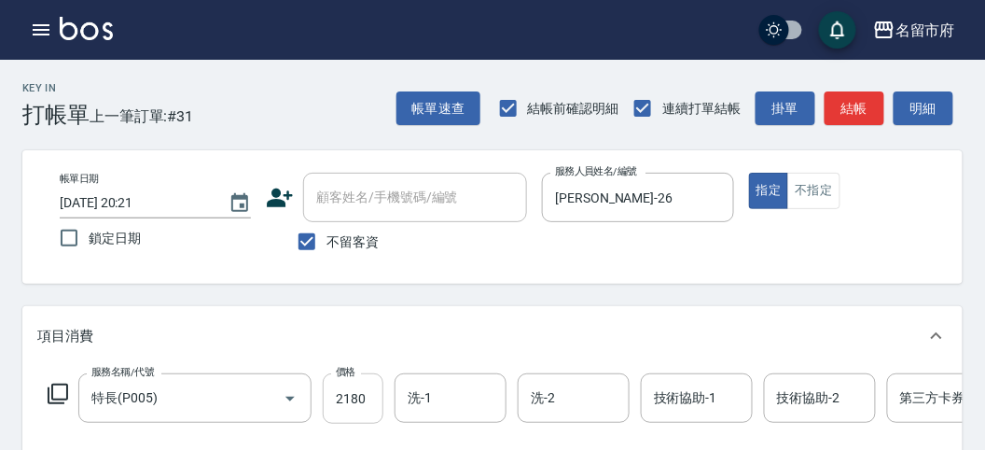
click at [352, 407] on input "2180" at bounding box center [353, 398] width 61 height 50
type input "2800"
click at [560, 338] on div "項目消費" at bounding box center [481, 336] width 888 height 20
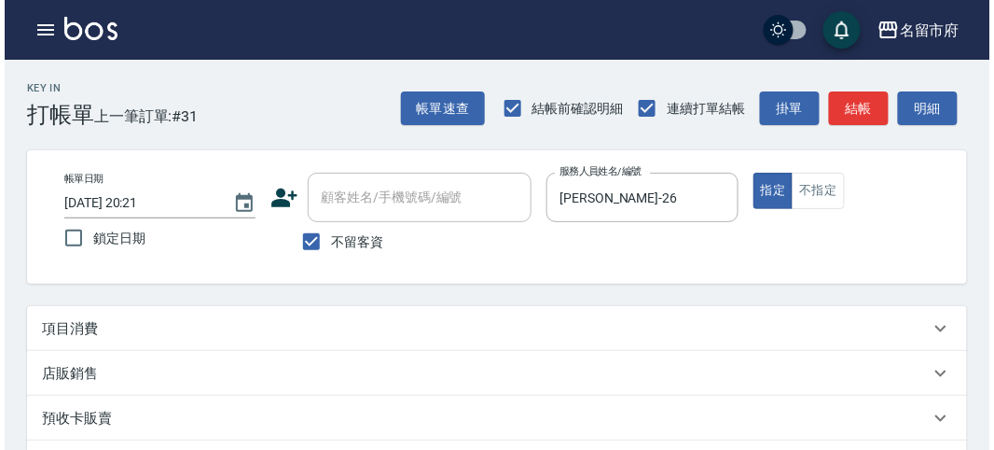
scroll to position [386, 0]
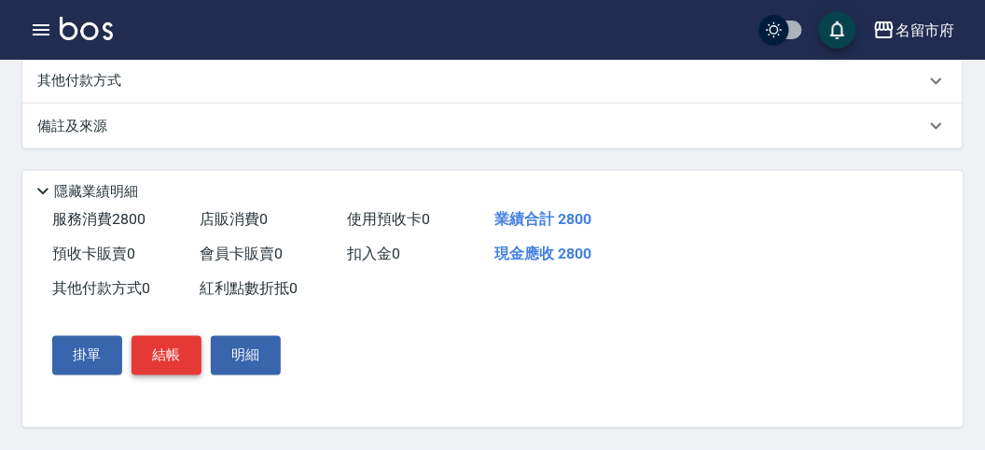
click at [134, 357] on button "結帳" at bounding box center [167, 355] width 70 height 39
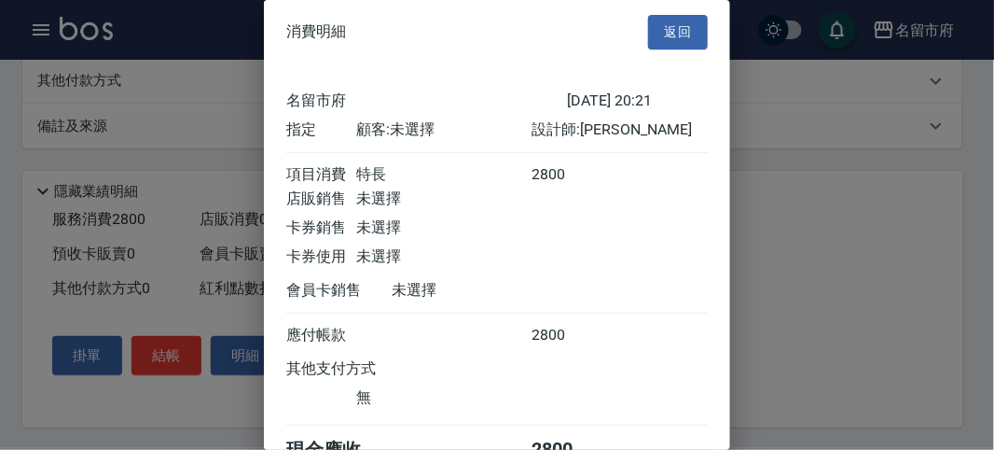
scroll to position [104, 0]
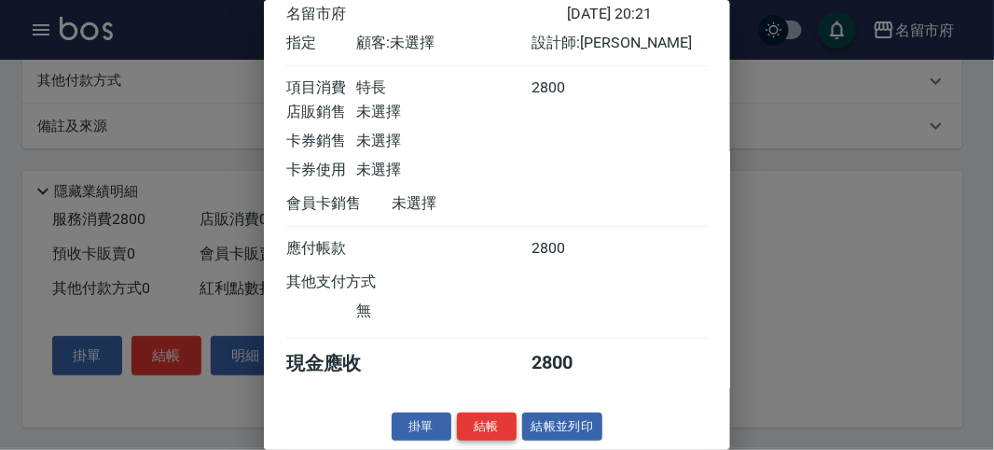
click at [490, 424] on button "結帳" at bounding box center [487, 426] width 60 height 29
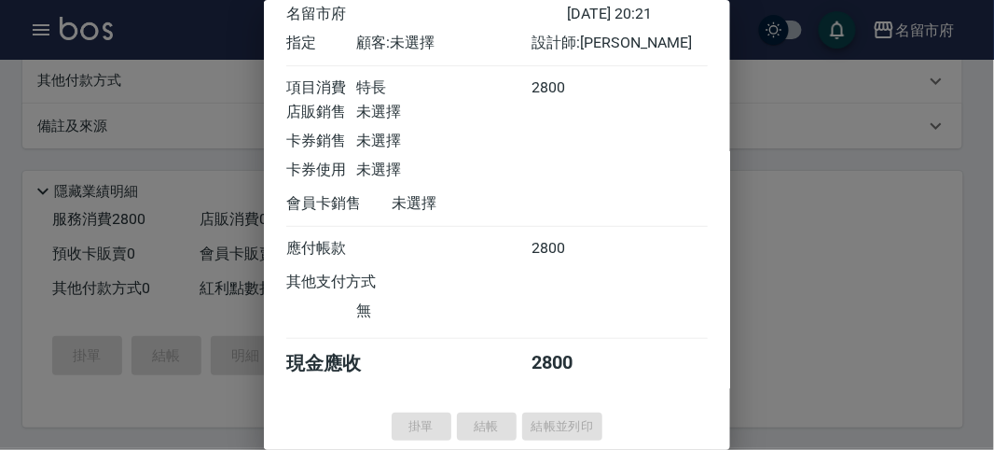
type input "[DATE] 20:36"
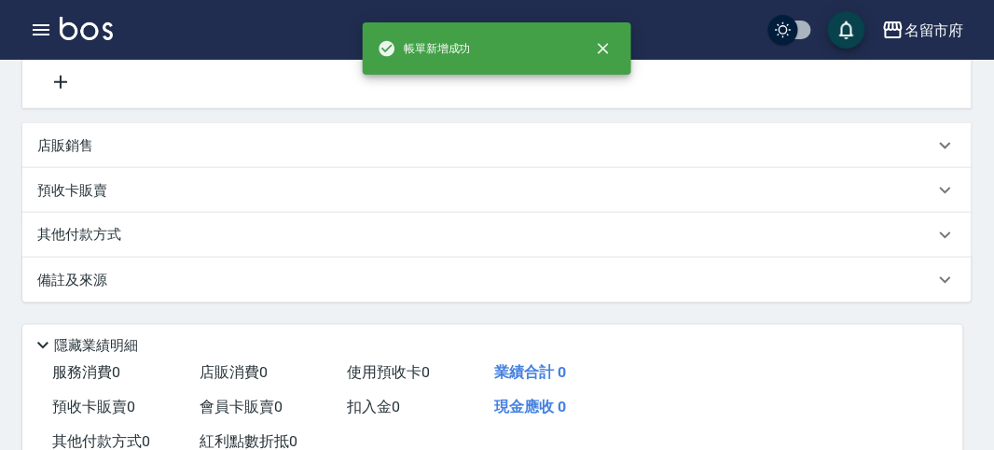
scroll to position [0, 0]
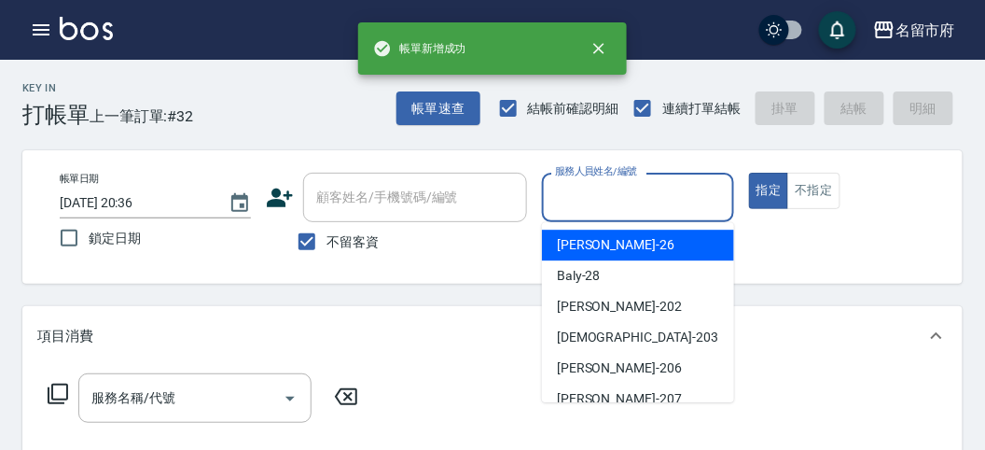
click at [658, 184] on input "服務人員姓名/編號" at bounding box center [637, 197] width 174 height 33
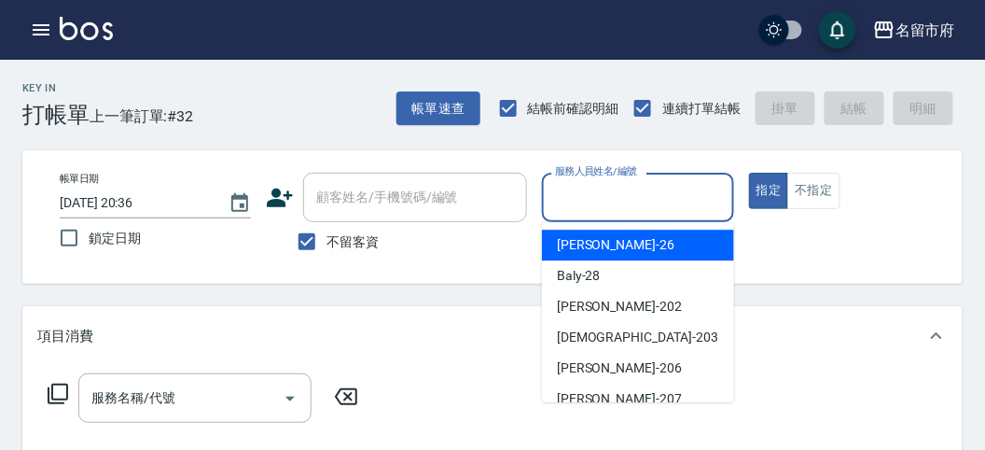
click at [660, 235] on div "[PERSON_NAME] -26" at bounding box center [638, 244] width 192 height 31
type input "[PERSON_NAME]-26"
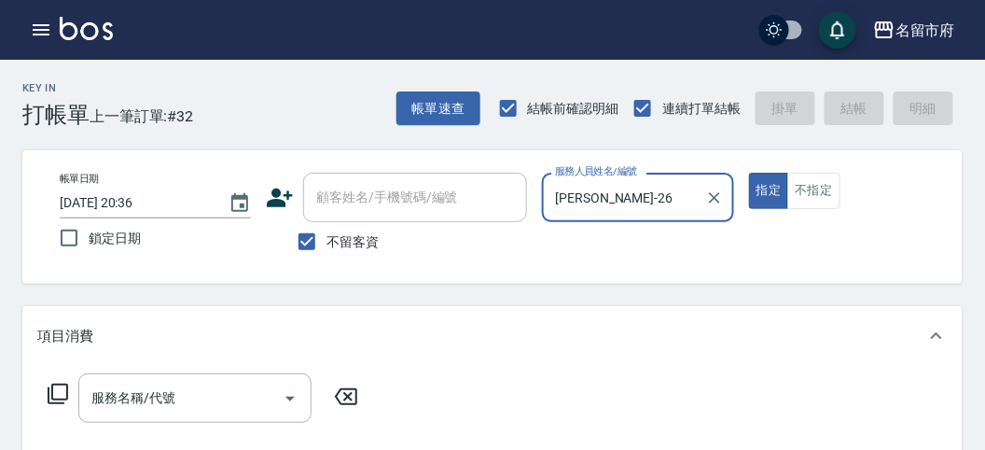
click at [57, 379] on div "服務名稱/代號 服務名稱/代號" at bounding box center [203, 397] width 332 height 49
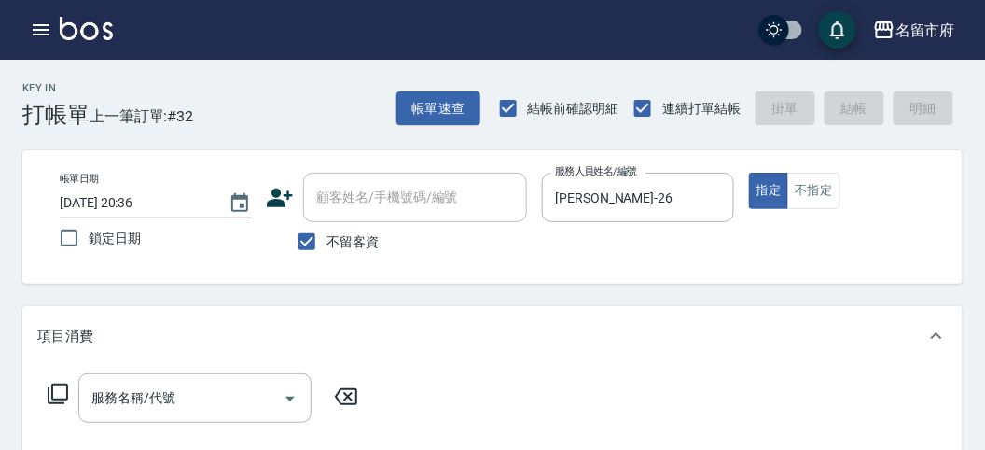
click at [60, 388] on icon at bounding box center [58, 393] width 22 height 22
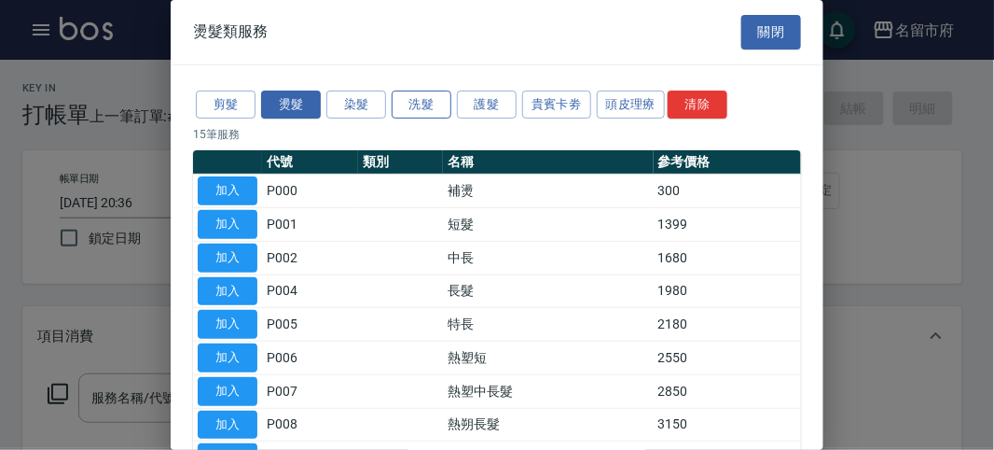
click at [411, 101] on button "洗髮" at bounding box center [422, 104] width 60 height 29
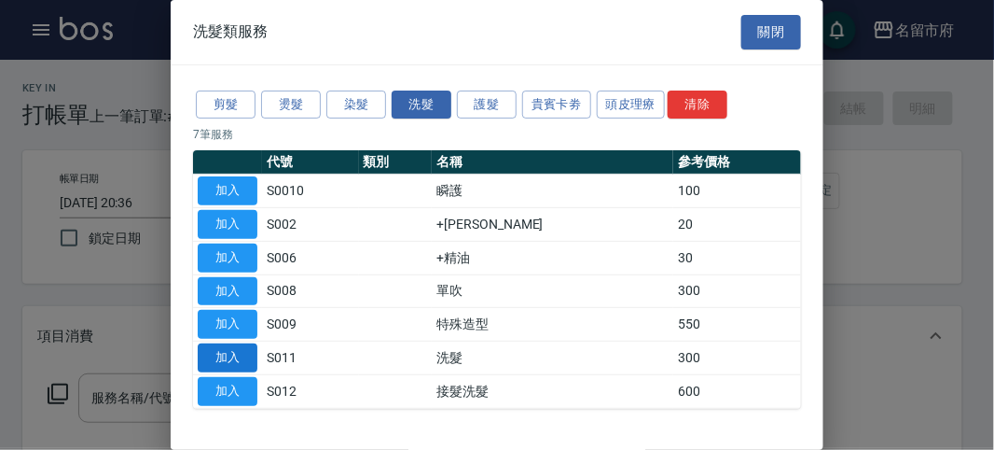
click at [229, 346] on button "加入" at bounding box center [228, 357] width 60 height 29
type input "洗髮(S011)"
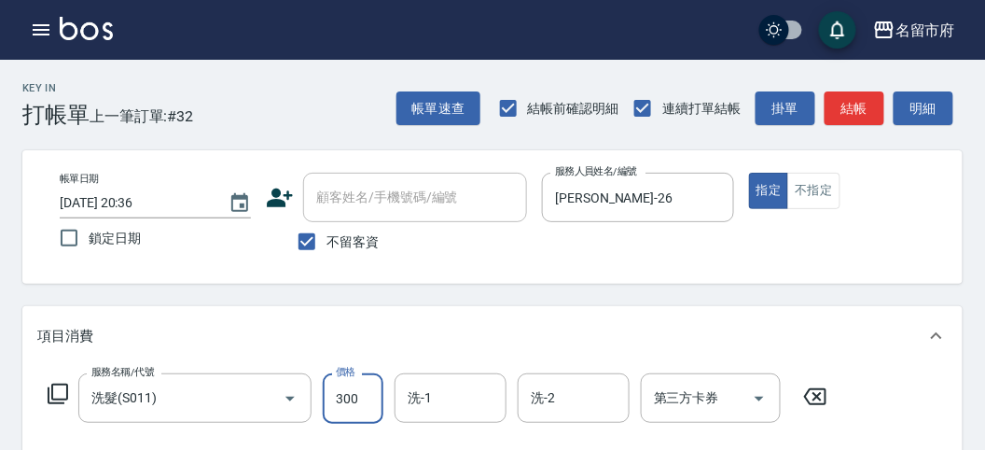
click at [326, 407] on input "300" at bounding box center [353, 398] width 61 height 50
type input "350"
click at [848, 104] on button "結帳" at bounding box center [854, 108] width 60 height 35
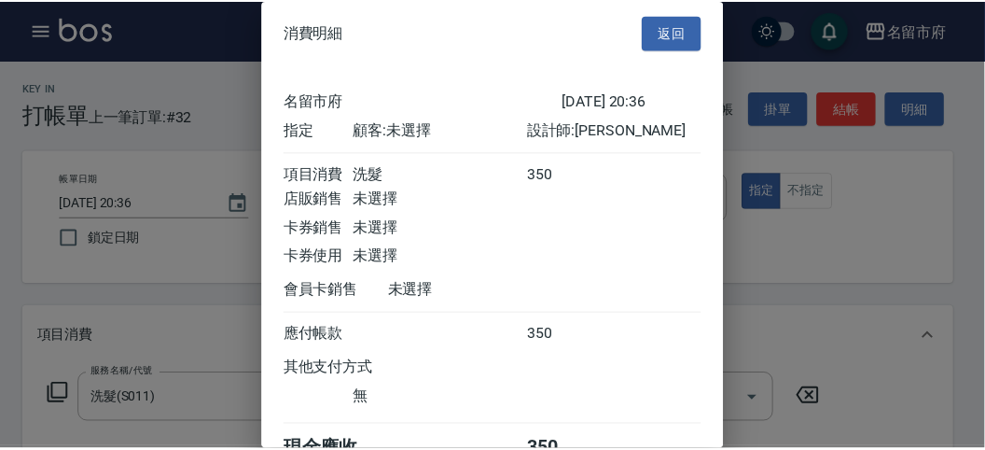
scroll to position [104, 0]
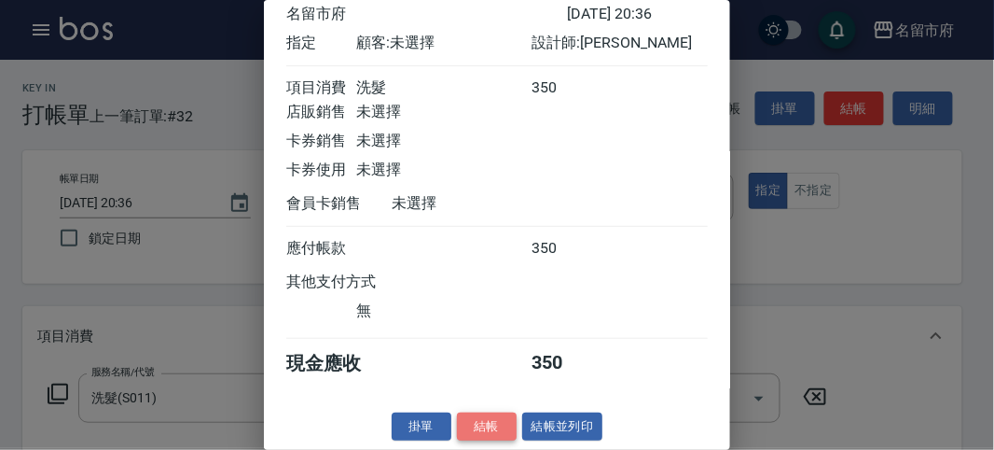
click at [488, 432] on button "結帳" at bounding box center [487, 426] width 60 height 29
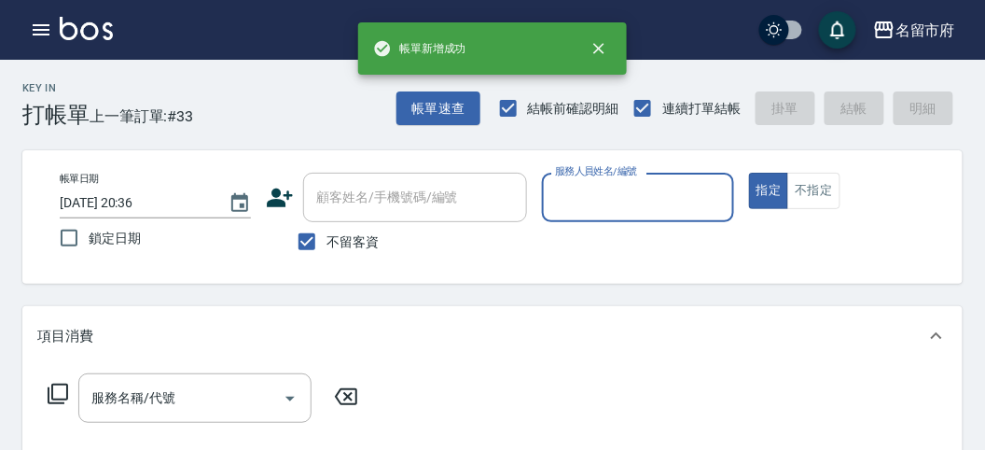
click at [585, 203] on input "服務人員姓名/編號" at bounding box center [637, 197] width 174 height 33
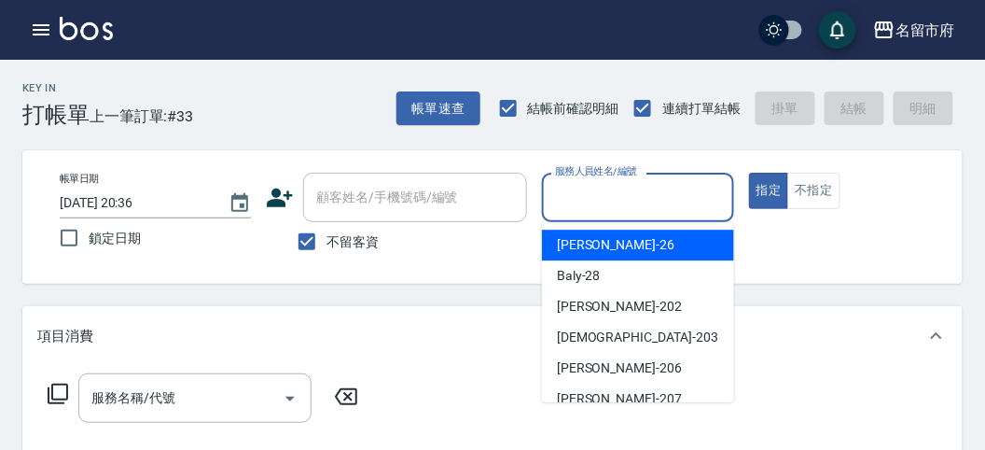
click at [606, 256] on div "[PERSON_NAME] -26" at bounding box center [638, 244] width 192 height 31
type input "[PERSON_NAME]-26"
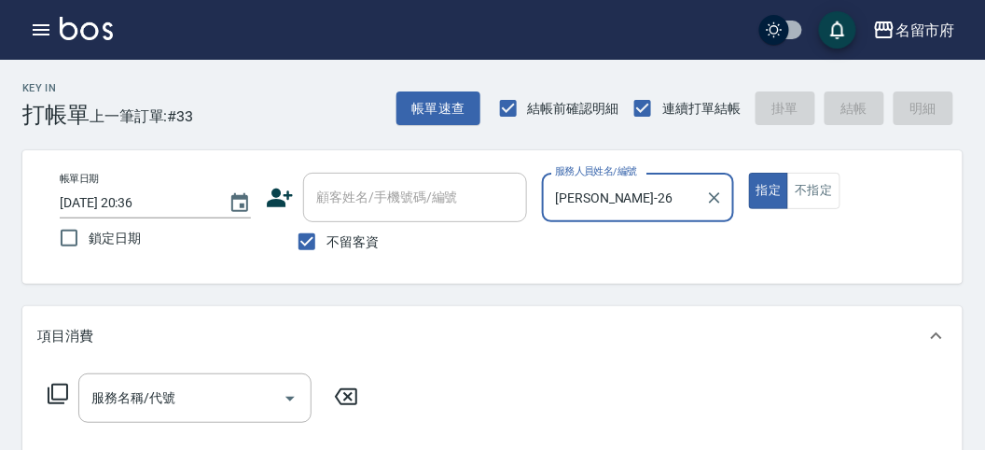
click at [55, 392] on icon at bounding box center [58, 393] width 22 height 22
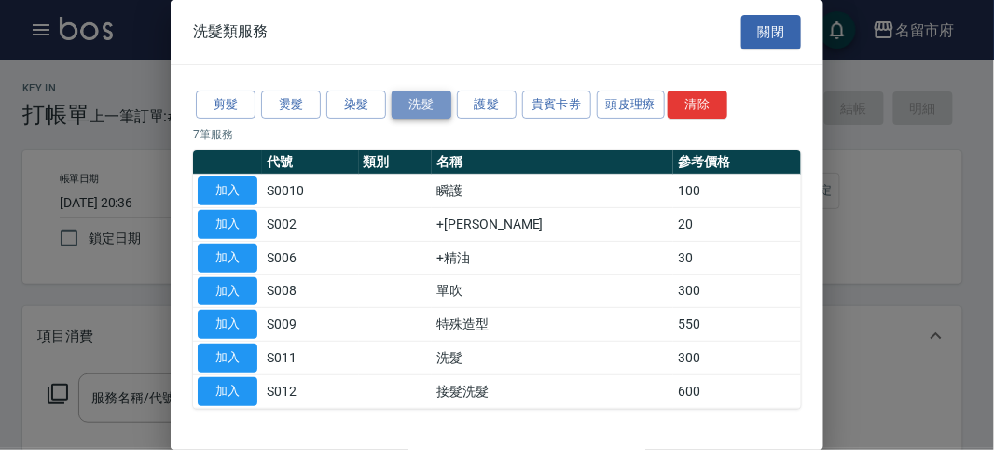
click at [434, 100] on button "洗髮" at bounding box center [422, 104] width 60 height 29
click at [244, 353] on button "加入" at bounding box center [228, 357] width 60 height 29
type input "洗髮(S011)"
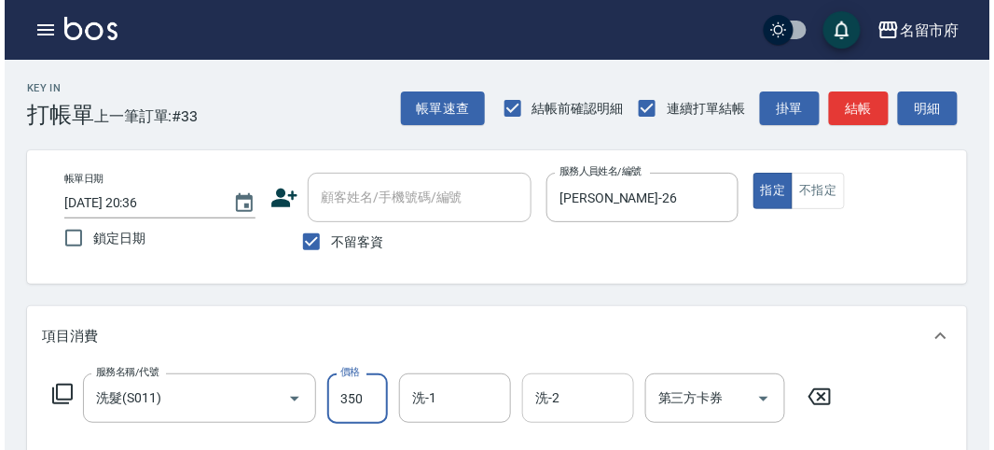
scroll to position [546, 0]
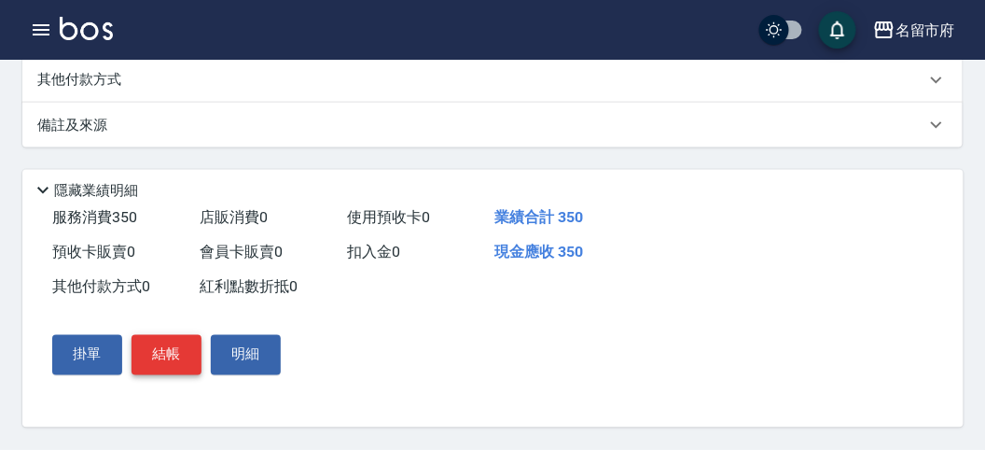
type input "350"
click at [180, 359] on button "結帳" at bounding box center [167, 354] width 70 height 39
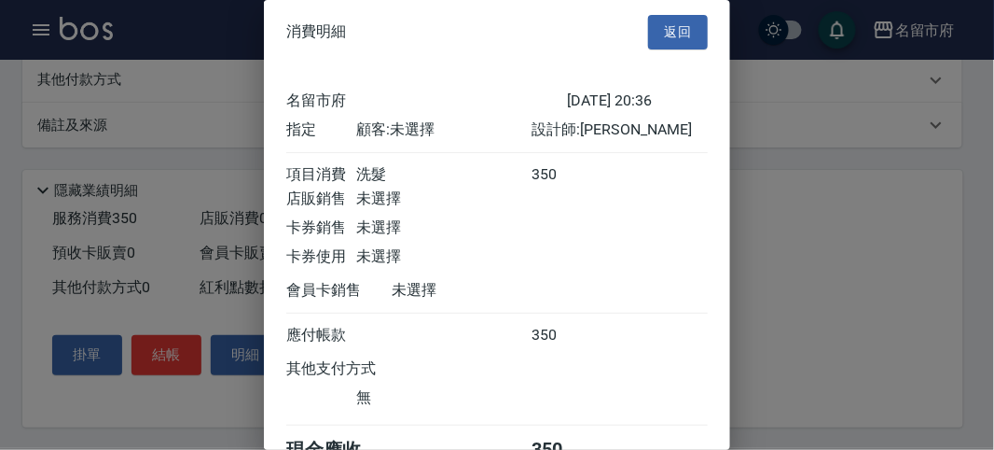
scroll to position [104, 0]
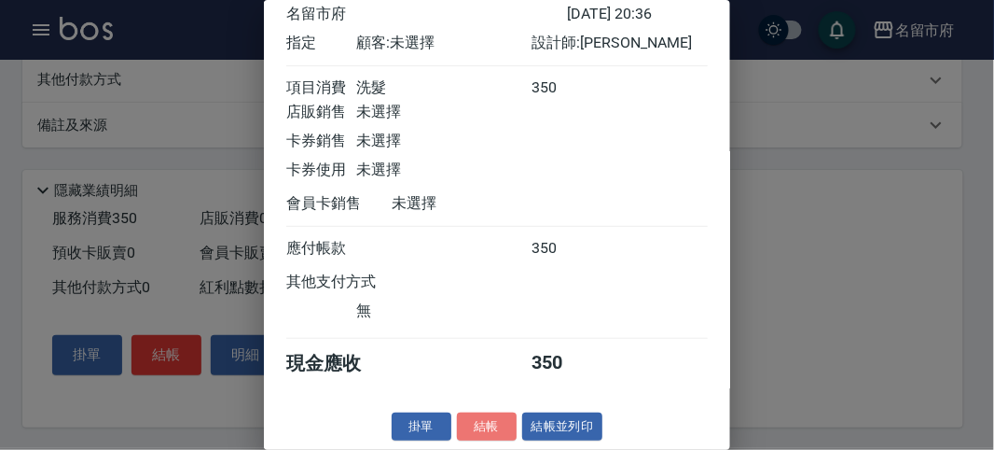
click at [457, 425] on button "結帳" at bounding box center [487, 426] width 60 height 29
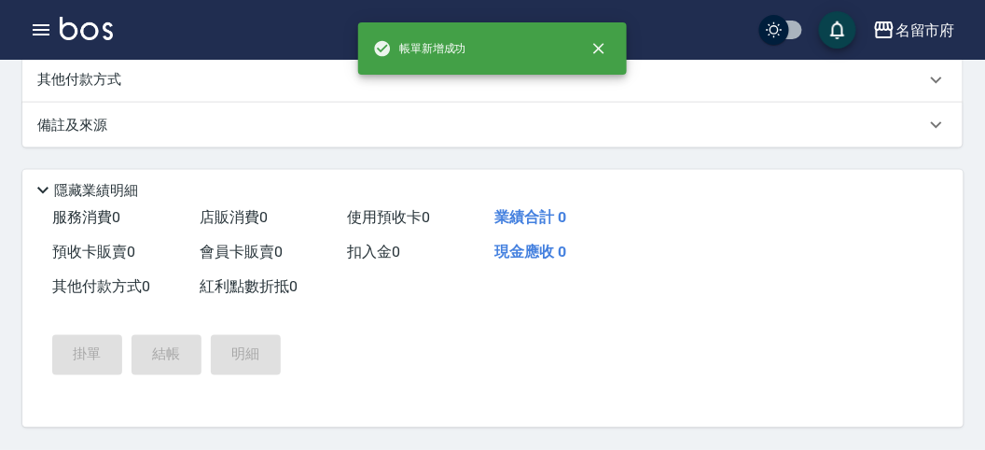
scroll to position [0, 0]
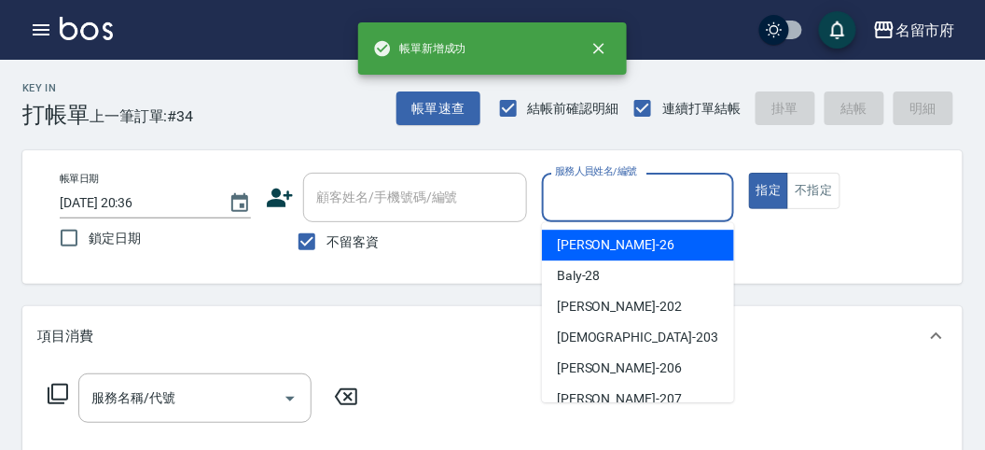
click at [569, 190] on input "服務人員姓名/編號" at bounding box center [637, 197] width 174 height 33
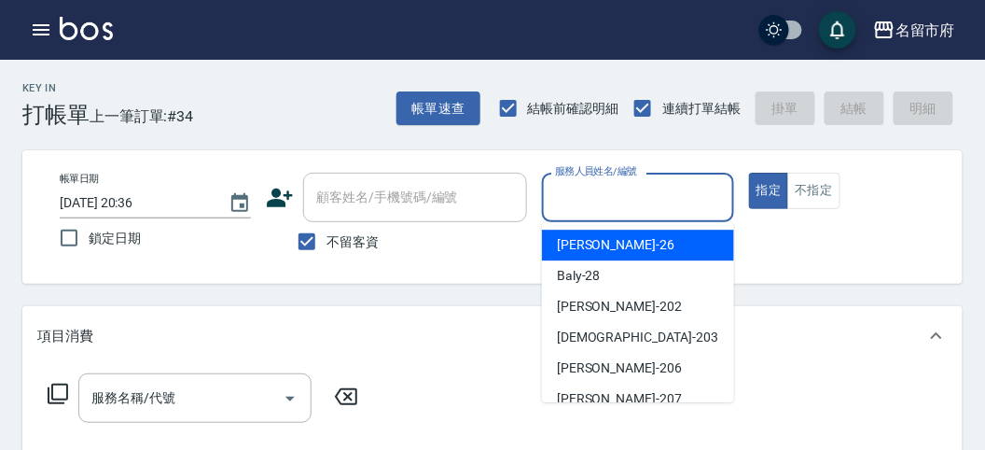
click at [580, 248] on span "[PERSON_NAME] -26" at bounding box center [616, 245] width 118 height 20
type input "[PERSON_NAME]-26"
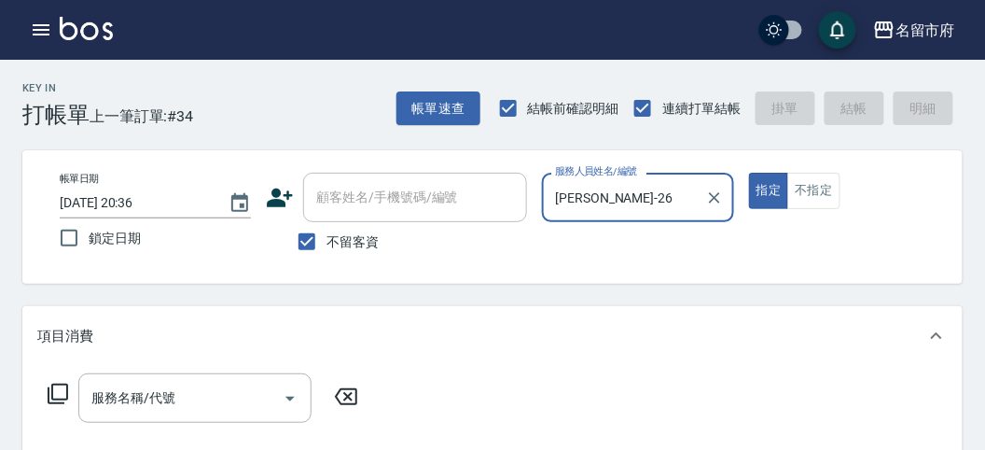
click at [61, 384] on icon at bounding box center [58, 393] width 21 height 21
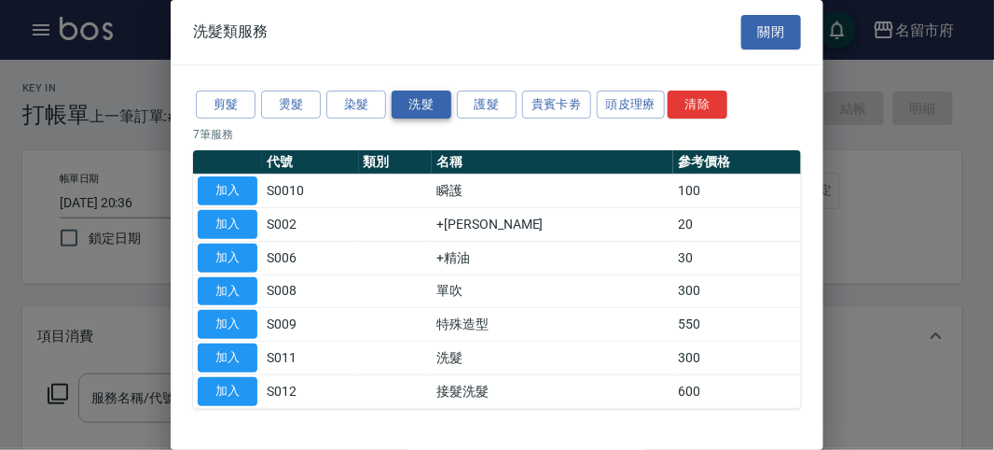
click at [422, 95] on button "洗髮" at bounding box center [422, 104] width 60 height 29
click at [243, 353] on button "加入" at bounding box center [228, 357] width 60 height 29
type input "洗髮(S011)"
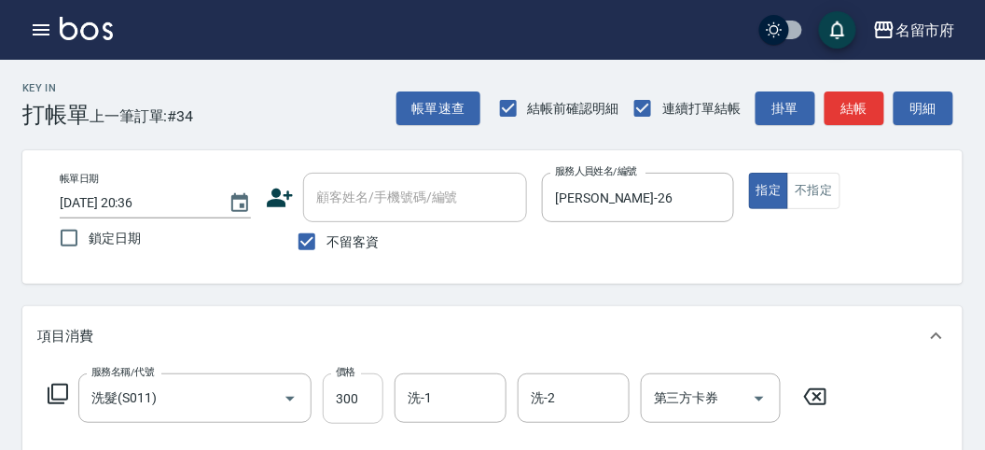
click at [339, 395] on input "300" at bounding box center [353, 398] width 61 height 50
type input "350"
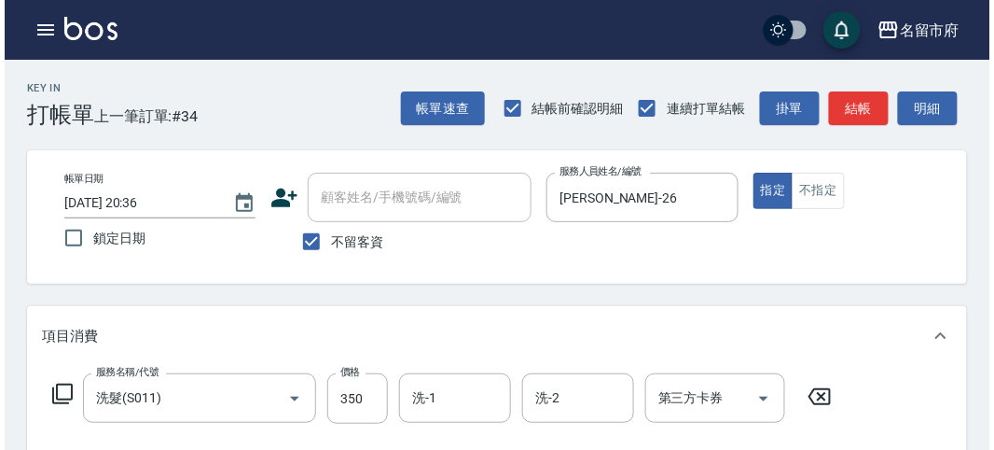
scroll to position [546, 0]
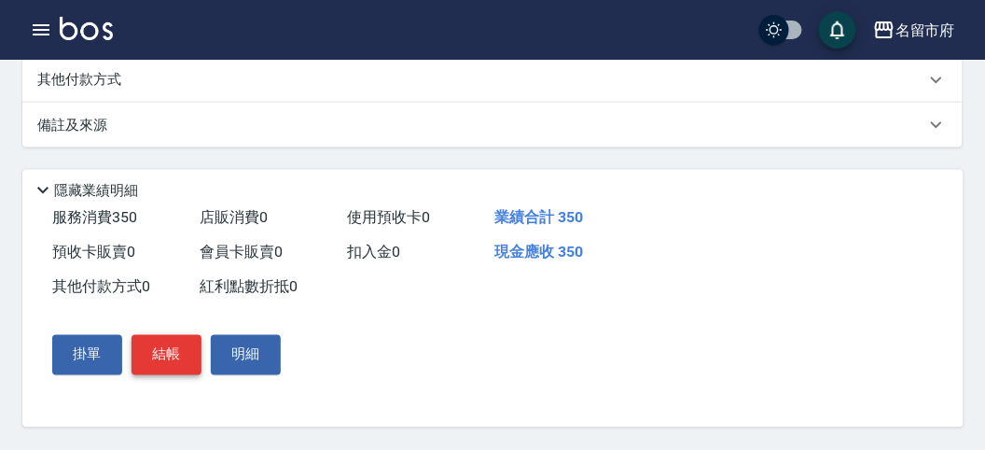
click at [176, 347] on button "結帳" at bounding box center [167, 354] width 70 height 39
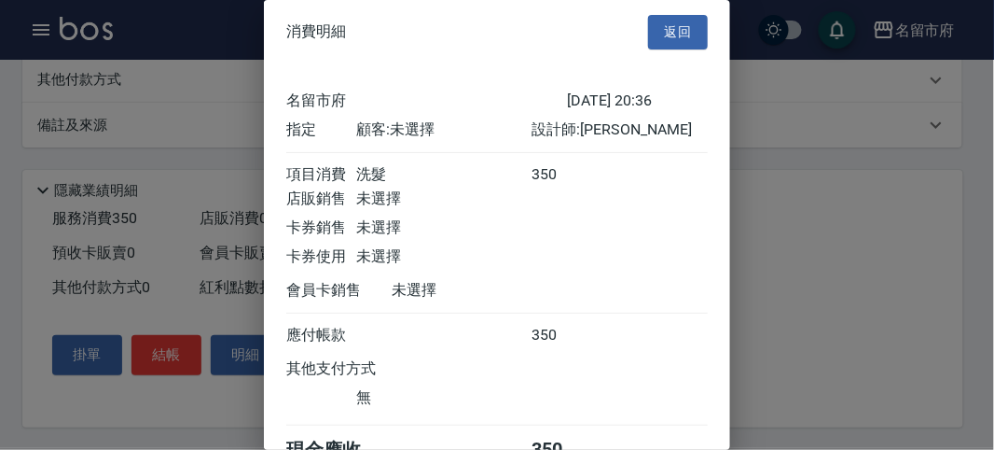
scroll to position [104, 0]
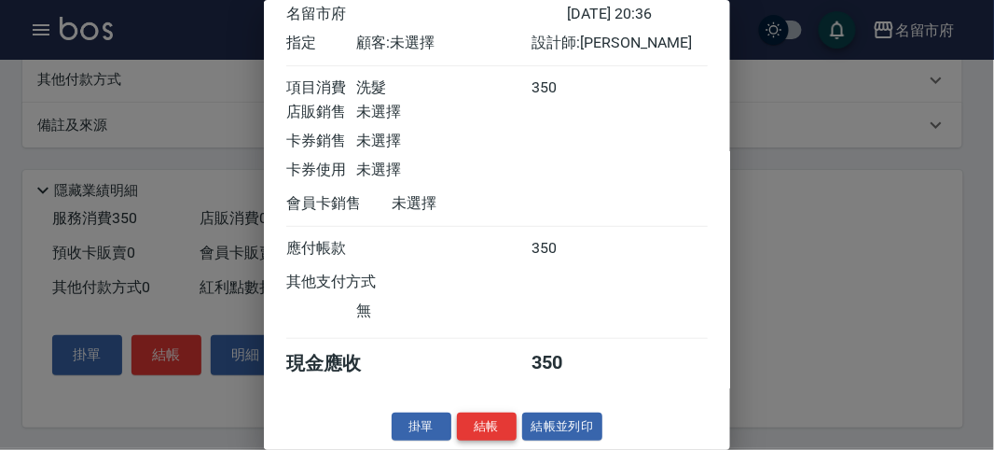
click at [488, 430] on button "結帳" at bounding box center [487, 426] width 60 height 29
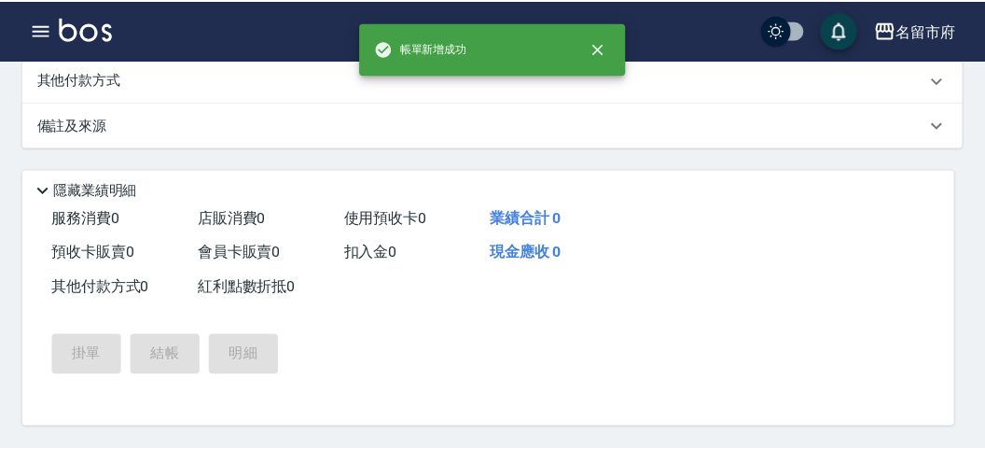
scroll to position [0, 0]
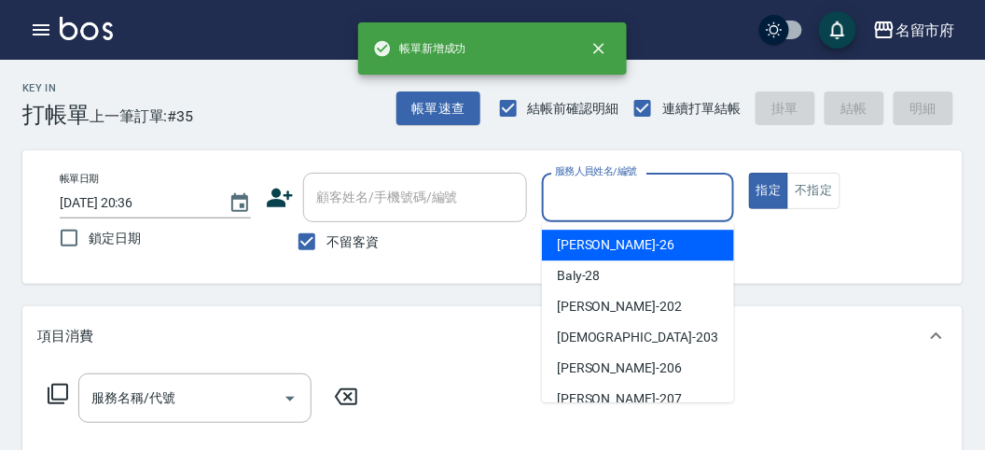
click at [598, 211] on input "服務人員姓名/編號" at bounding box center [637, 197] width 174 height 33
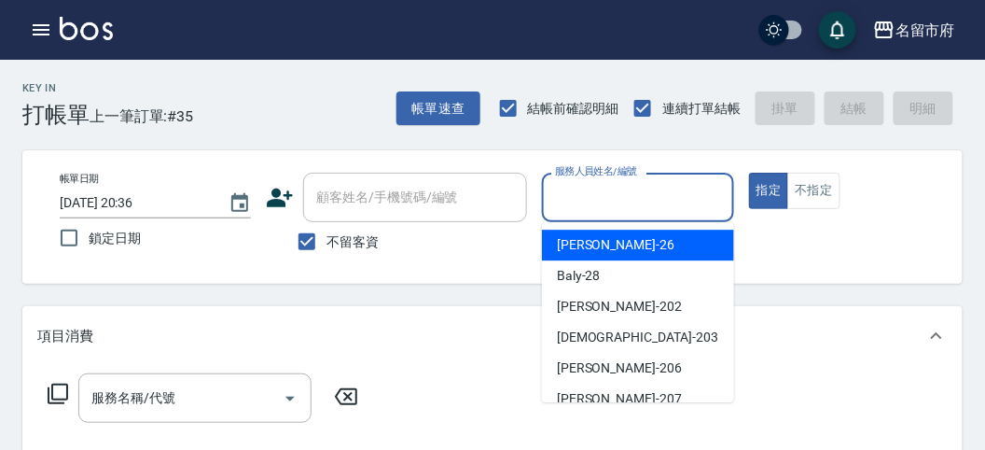
click at [590, 241] on span "[PERSON_NAME] -26" at bounding box center [616, 245] width 118 height 20
type input "[PERSON_NAME]-26"
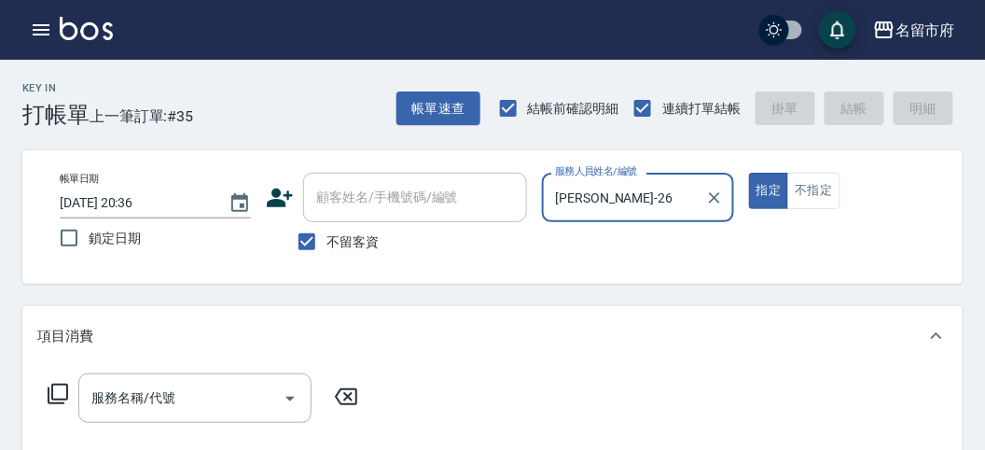
click at [58, 391] on icon at bounding box center [58, 393] width 22 height 22
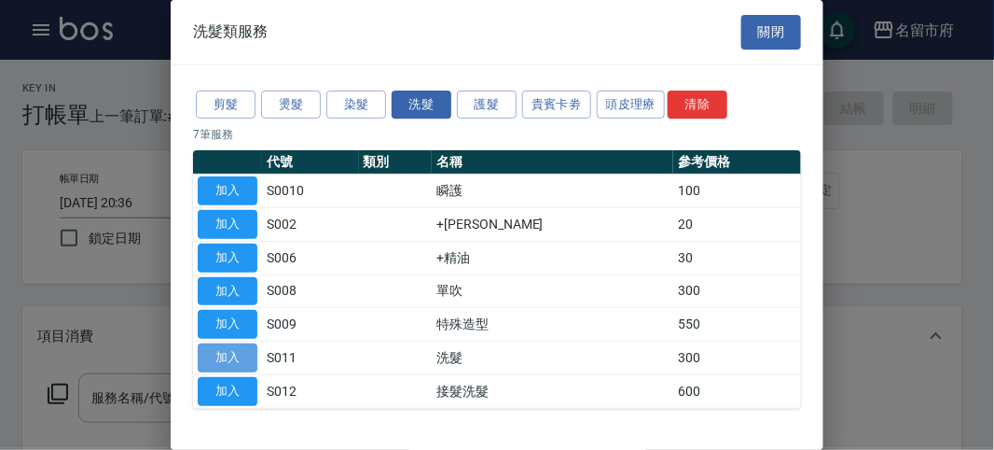
click at [242, 349] on button "加入" at bounding box center [228, 357] width 60 height 29
type input "洗髮(S011)"
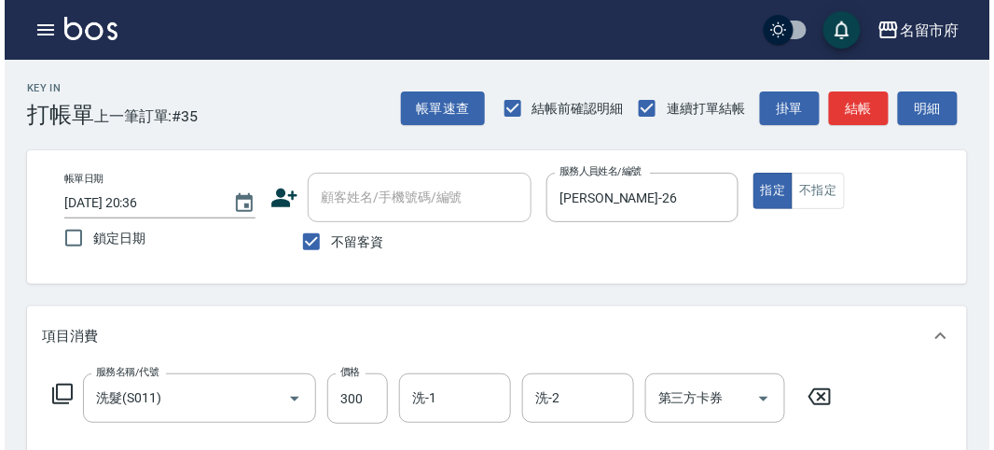
scroll to position [546, 0]
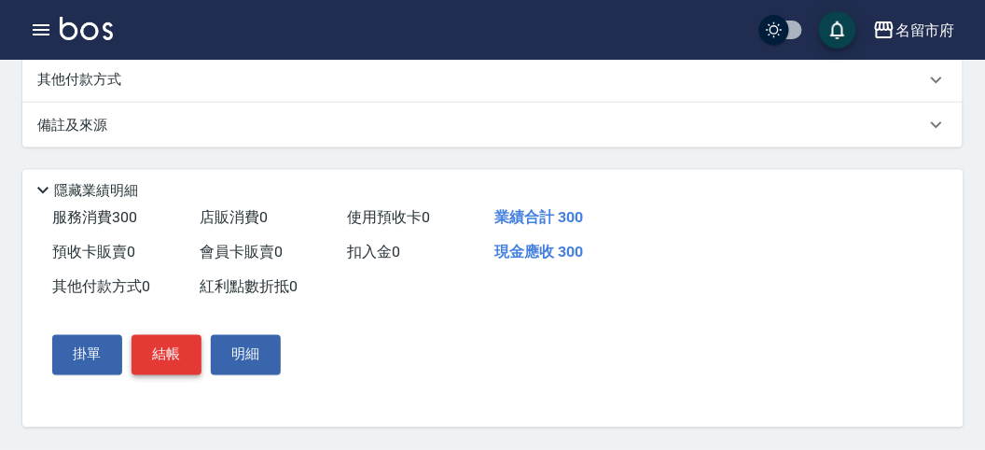
click at [162, 362] on button "結帳" at bounding box center [167, 354] width 70 height 39
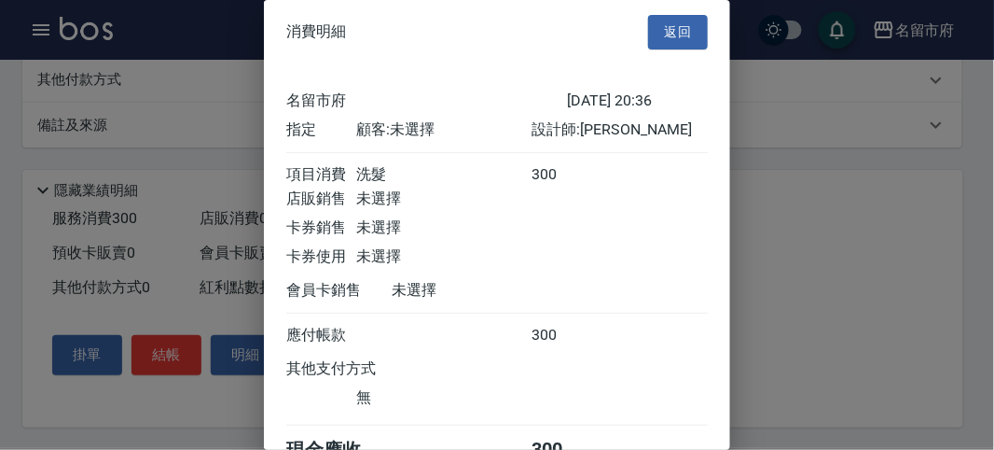
scroll to position [104, 0]
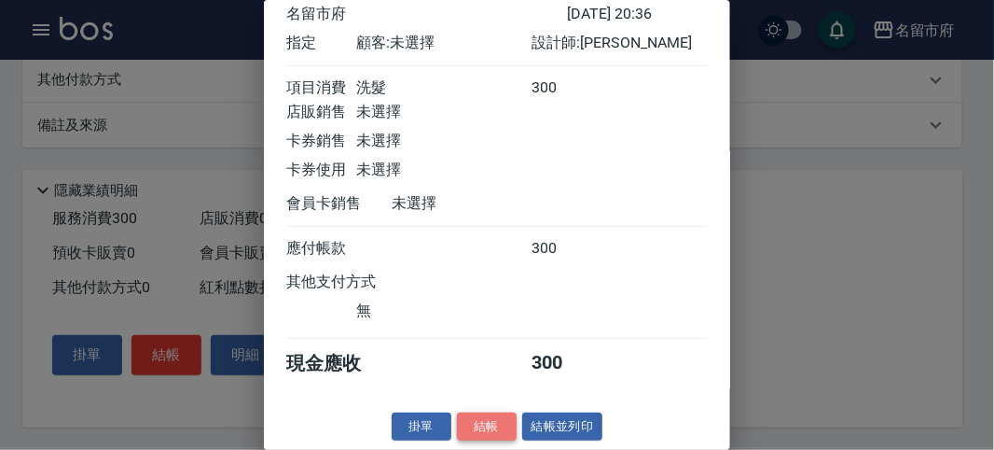
click at [478, 423] on button "結帳" at bounding box center [487, 426] width 60 height 29
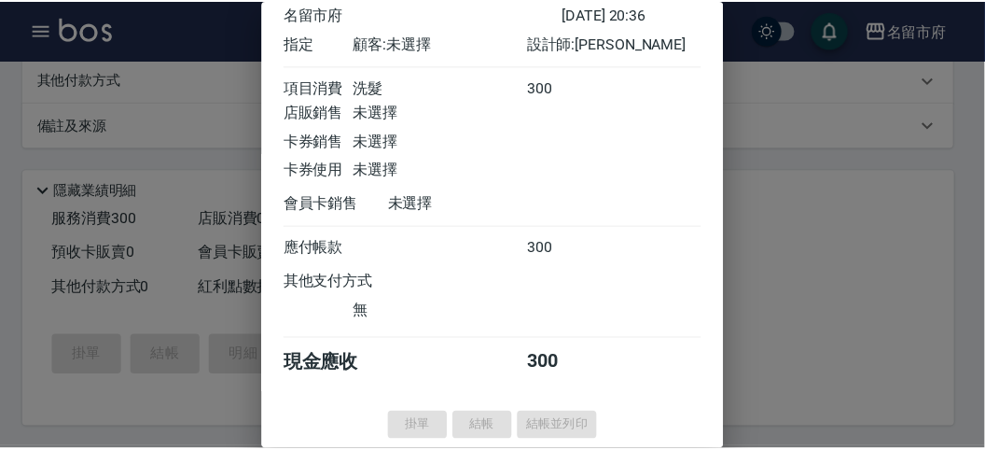
scroll to position [0, 0]
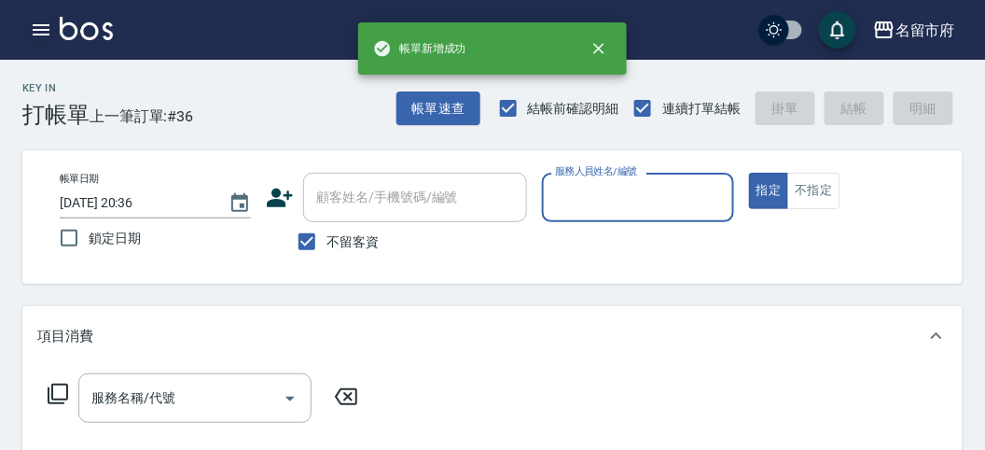
click at [38, 29] on icon "button" at bounding box center [41, 29] width 17 height 11
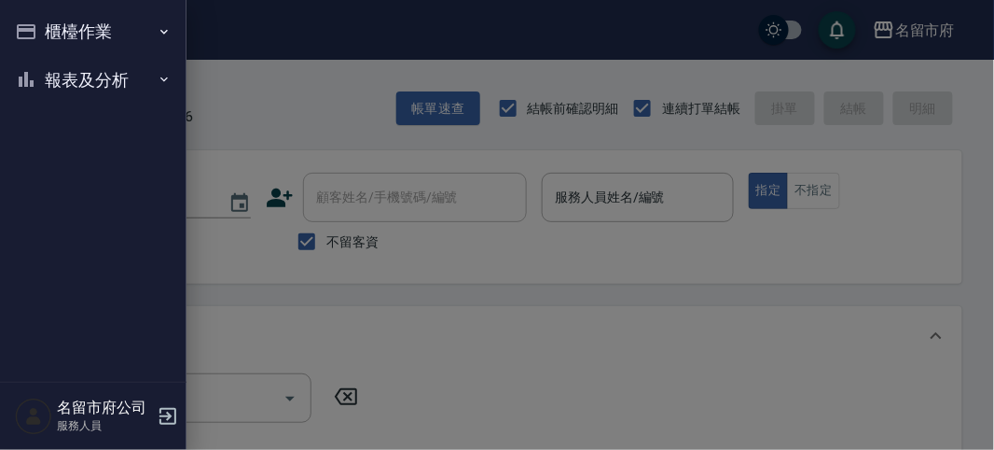
click at [93, 28] on button "櫃檯作業" at bounding box center [93, 31] width 172 height 48
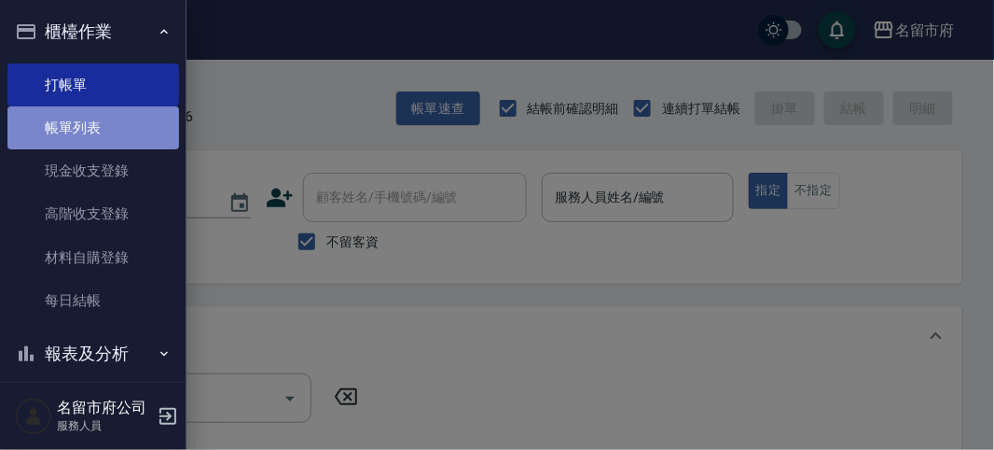
click at [110, 138] on link "帳單列表" at bounding box center [93, 127] width 172 height 43
click at [117, 135] on link "帳單列表" at bounding box center [93, 127] width 172 height 43
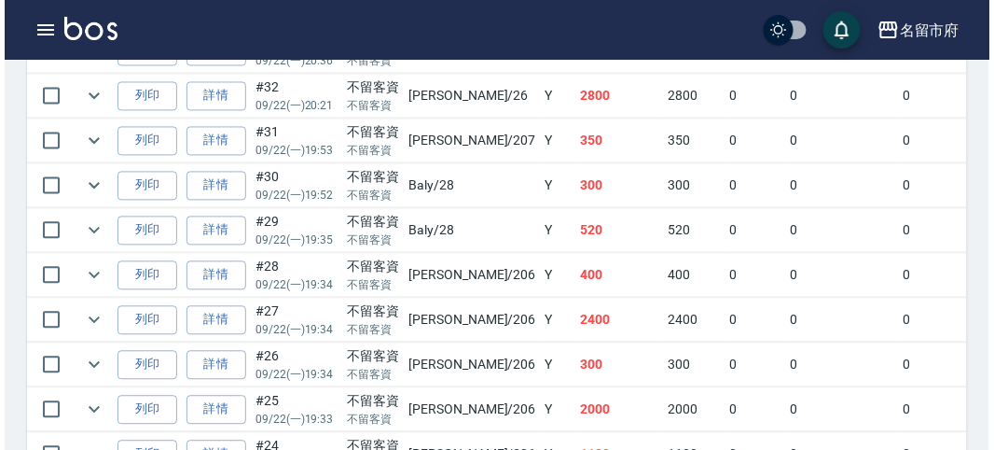
scroll to position [518, 0]
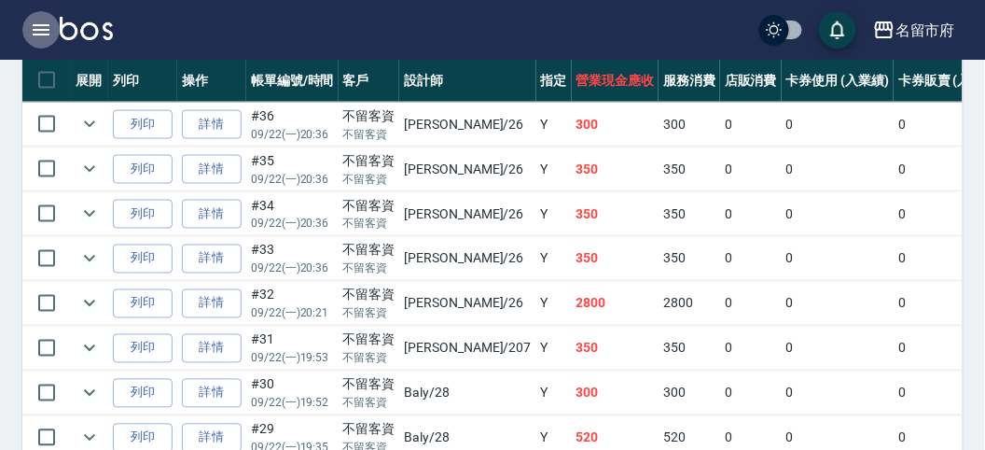
click at [43, 33] on icon "button" at bounding box center [41, 30] width 22 height 22
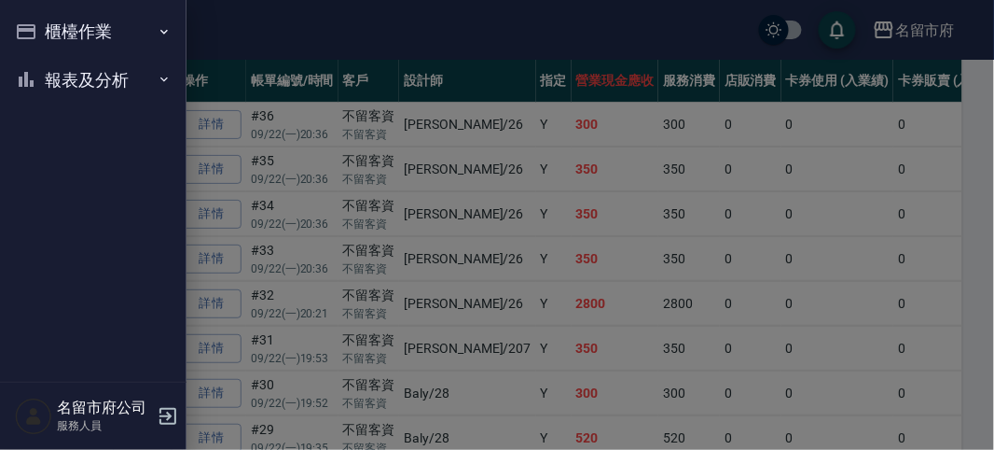
click at [49, 34] on button "櫃檯作業" at bounding box center [93, 31] width 172 height 48
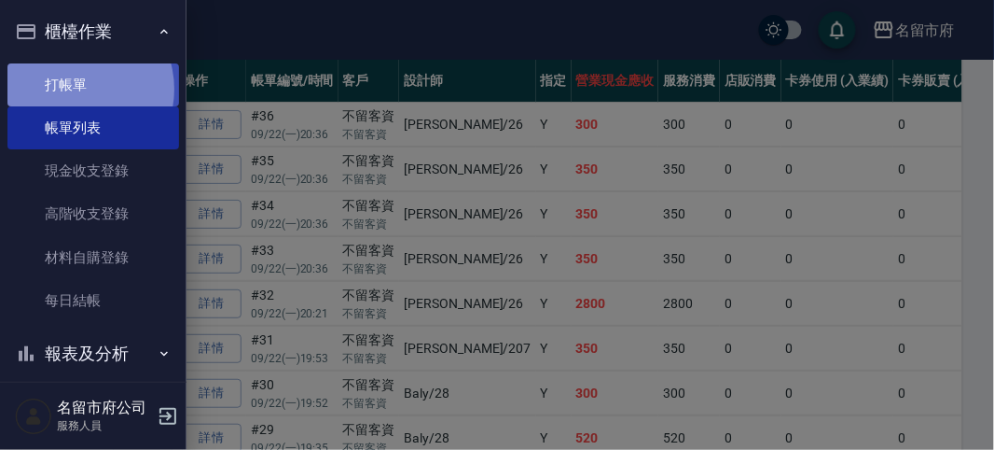
click at [77, 89] on link "打帳單" at bounding box center [93, 84] width 172 height 43
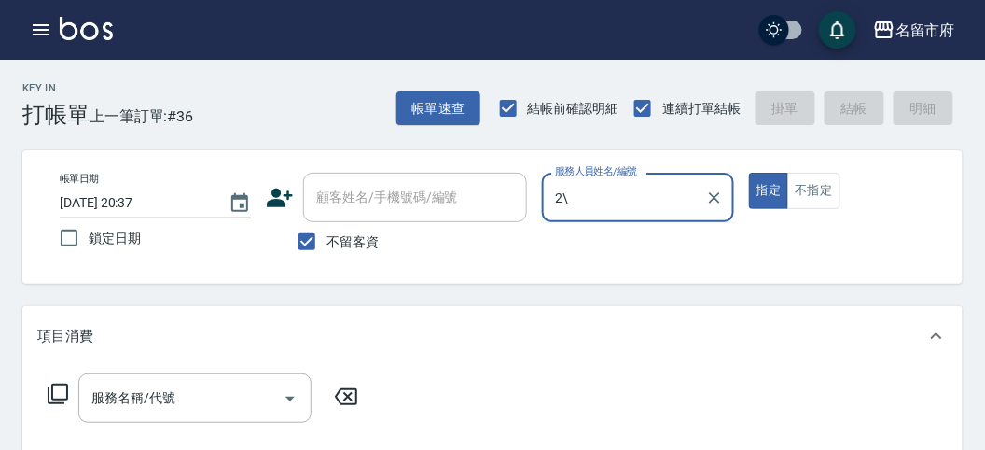
type input "2"
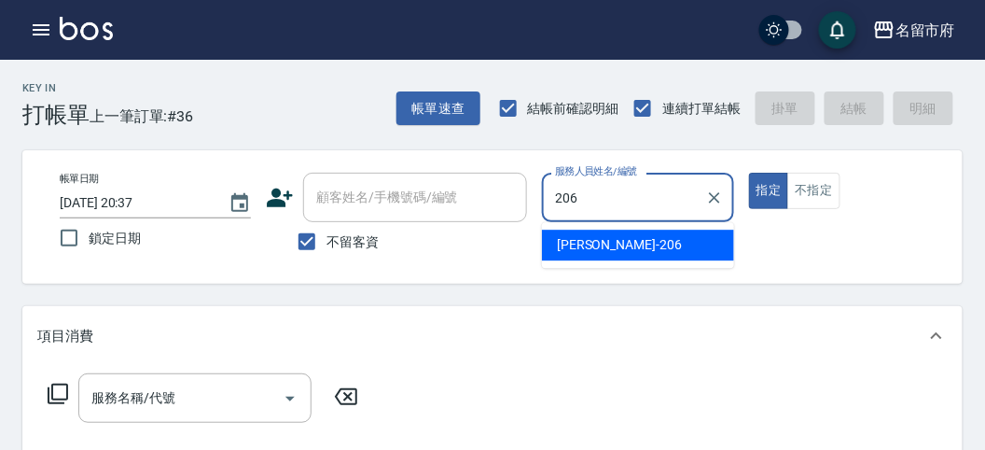
type input "[PERSON_NAME]-206"
type button "true"
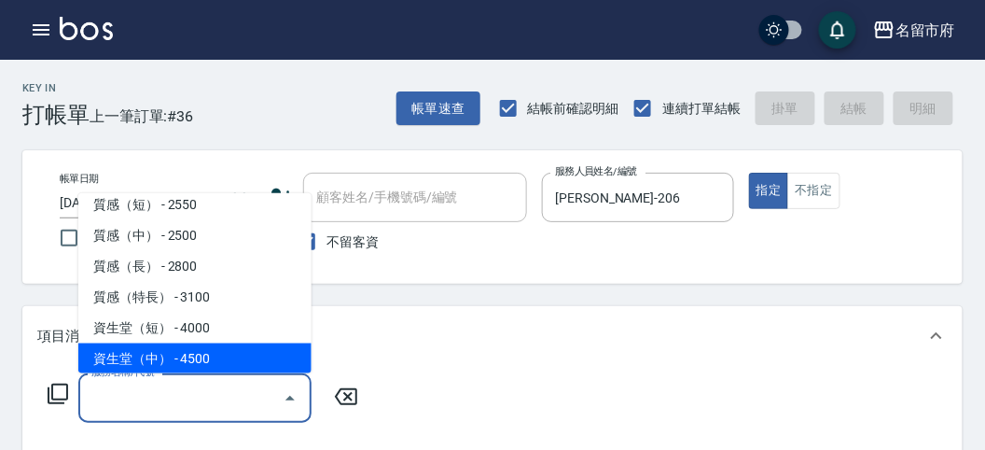
scroll to position [597, 0]
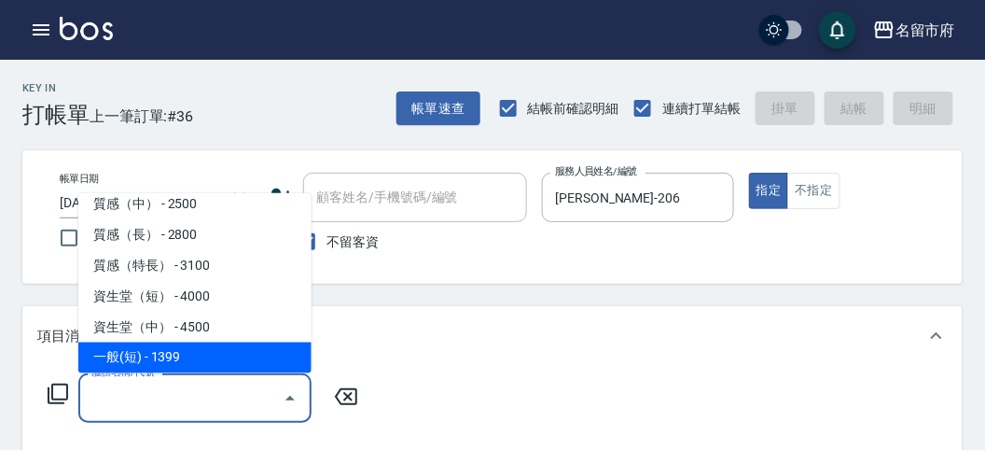
type input "一般(短)(R000)"
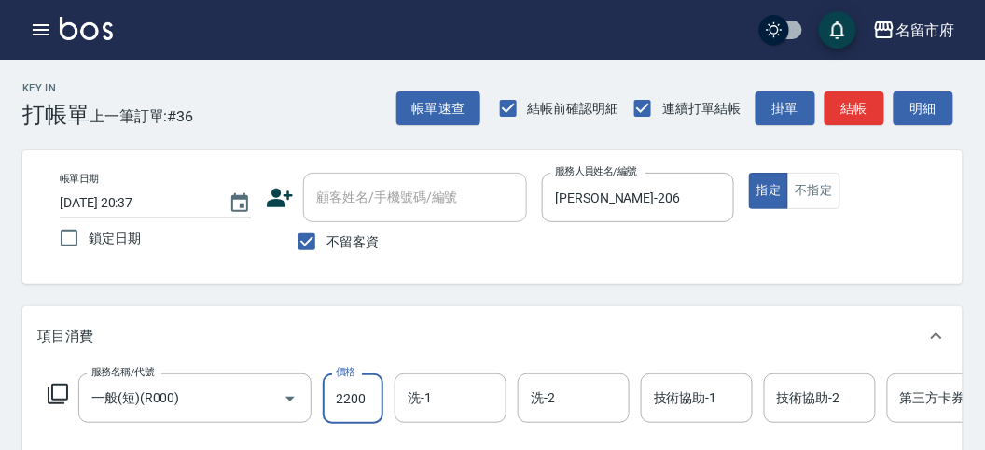
type input "2200"
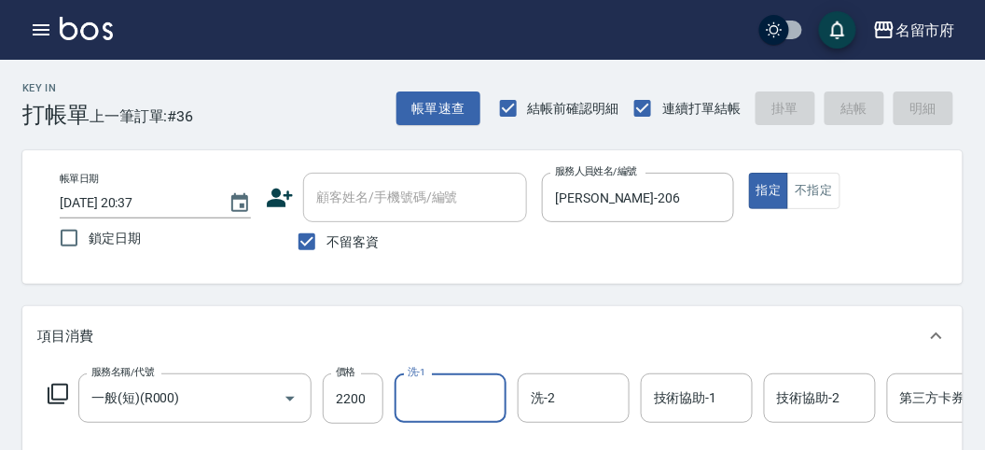
type input "[DATE] 20:44"
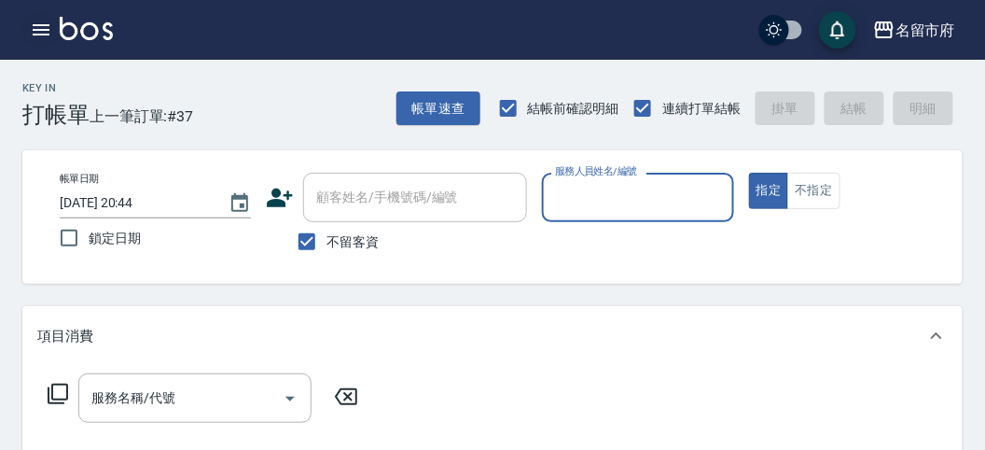
click at [35, 26] on icon "button" at bounding box center [41, 30] width 22 height 22
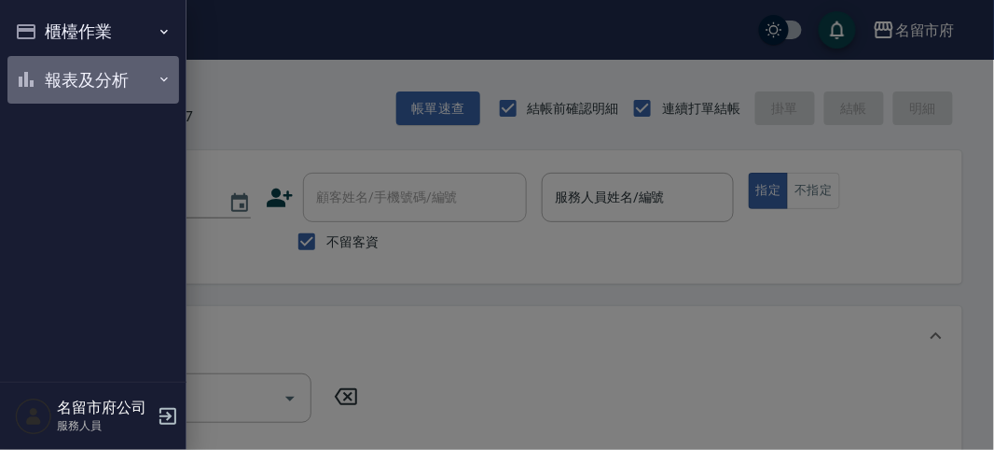
click at [70, 89] on button "報表及分析" at bounding box center [93, 80] width 172 height 48
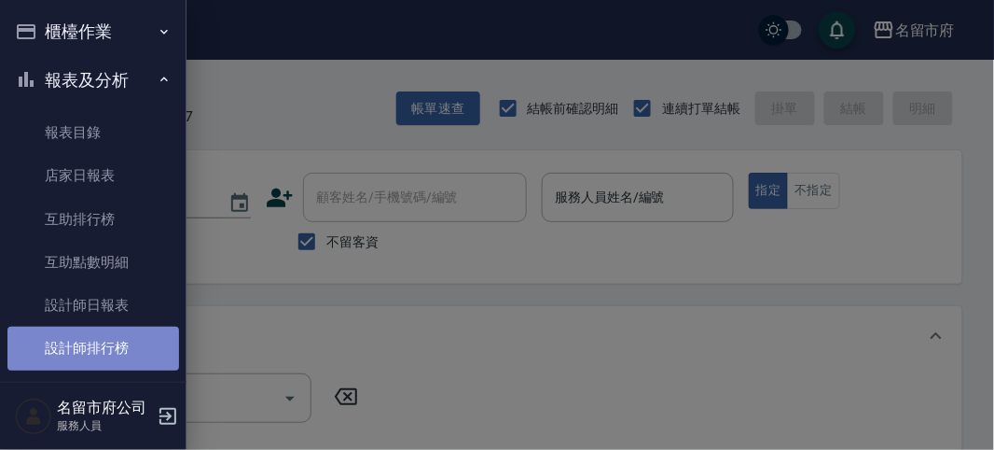
click at [112, 358] on link "設計師排行榜" at bounding box center [93, 347] width 172 height 43
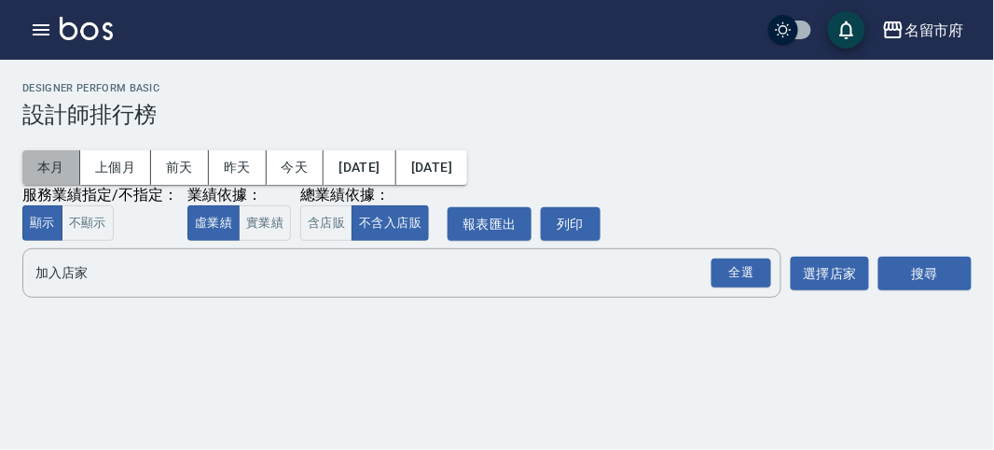
click at [50, 163] on button "本月" at bounding box center [51, 167] width 58 height 35
click at [728, 262] on div "全選" at bounding box center [742, 272] width 60 height 29
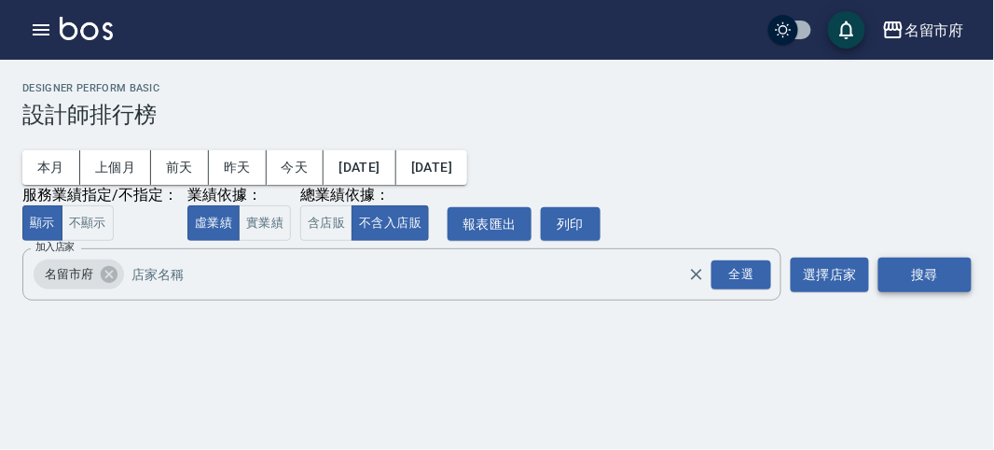
click at [906, 270] on button "搜尋" at bounding box center [925, 274] width 93 height 35
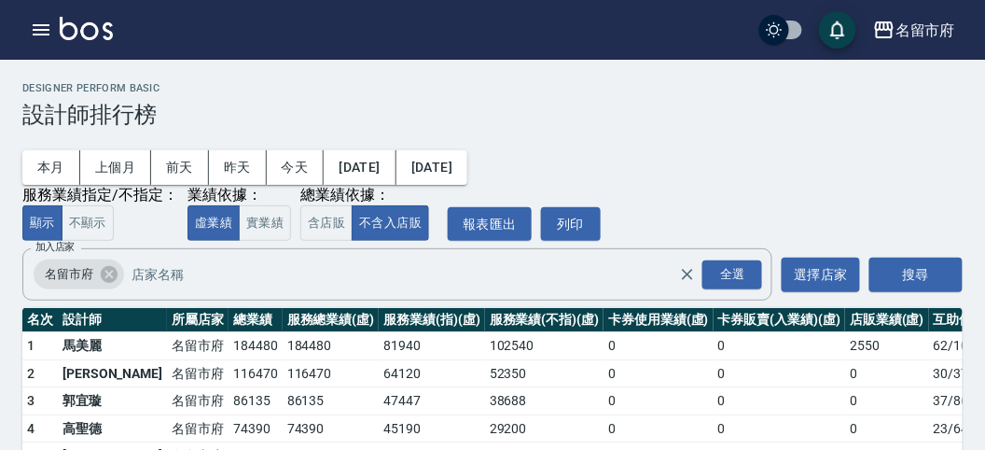
scroll to position [163, 0]
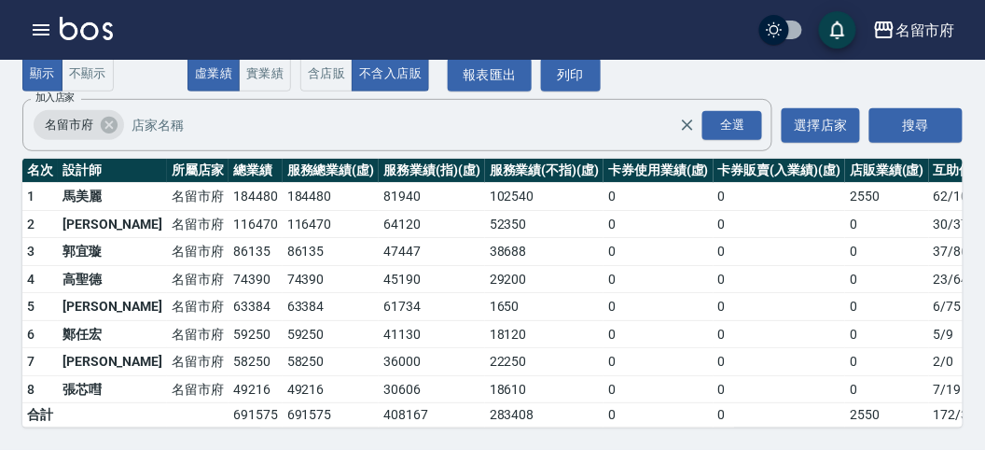
click at [229, 323] on td "59250" at bounding box center [256, 334] width 54 height 28
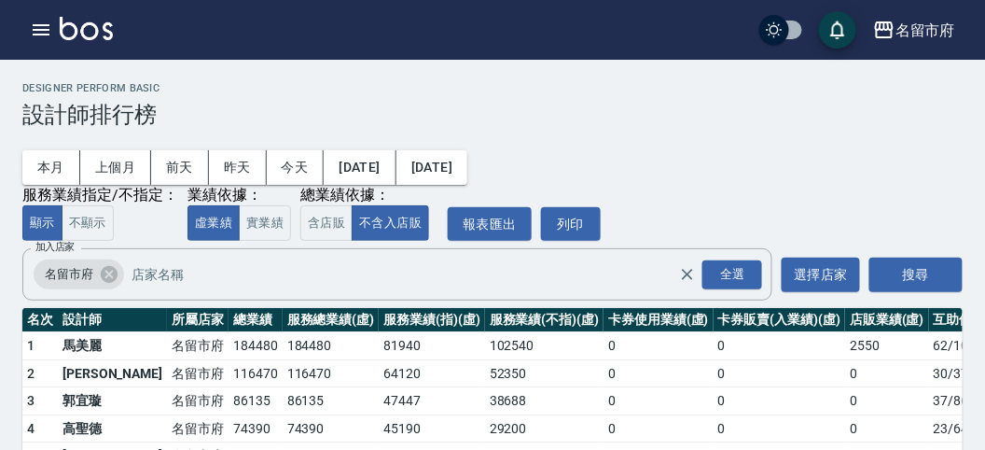
drag, startPoint x: 803, startPoint y: 112, endPoint x: 769, endPoint y: 86, distance: 42.5
click at [802, 112] on h3 "設計師排行榜" at bounding box center [492, 115] width 940 height 26
